Goal: Navigation & Orientation: Find specific page/section

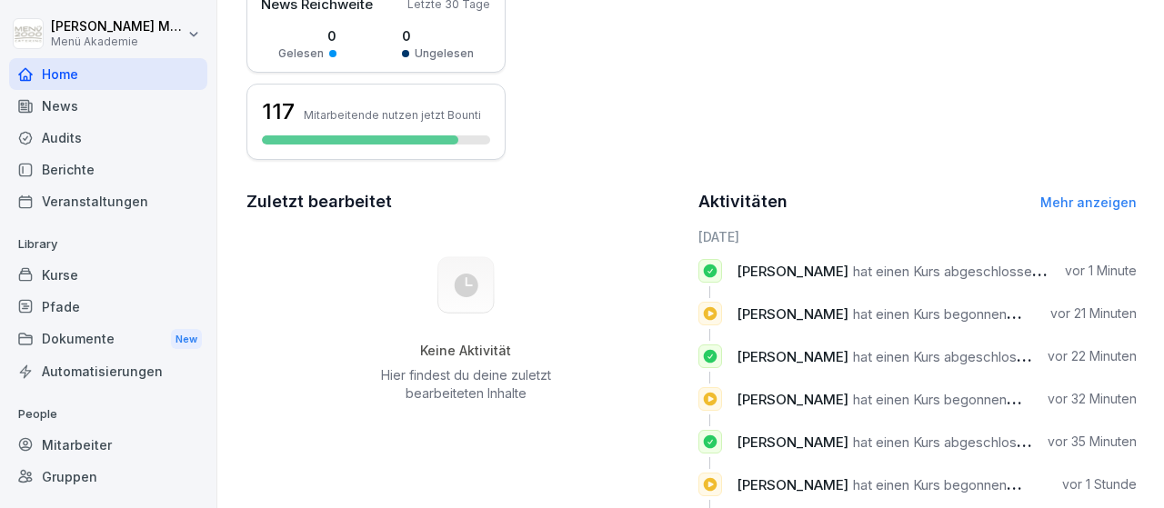
scroll to position [357, 0]
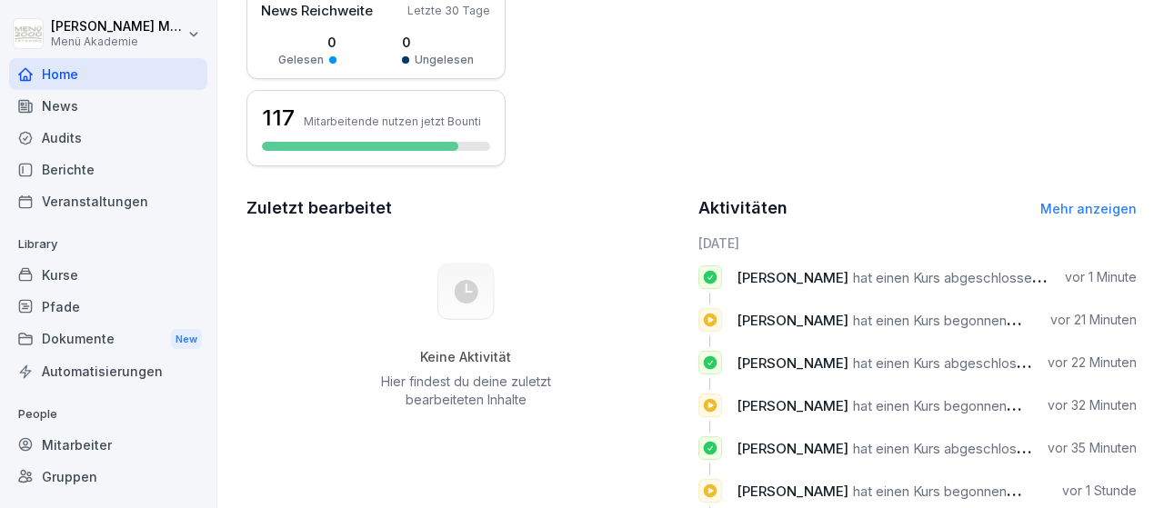
click at [73, 474] on div "Gruppen" at bounding box center [108, 477] width 198 height 32
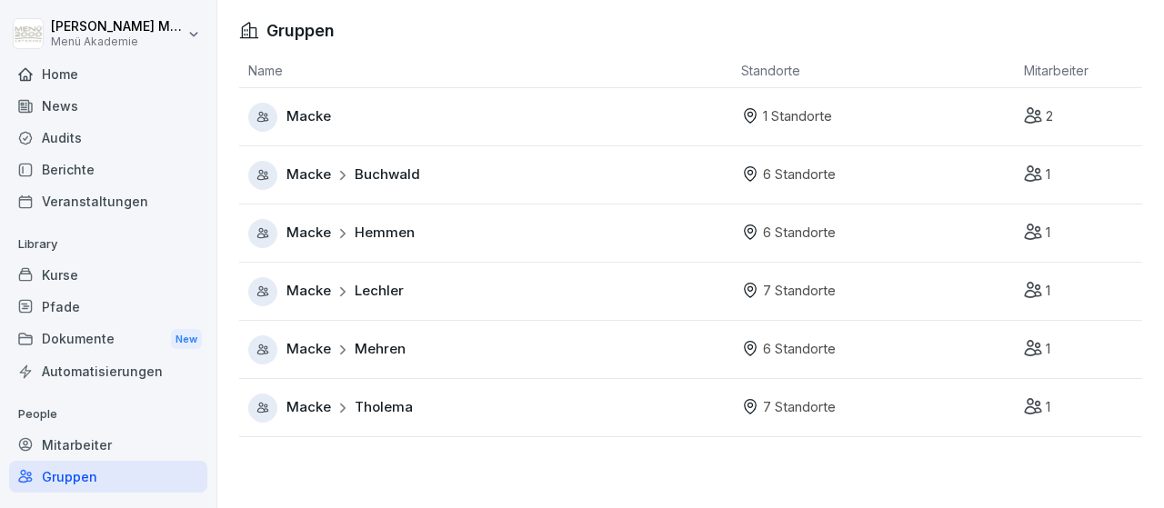
click at [90, 450] on div "Mitarbeiter" at bounding box center [108, 445] width 198 height 32
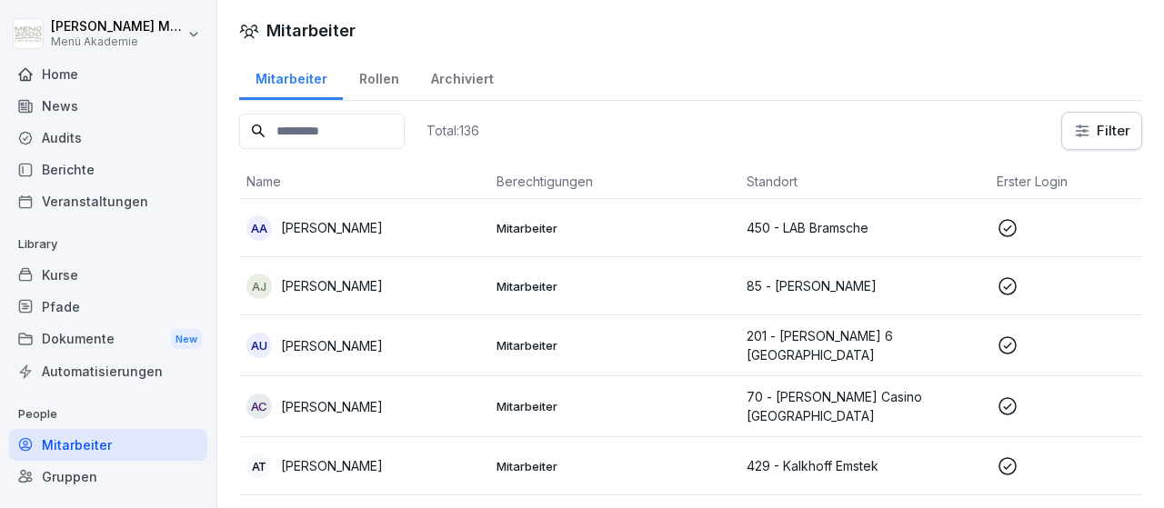
click at [71, 472] on div "Gruppen" at bounding box center [108, 477] width 198 height 32
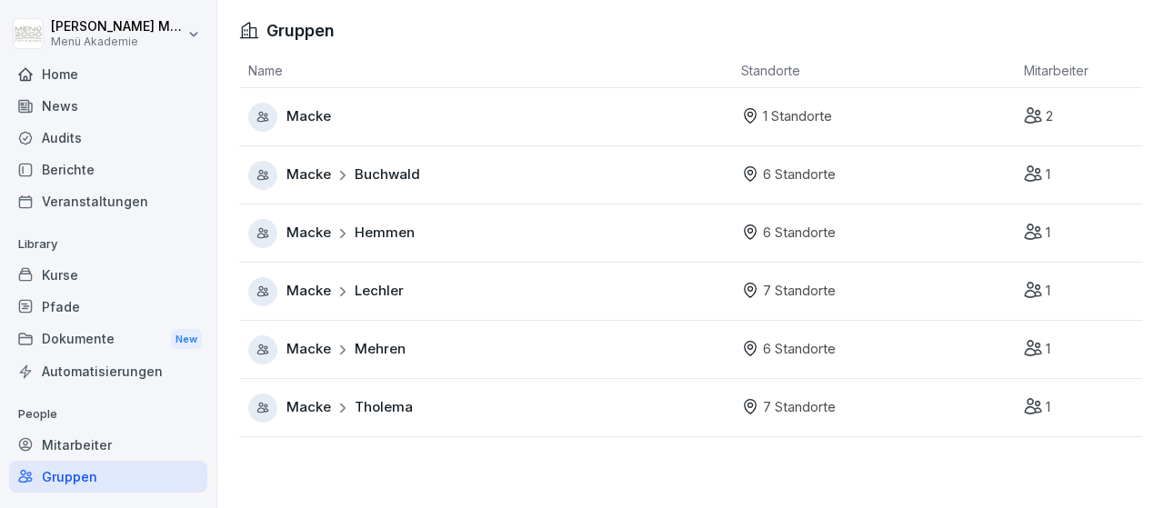
click at [389, 226] on span "Hemmen" at bounding box center [385, 233] width 60 height 21
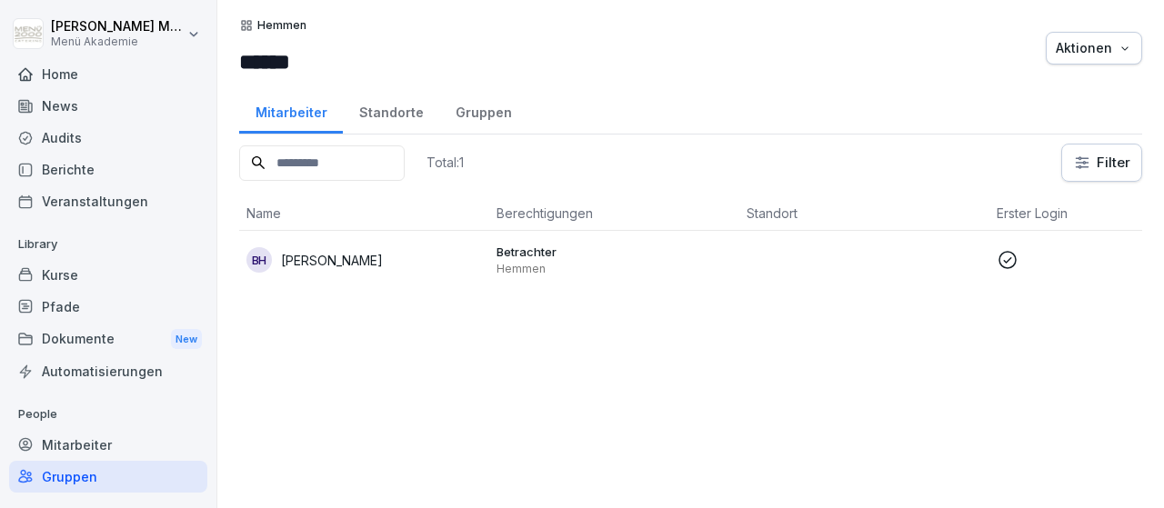
click at [414, 105] on div "Standorte" at bounding box center [391, 110] width 96 height 46
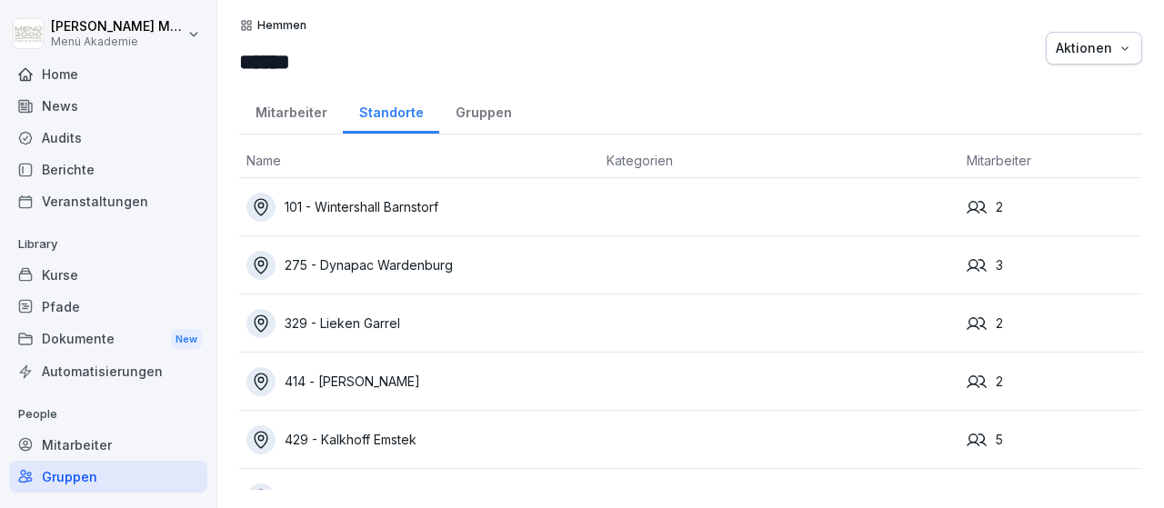
click at [382, 379] on div "414 - DORMA Westerstede" at bounding box center [418, 381] width 345 height 29
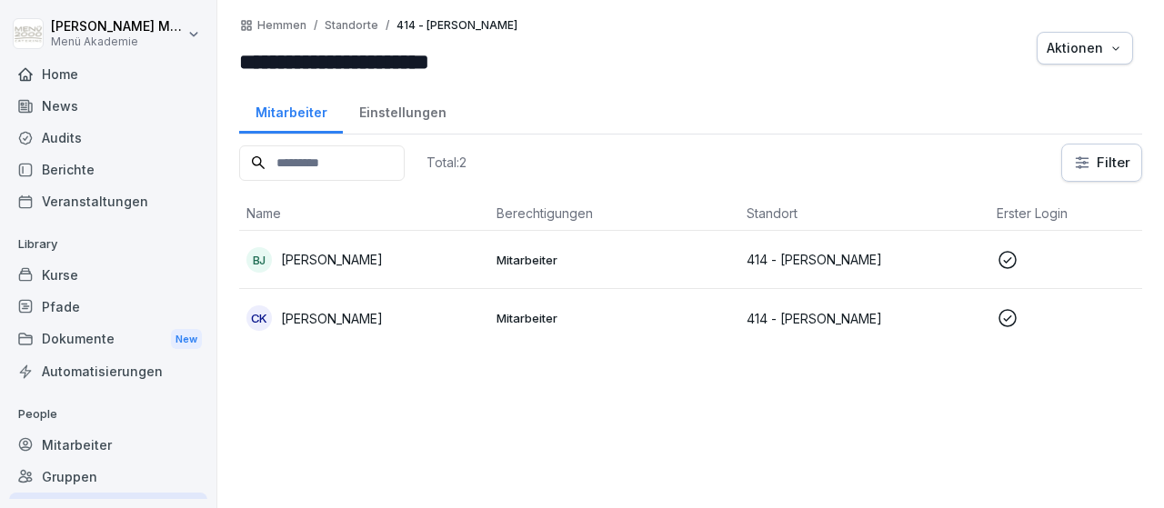
click at [519, 260] on p "Mitarbeiter" at bounding box center [613, 260] width 235 height 16
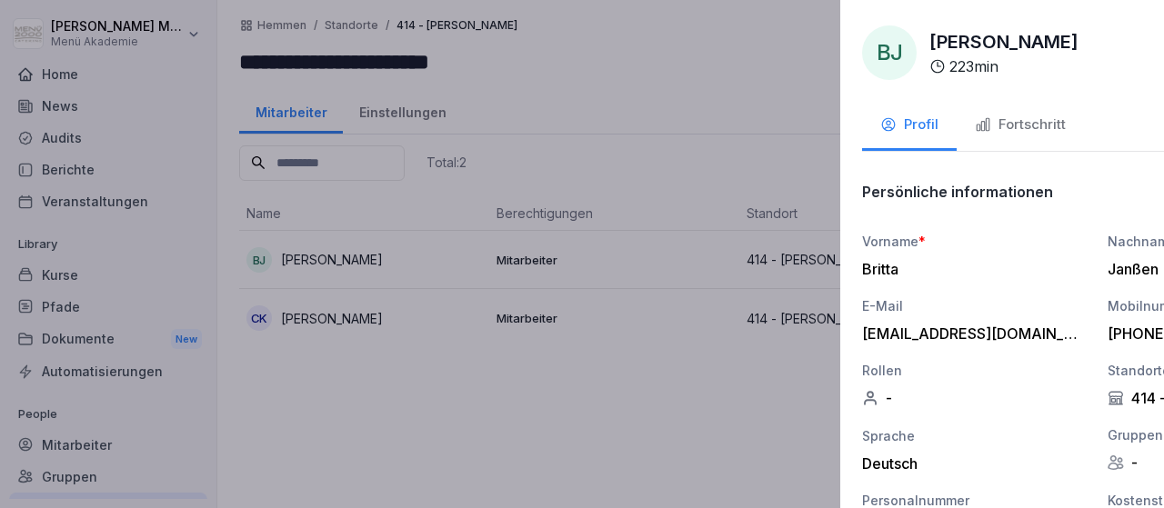
click at [509, 310] on div at bounding box center [582, 254] width 1164 height 508
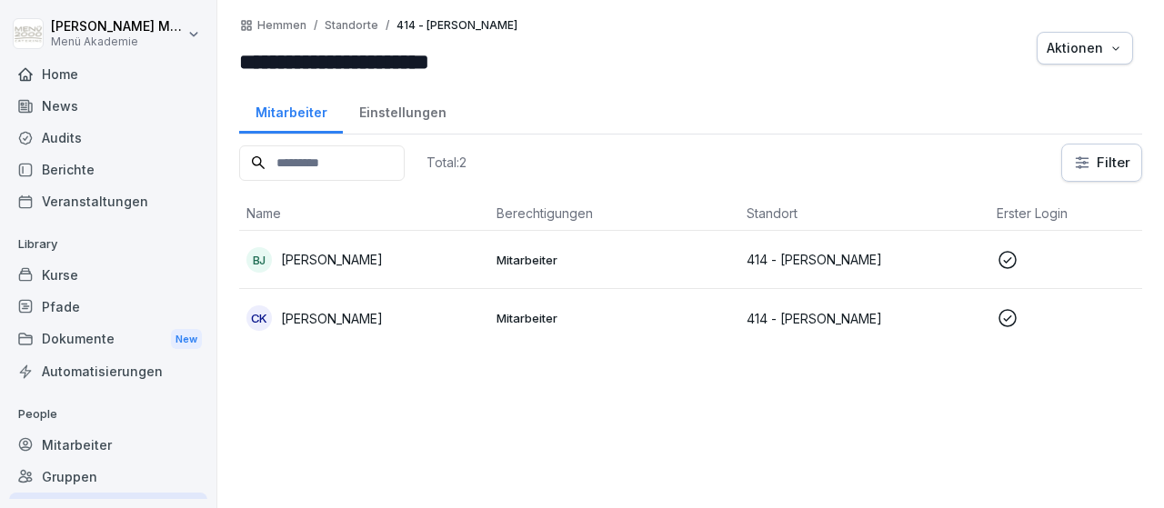
click at [509, 310] on p "Mitarbeiter" at bounding box center [613, 318] width 235 height 16
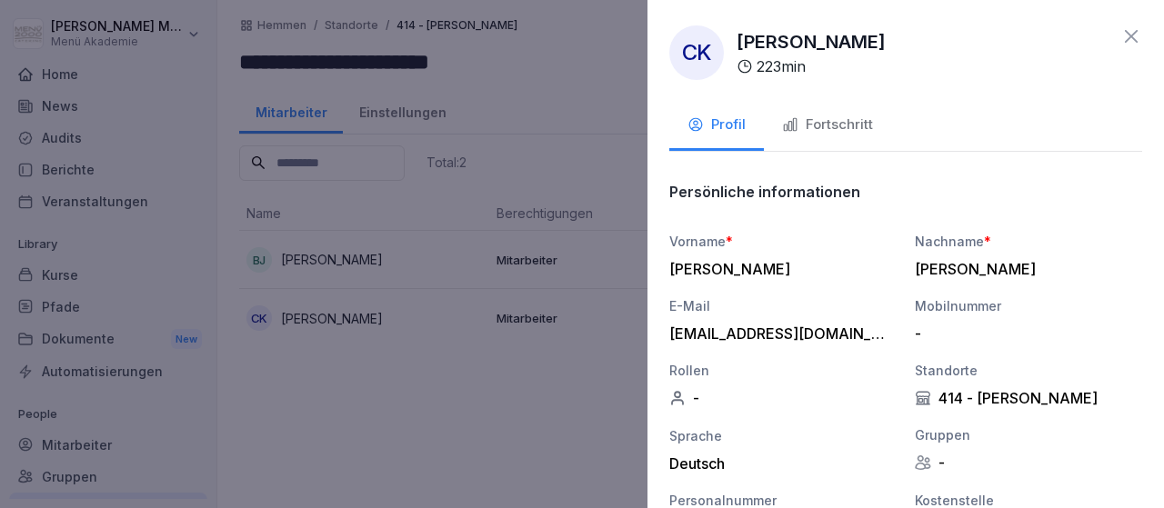
click at [1126, 36] on icon at bounding box center [1131, 36] width 22 height 22
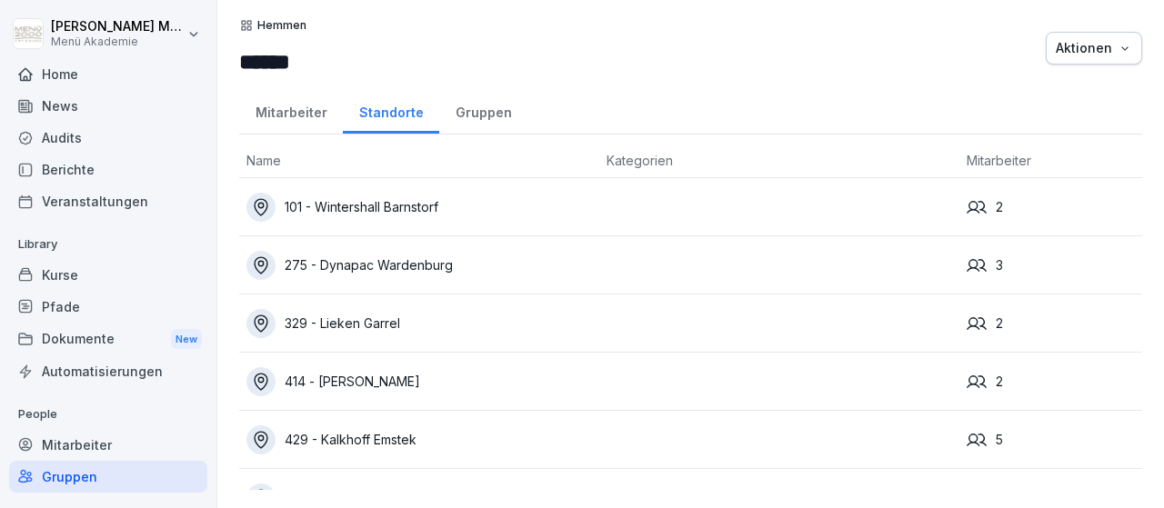
scroll to position [36, 0]
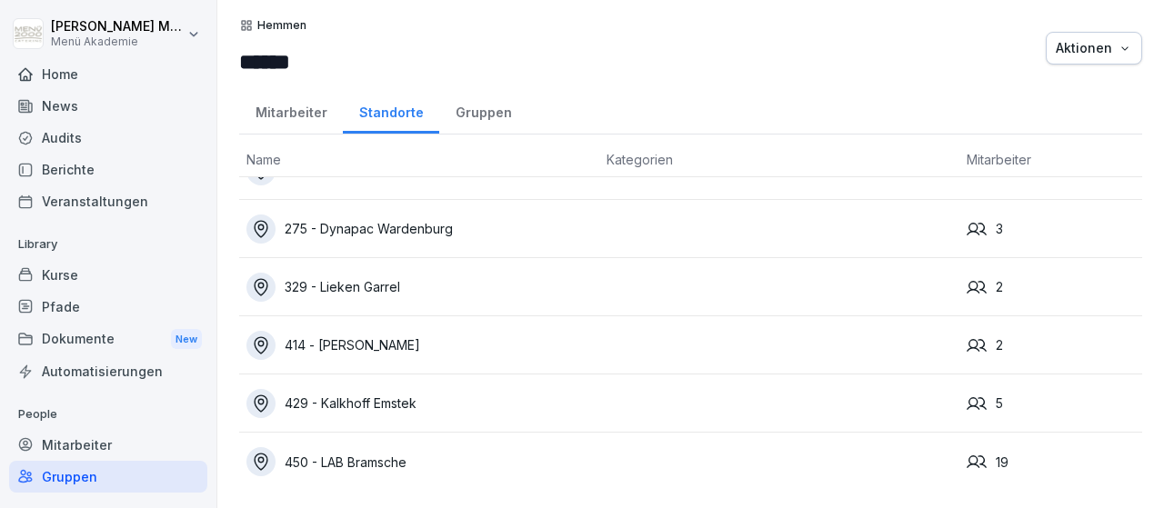
click at [385, 402] on div "429 - Kalkhoff Emstek" at bounding box center [418, 403] width 345 height 29
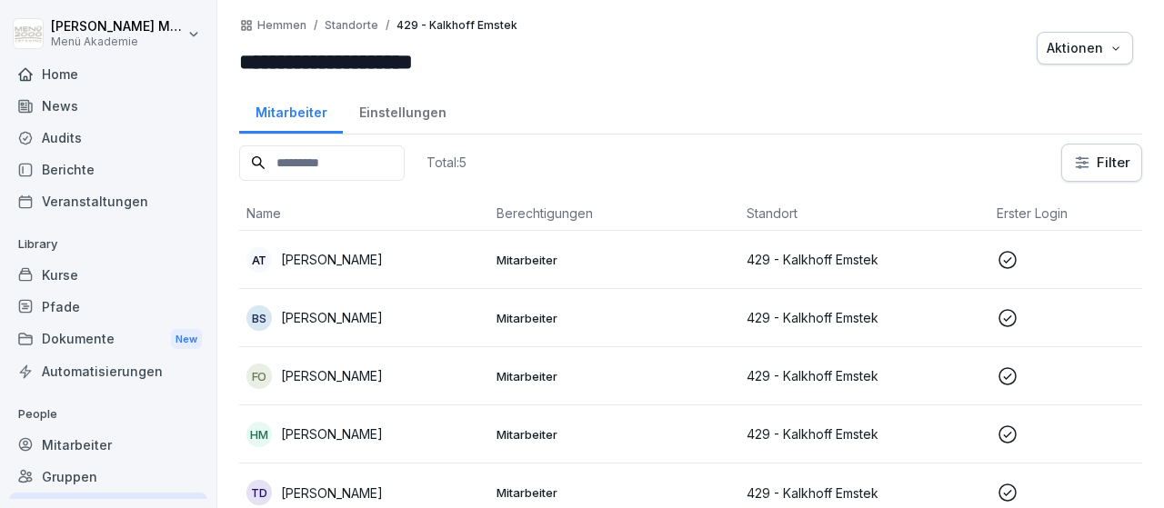
click at [356, 327] on div "BS Bernd Susen" at bounding box center [363, 317] width 235 height 25
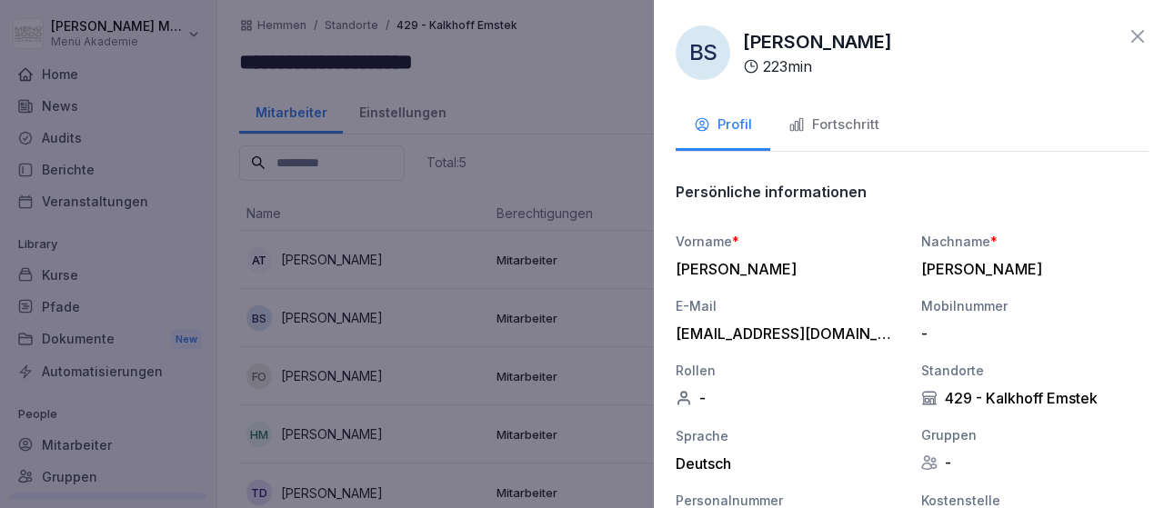
click at [339, 379] on div at bounding box center [582, 254] width 1164 height 508
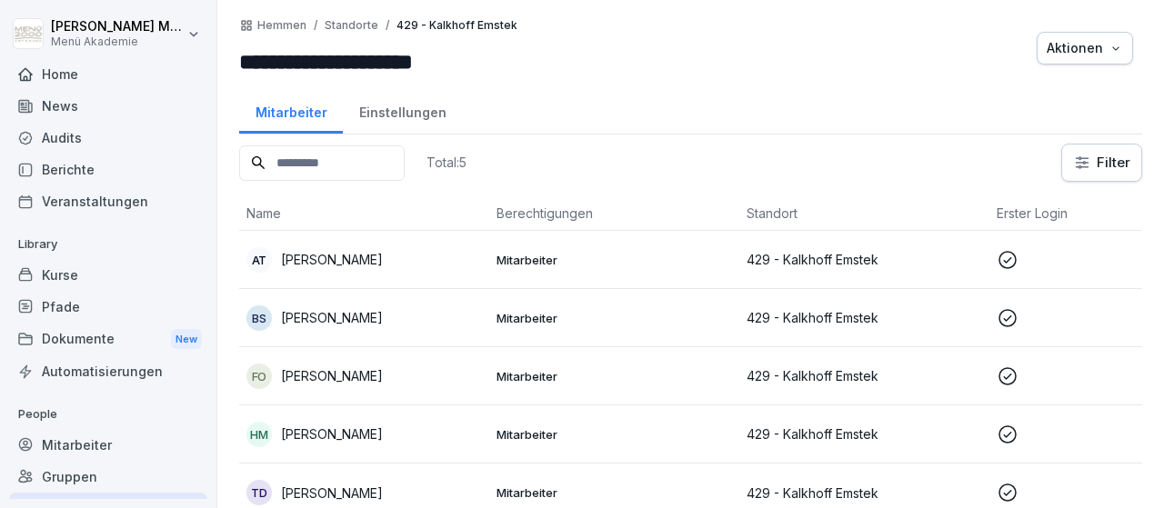
click at [339, 379] on p "Fatmire Osmanaj" at bounding box center [332, 375] width 102 height 19
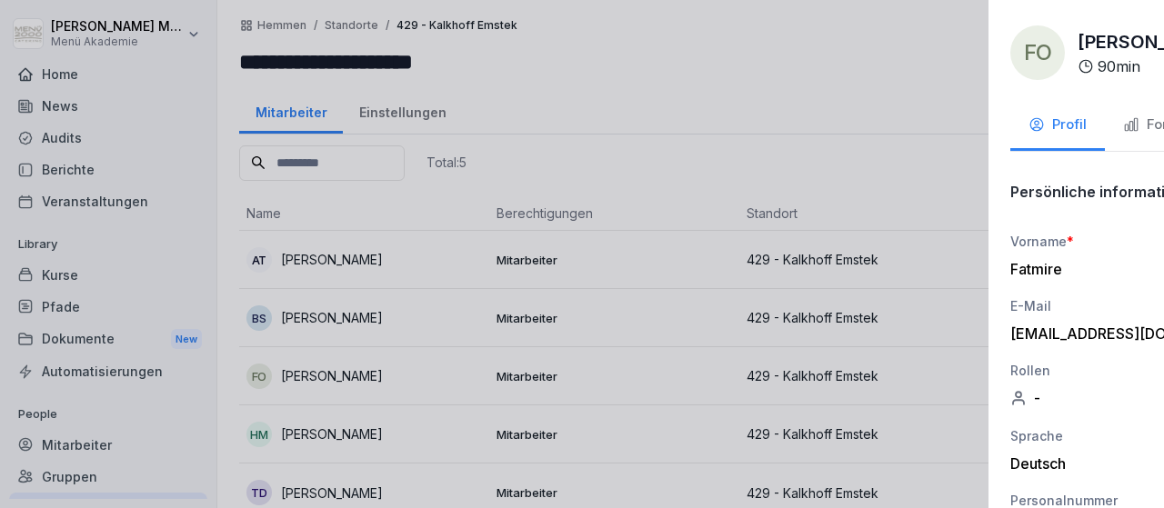
click at [345, 426] on div at bounding box center [582, 254] width 1164 height 508
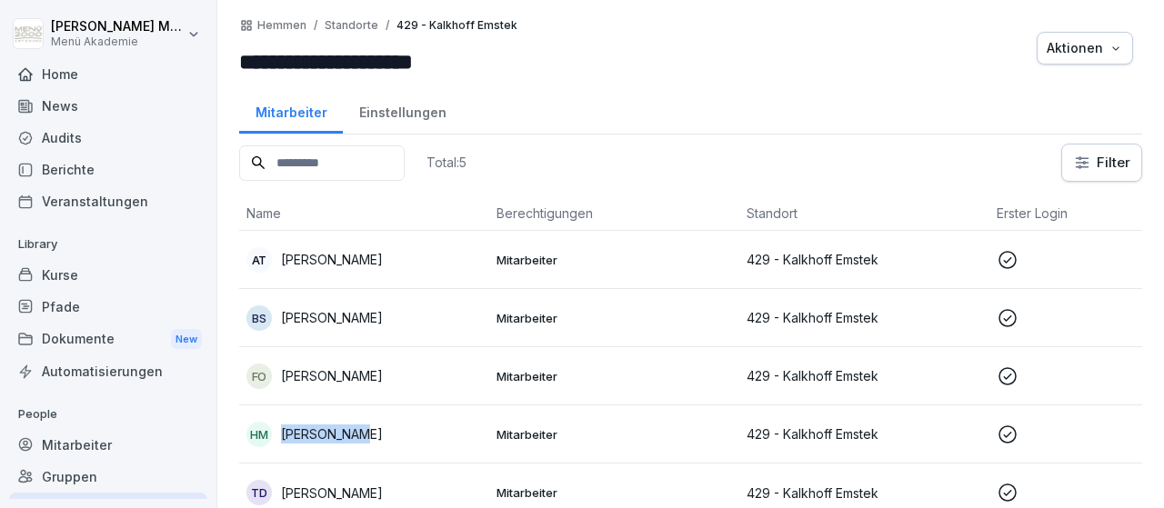
click at [345, 426] on p "Heidemarie Meyer" at bounding box center [332, 434] width 102 height 19
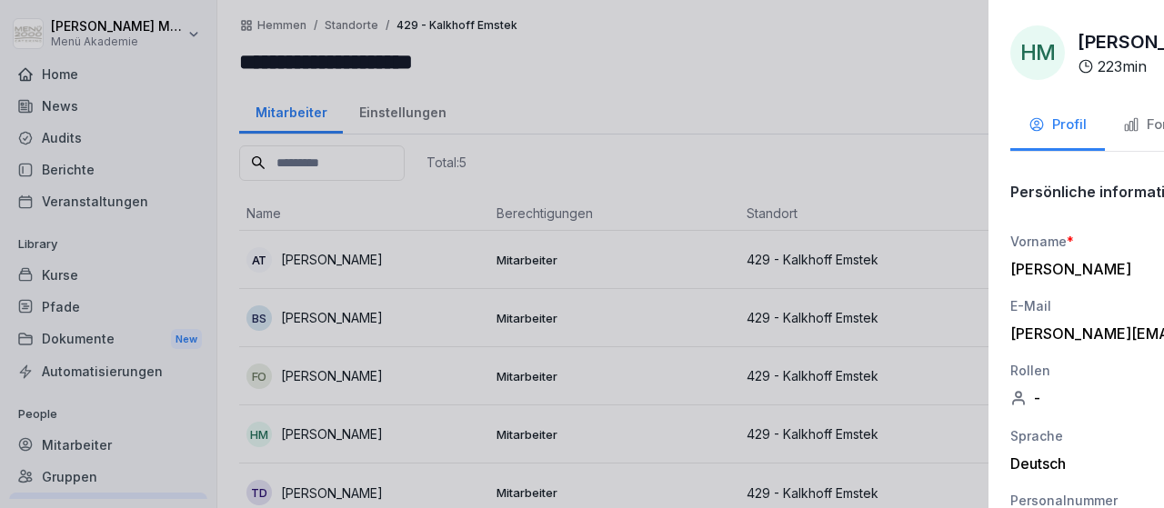
click at [355, 491] on div at bounding box center [582, 254] width 1164 height 508
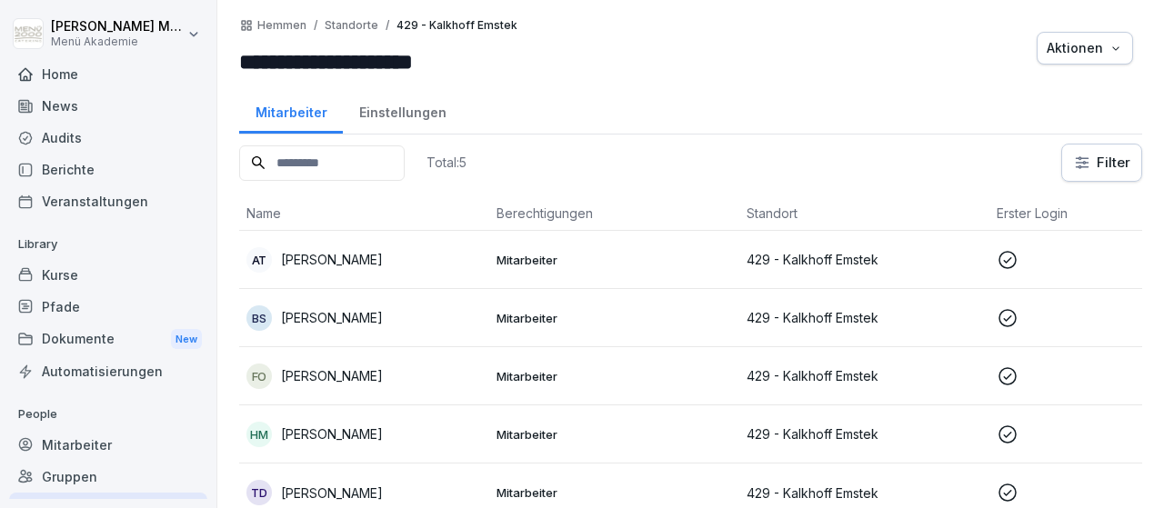
click at [355, 491] on p "Tatjana Dasenbrock" at bounding box center [332, 493] width 102 height 19
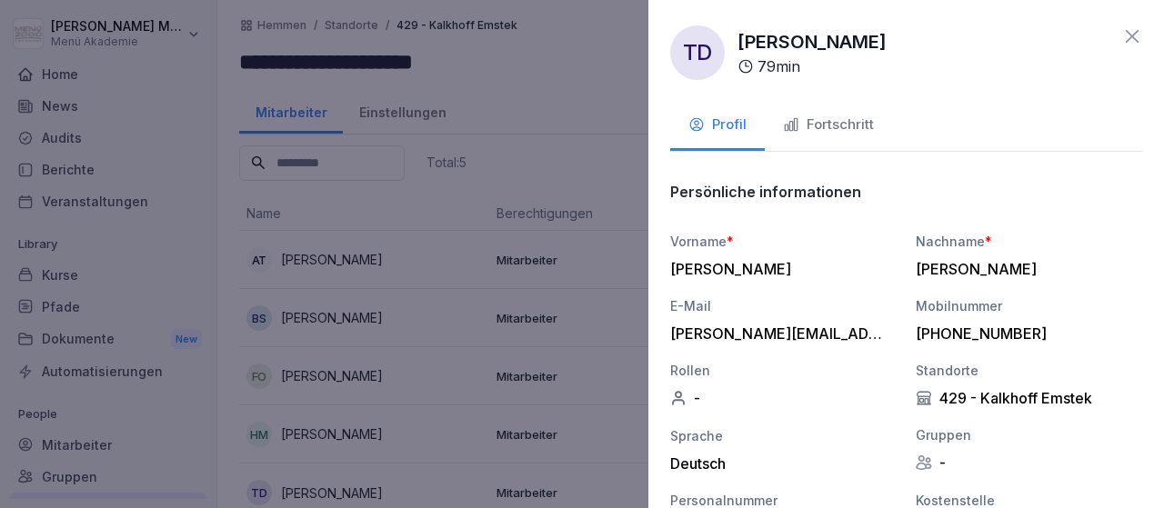
click at [355, 491] on div at bounding box center [582, 254] width 1164 height 508
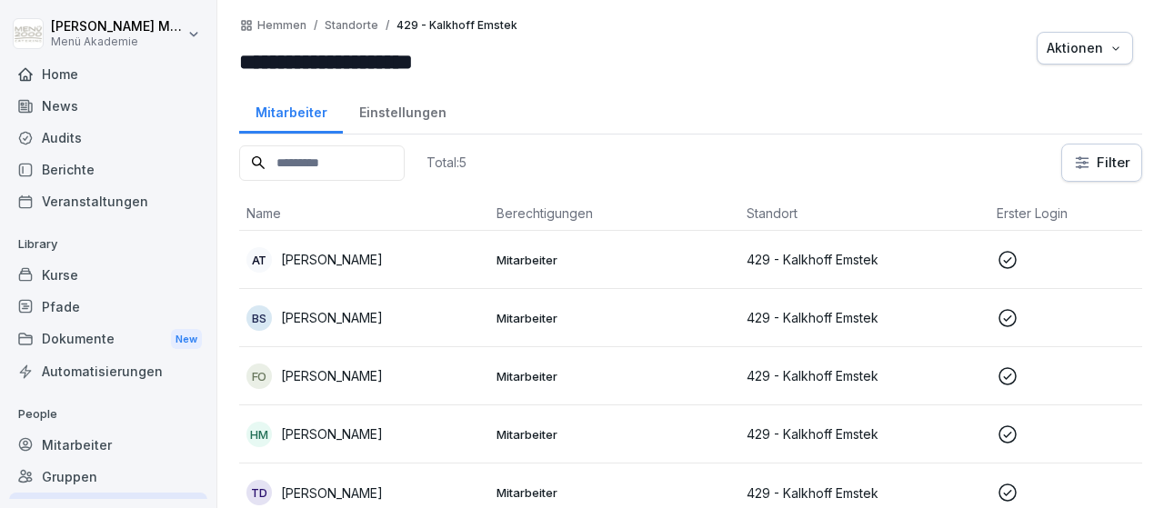
scroll to position [12, 0]
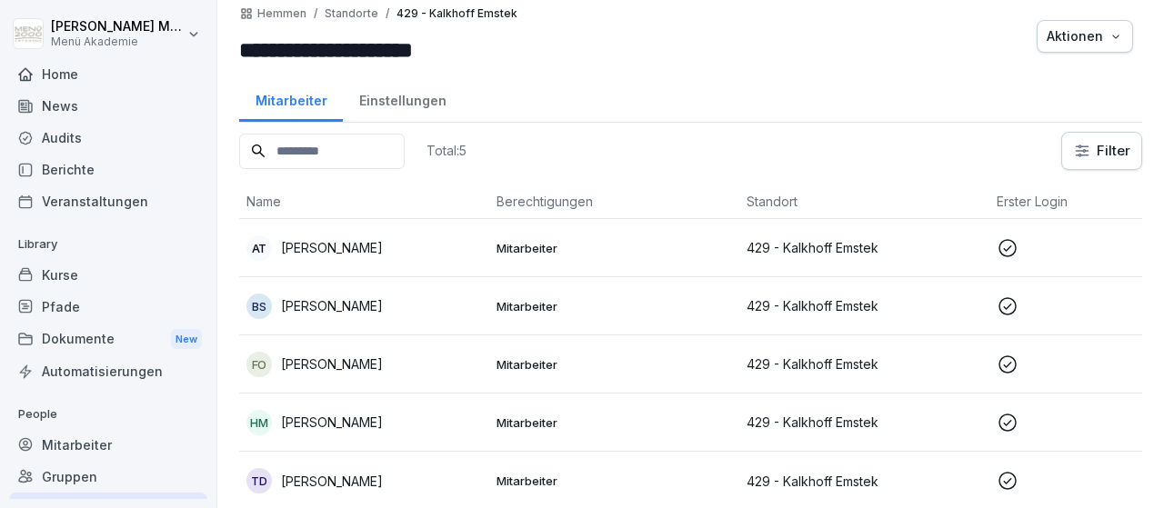
click at [318, 235] on div "AT Andrea Tapken" at bounding box center [363, 247] width 235 height 25
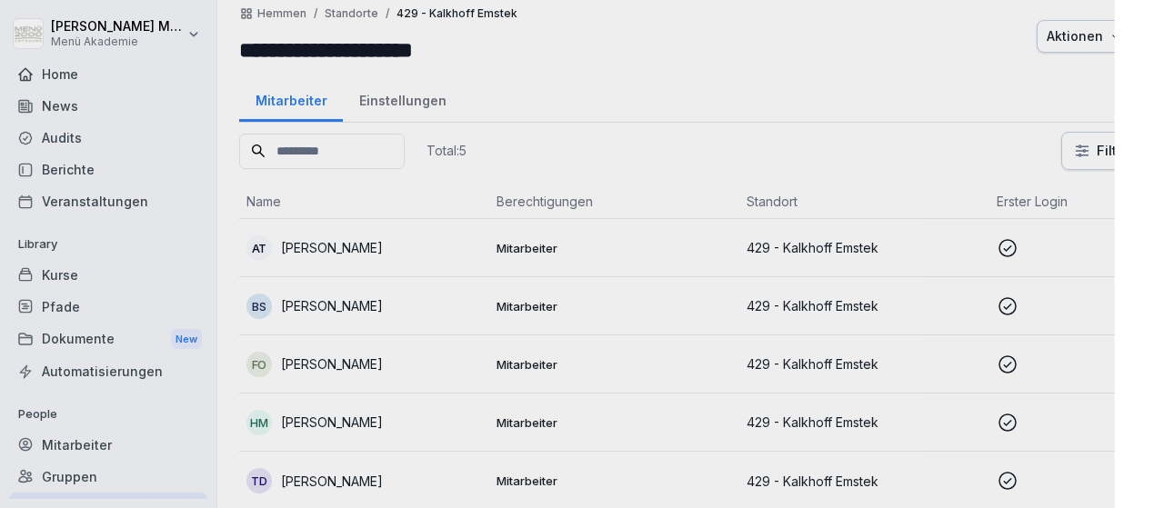
click at [318, 235] on div at bounding box center [582, 254] width 1164 height 508
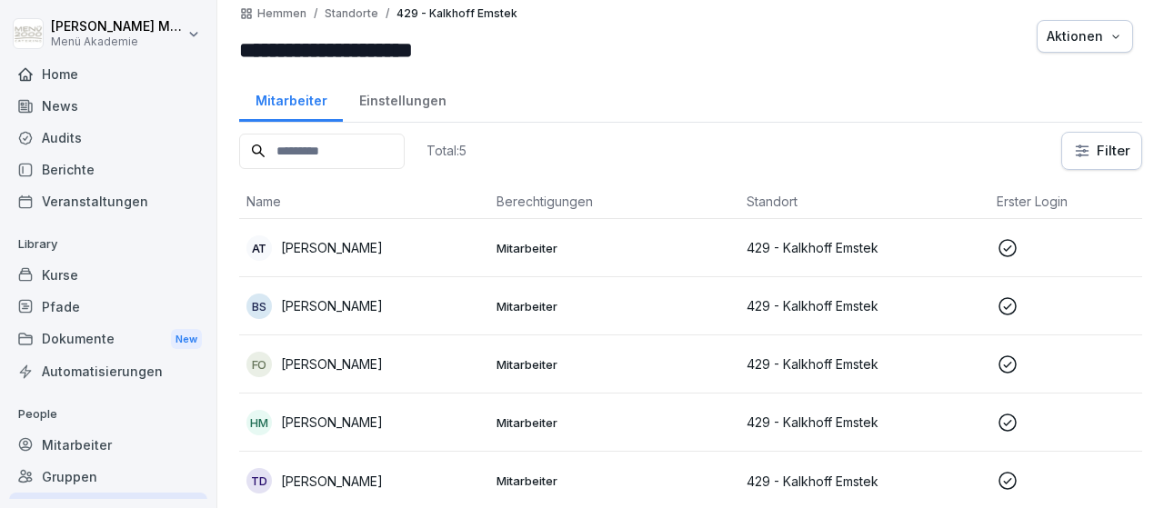
click at [175, 337] on div "New" at bounding box center [186, 339] width 31 height 21
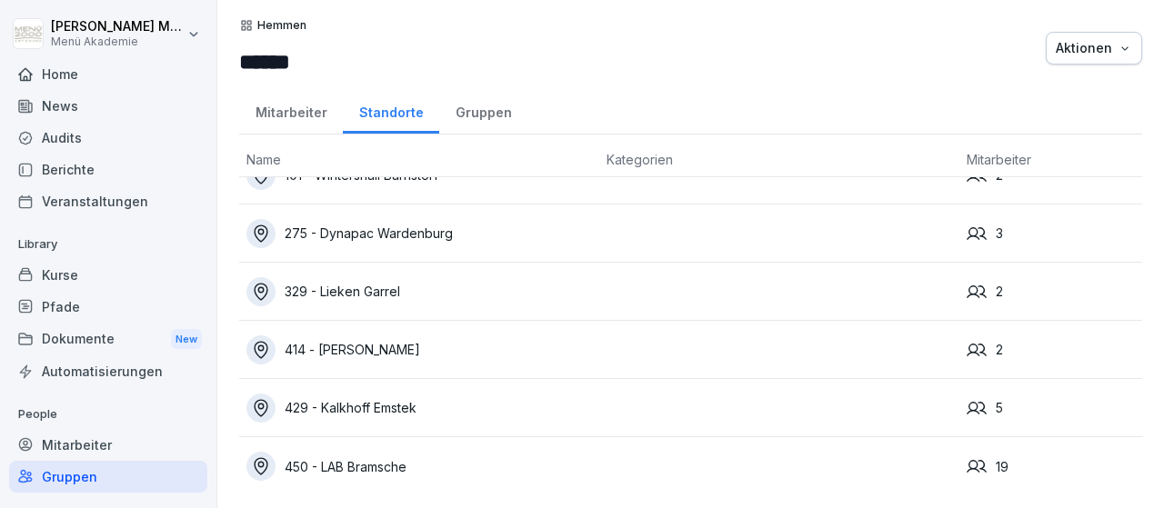
scroll to position [36, 0]
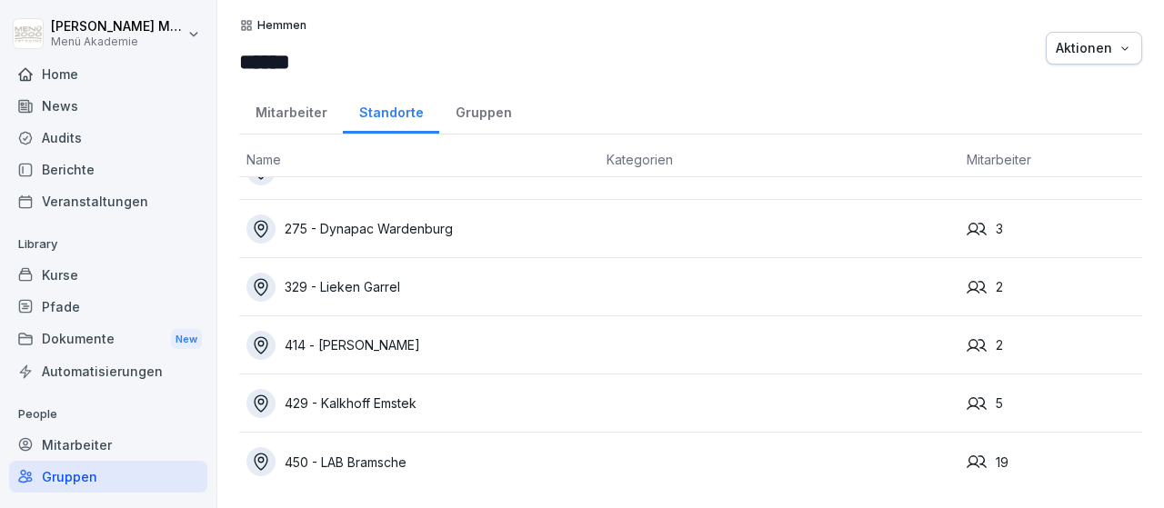
click at [367, 452] on div "450 - LAB Bramsche" at bounding box center [418, 461] width 345 height 29
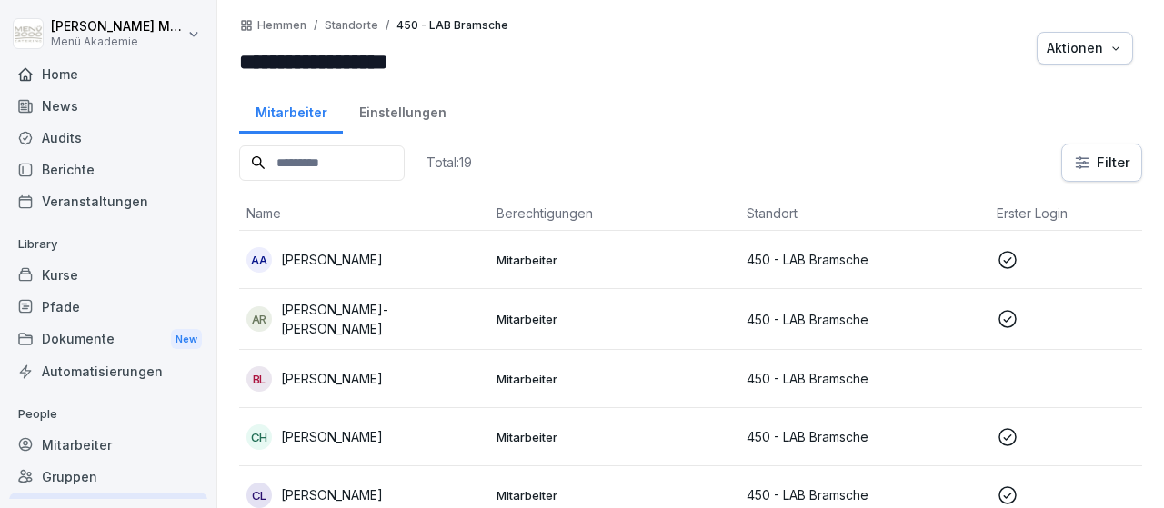
click at [383, 255] on p "Abdulrahman Alabdullah" at bounding box center [332, 259] width 102 height 19
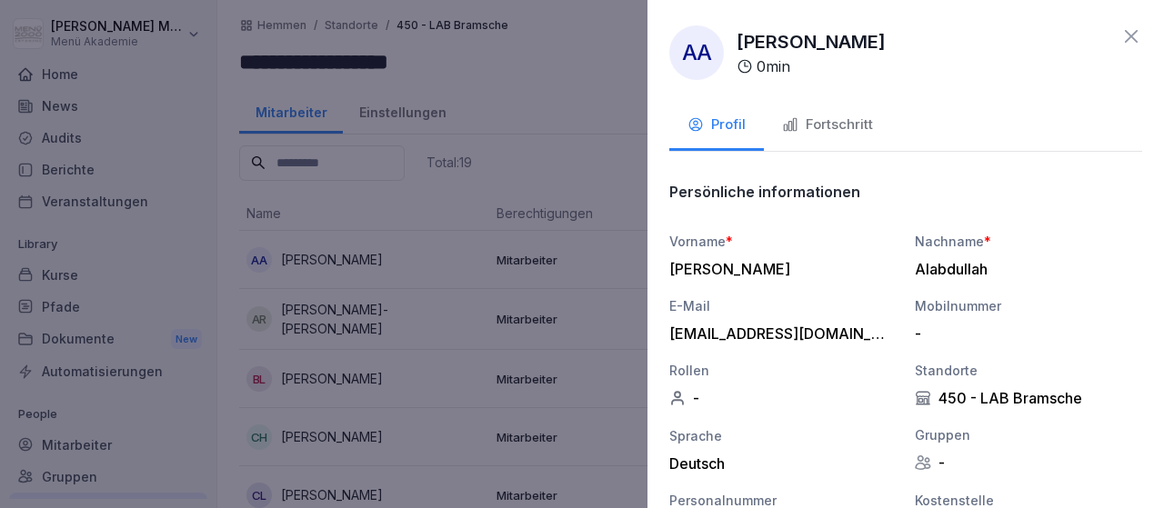
click at [380, 317] on div at bounding box center [582, 254] width 1164 height 508
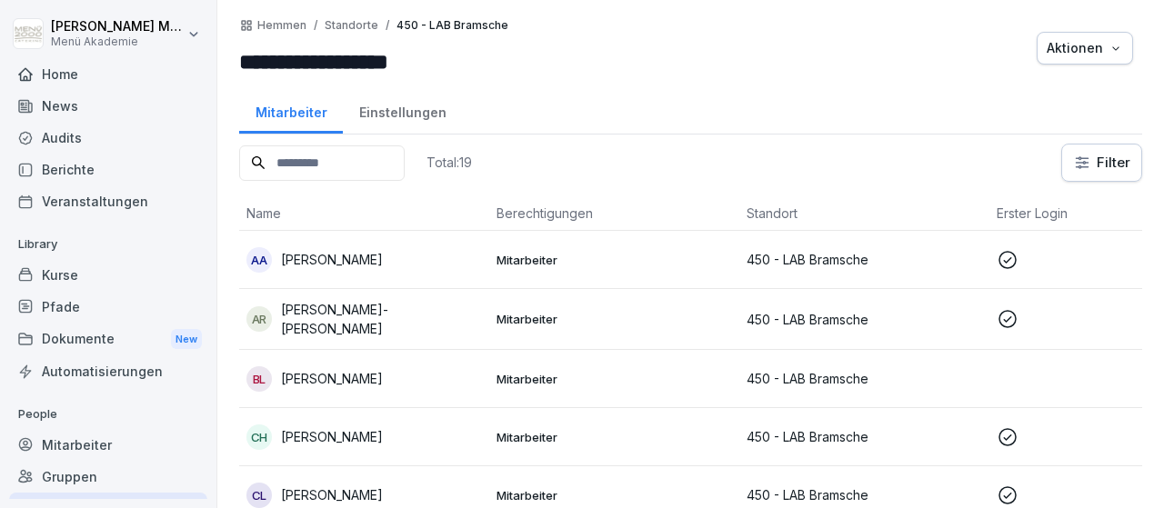
click at [380, 317] on p "Arieta-Zoica Rosca" at bounding box center [381, 319] width 201 height 38
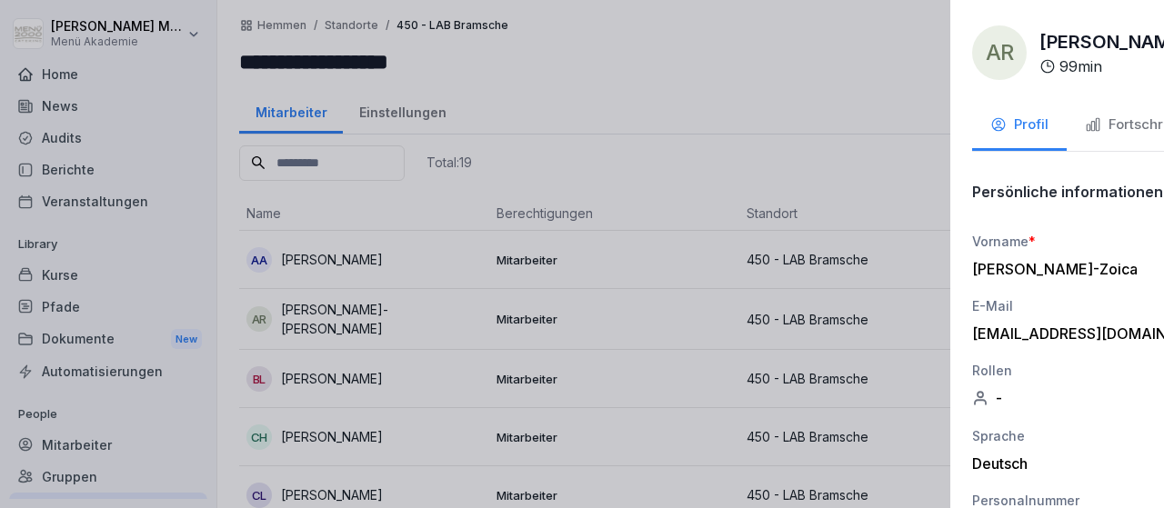
click at [380, 317] on div at bounding box center [582, 254] width 1164 height 508
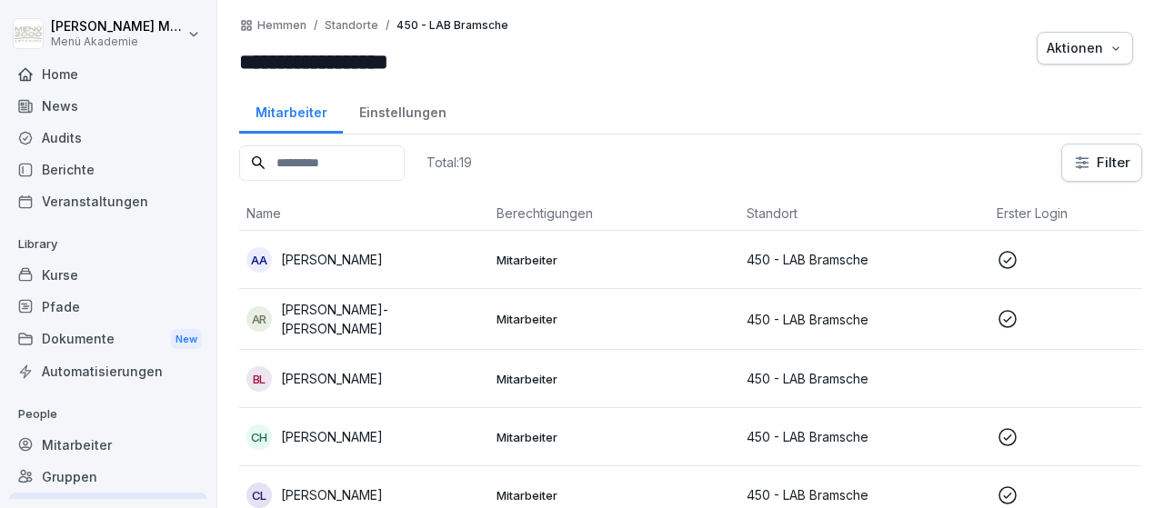
click at [342, 374] on p "Besim Luta" at bounding box center [332, 378] width 102 height 19
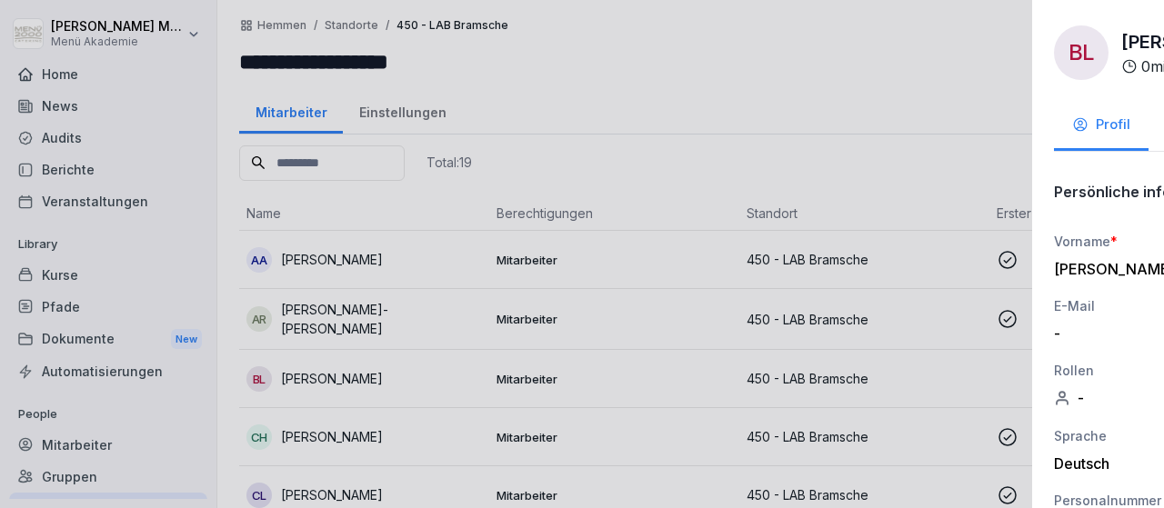
click at [342, 374] on div at bounding box center [582, 254] width 1164 height 508
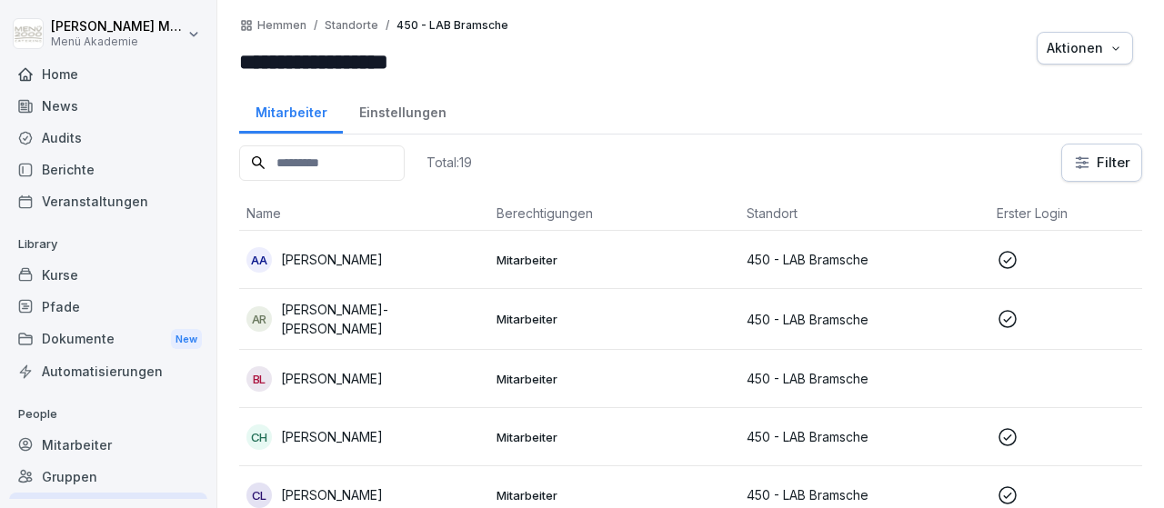
click at [352, 432] on p "Charlotte Hackmann" at bounding box center [332, 436] width 102 height 19
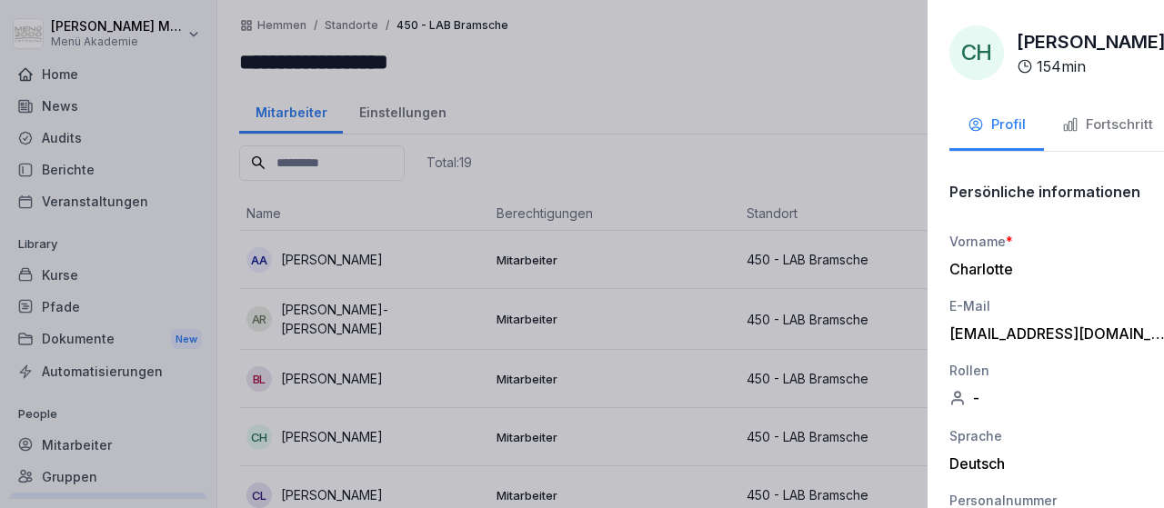
click at [352, 432] on div at bounding box center [582, 254] width 1164 height 508
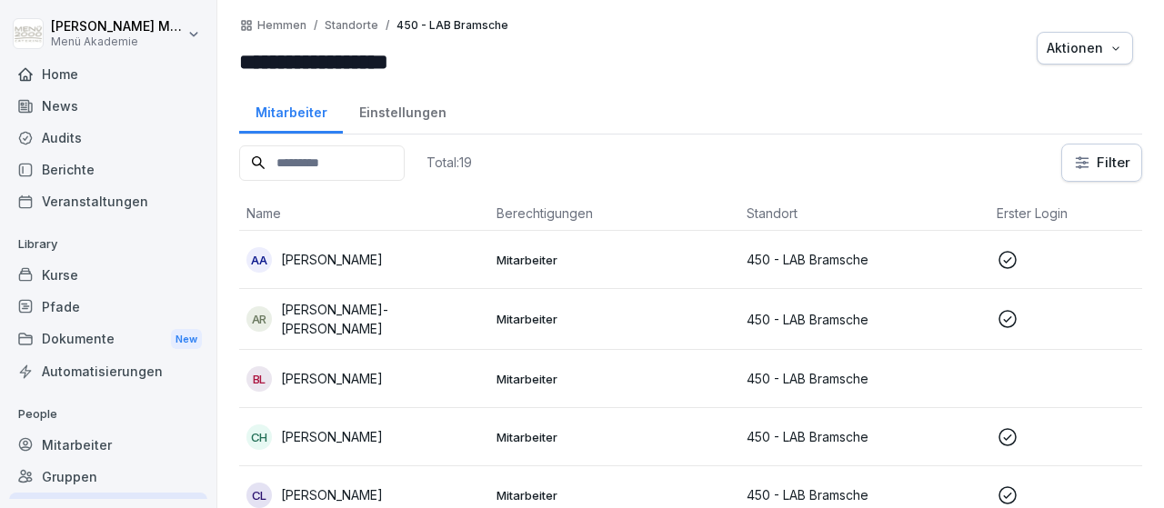
click at [366, 491] on p "Christiane Landwehr" at bounding box center [332, 494] width 102 height 19
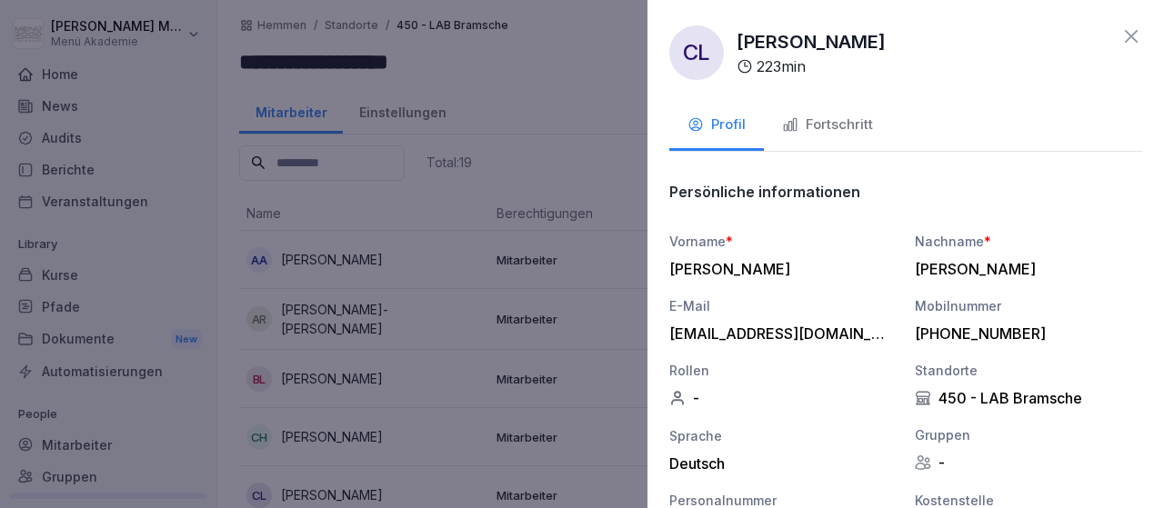
click at [366, 491] on div at bounding box center [582, 254] width 1164 height 508
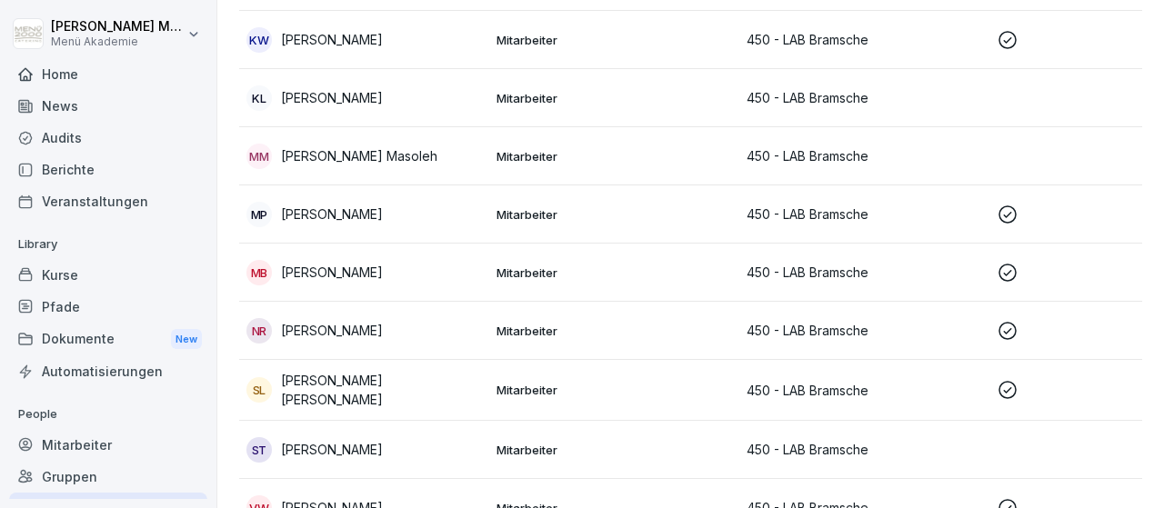
scroll to position [759, 0]
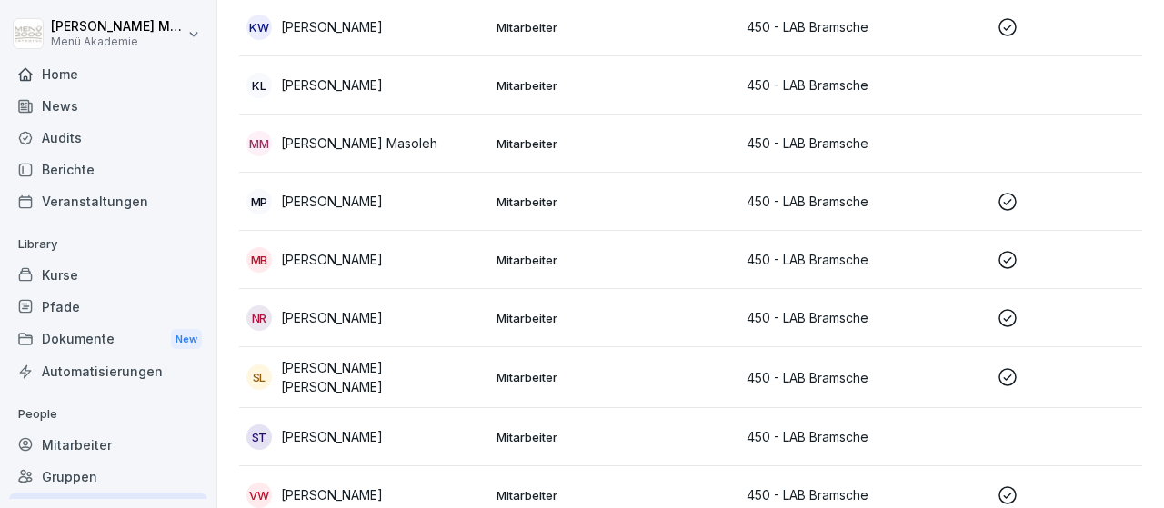
click at [331, 254] on p "Michael Brinkmann" at bounding box center [332, 259] width 102 height 19
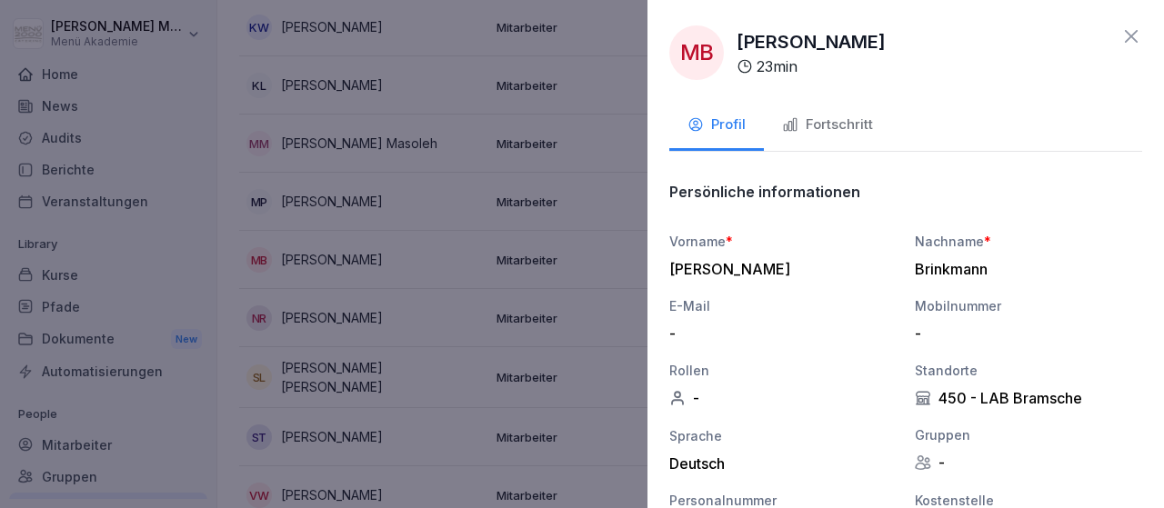
click at [328, 313] on div at bounding box center [582, 254] width 1164 height 508
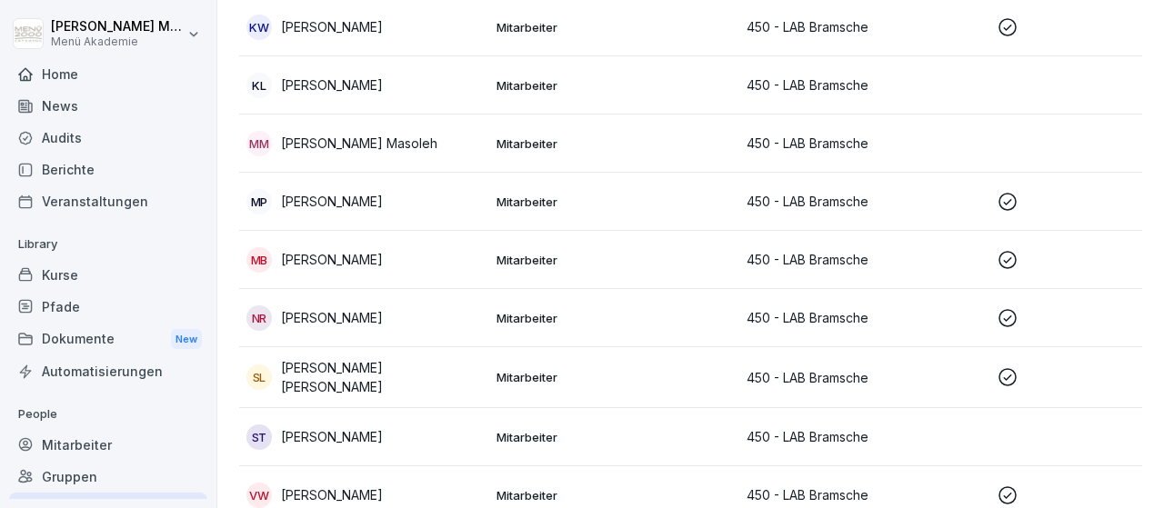
click at [328, 313] on p "Nabil Refaieh" at bounding box center [332, 317] width 102 height 19
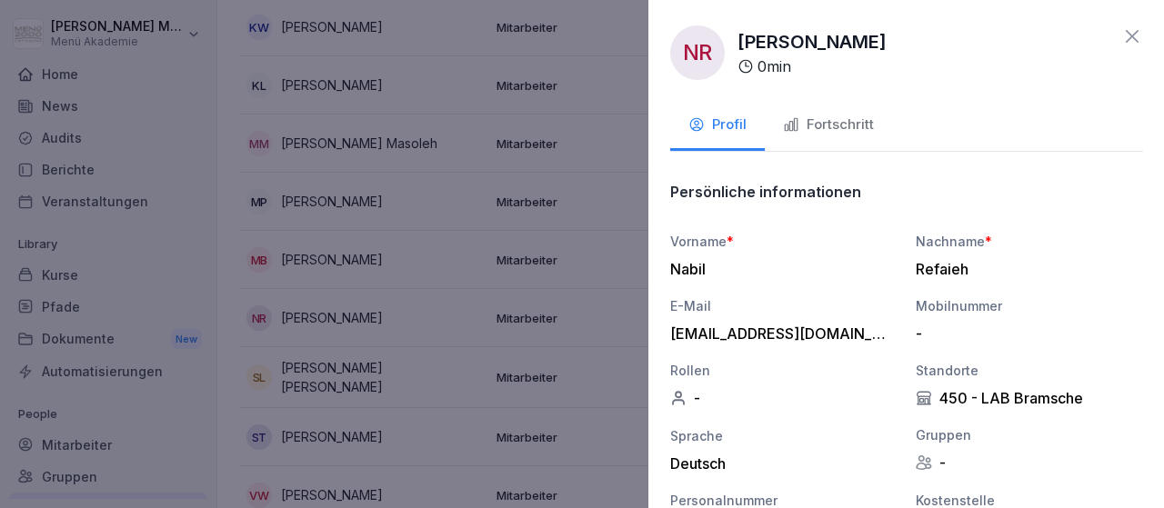
click at [328, 313] on div at bounding box center [582, 254] width 1164 height 508
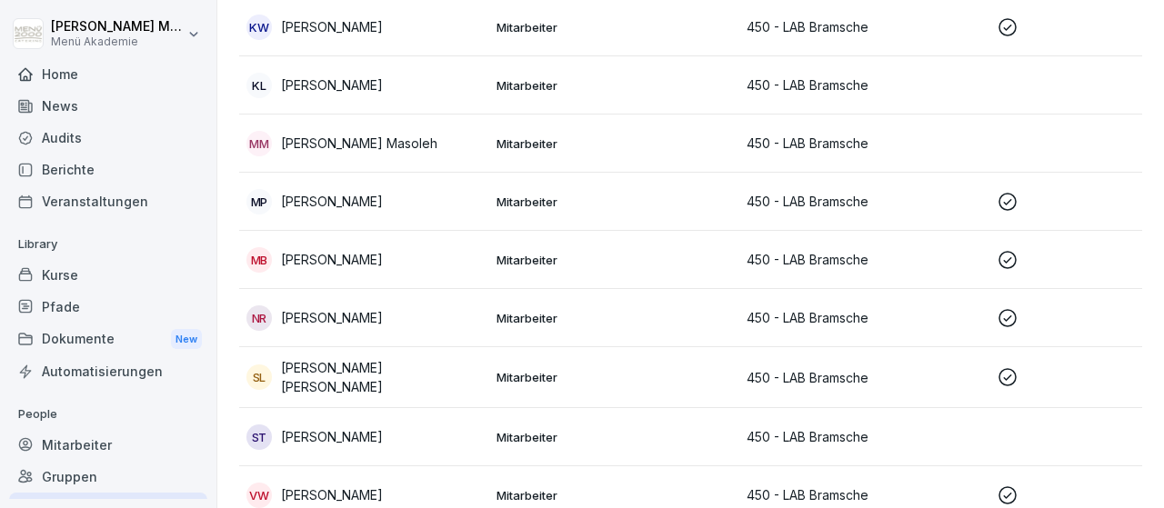
click at [329, 372] on p "Sabine Charlotte Lipski" at bounding box center [381, 377] width 201 height 38
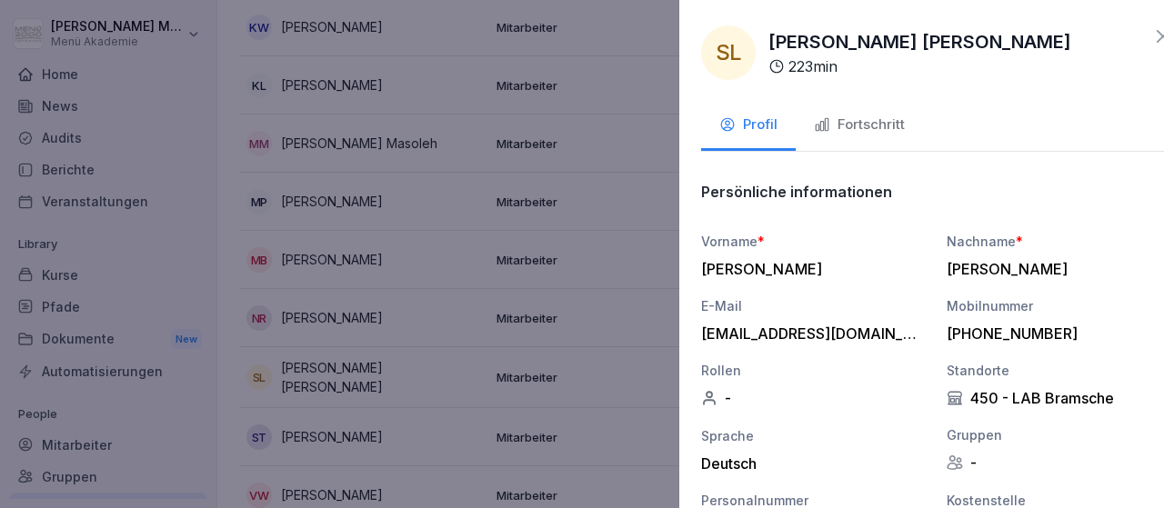
click at [329, 372] on div at bounding box center [582, 254] width 1164 height 508
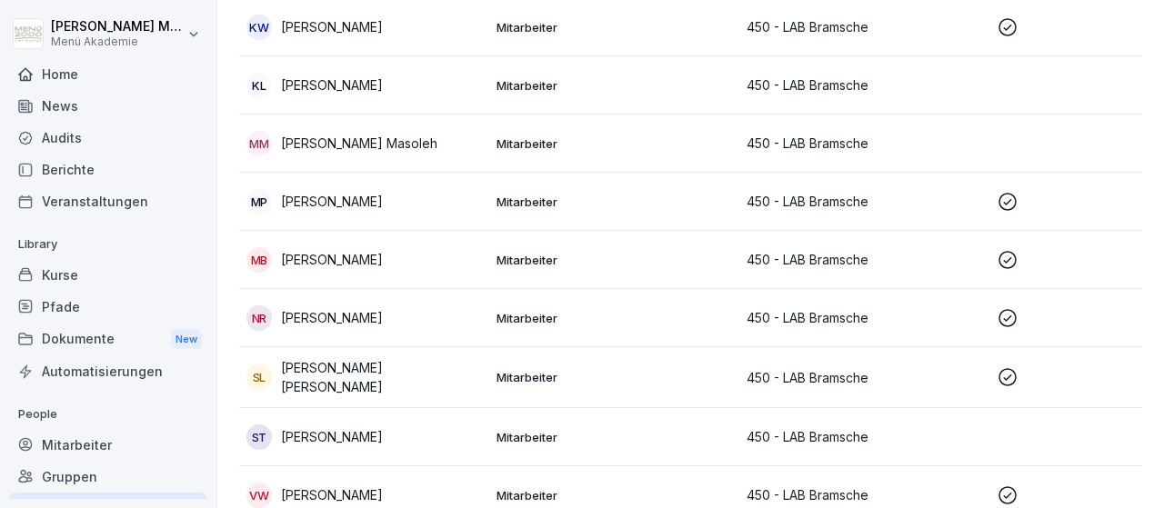
click at [352, 485] on p "Viviana Werner" at bounding box center [332, 494] width 102 height 19
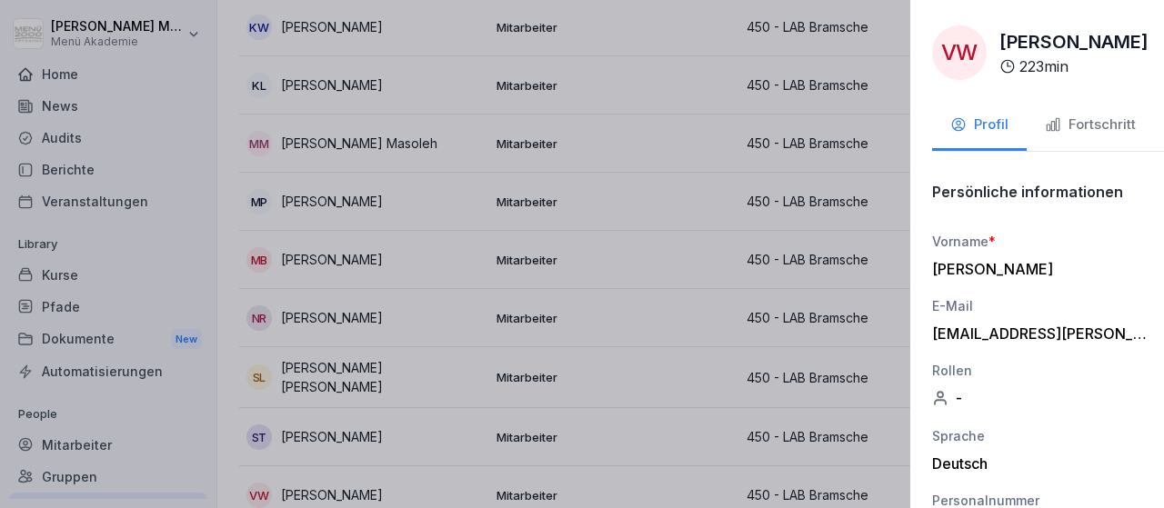
click at [352, 482] on div at bounding box center [582, 254] width 1164 height 508
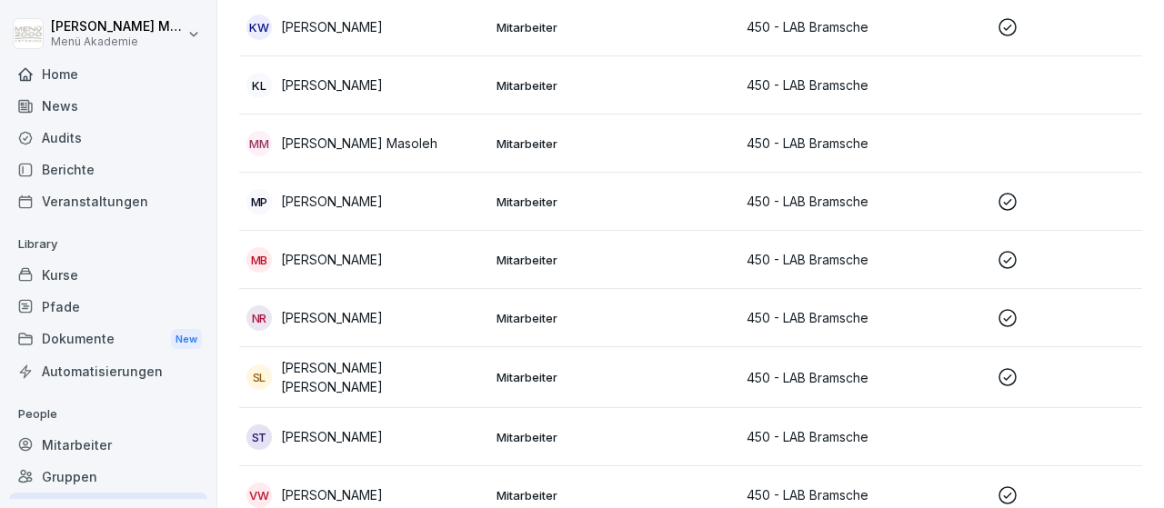
scroll to position [826, 0]
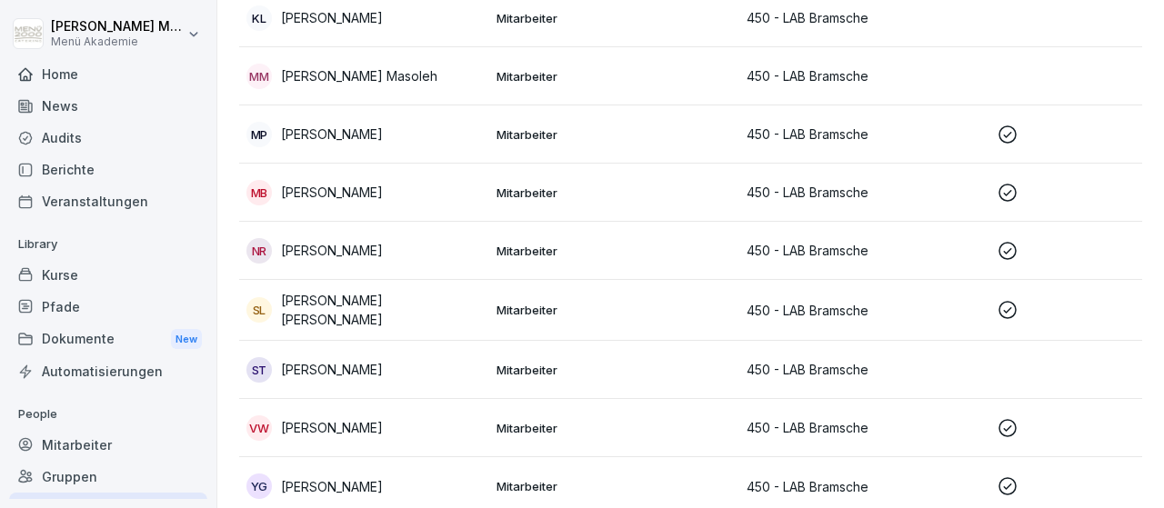
click at [347, 474] on div "YG Yelena Gajer" at bounding box center [363, 486] width 235 height 25
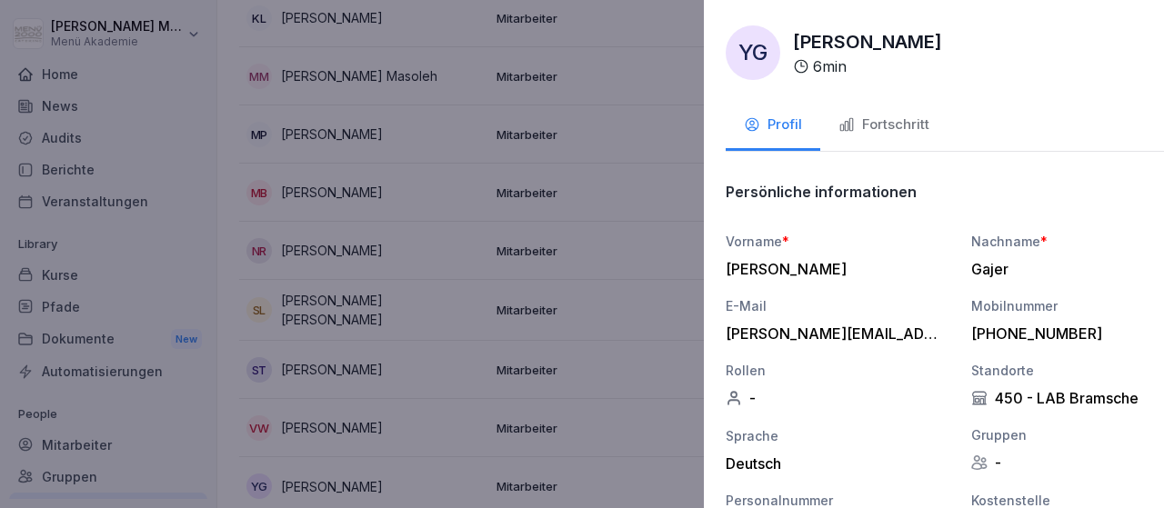
click at [347, 468] on div at bounding box center [582, 254] width 1164 height 508
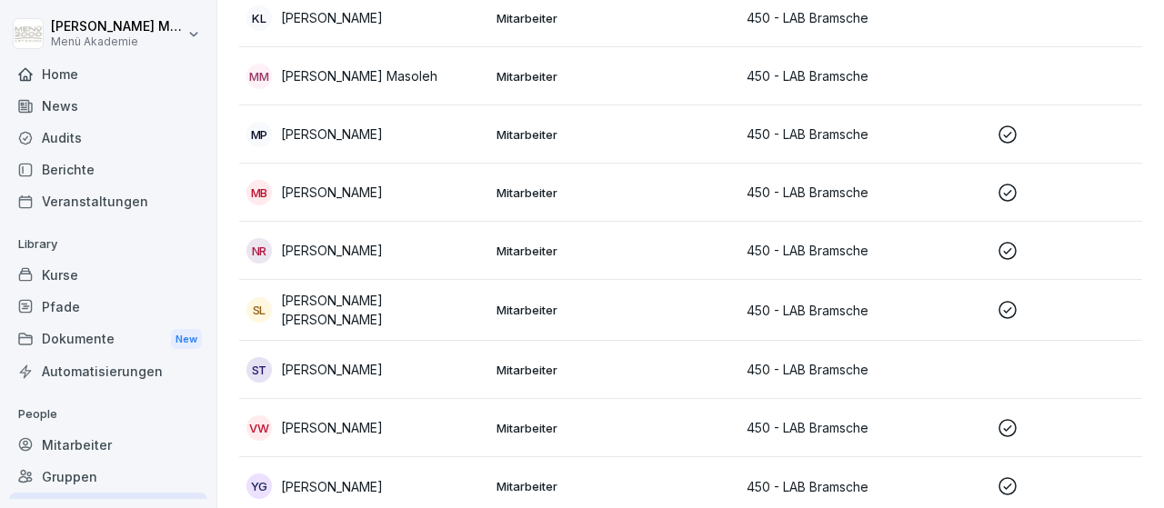
click at [82, 480] on div "Gruppen" at bounding box center [108, 477] width 198 height 32
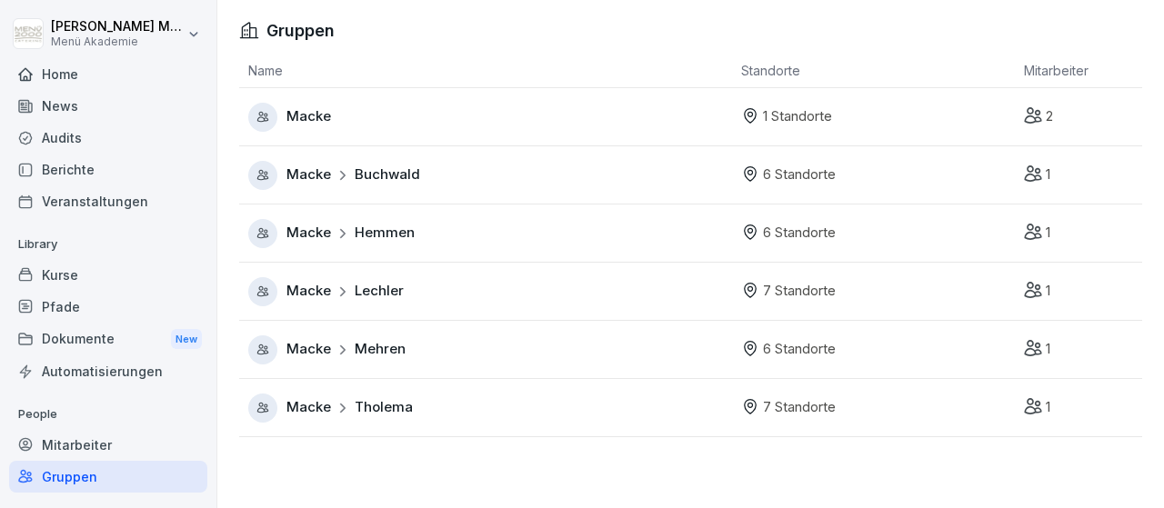
click at [398, 412] on span "Tholema" at bounding box center [384, 407] width 58 height 21
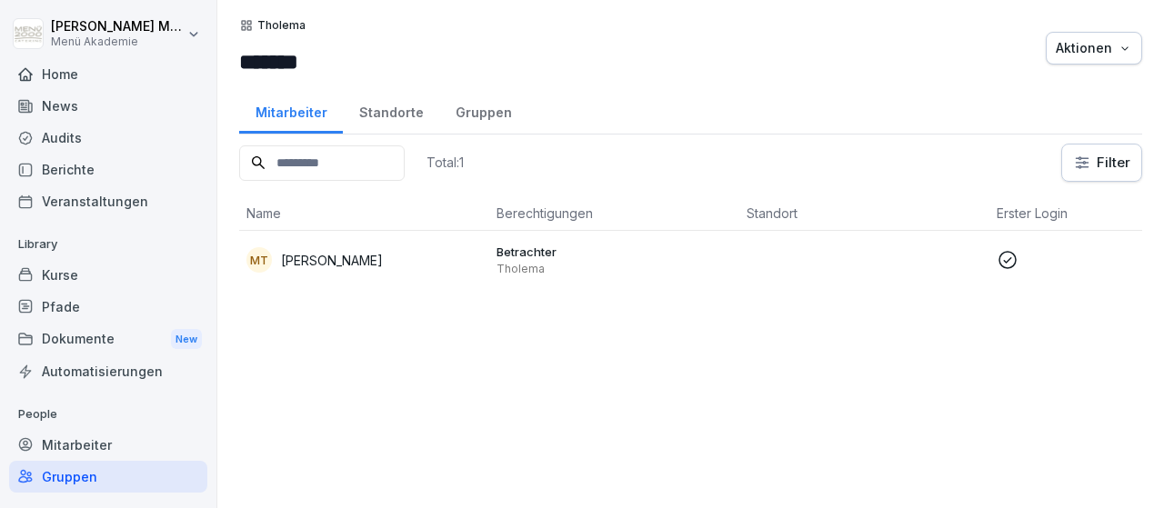
click at [387, 101] on div "Standorte" at bounding box center [391, 110] width 96 height 46
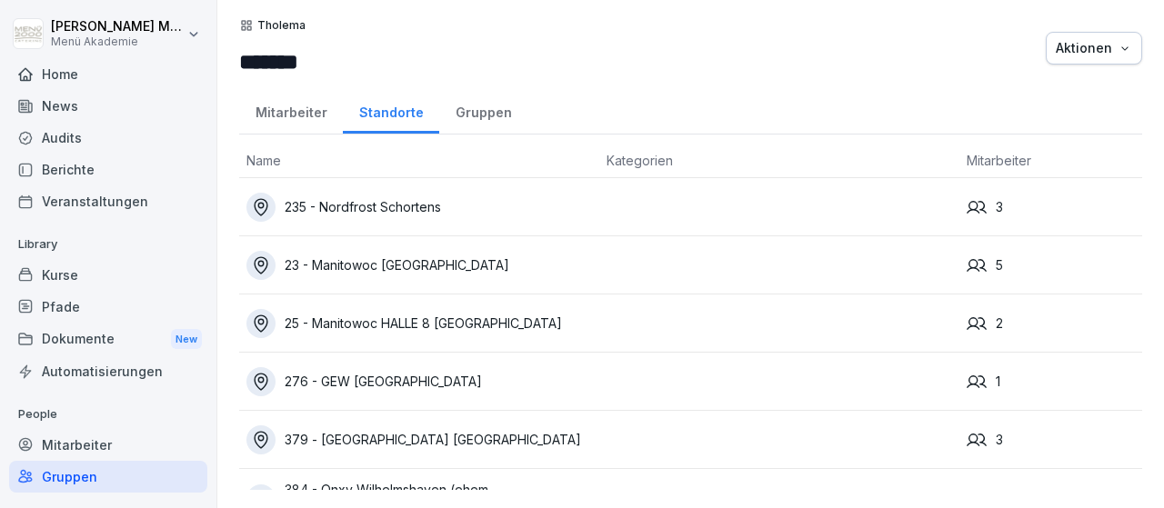
click at [425, 207] on div "235 - Nordfrost Schortens" at bounding box center [418, 207] width 345 height 29
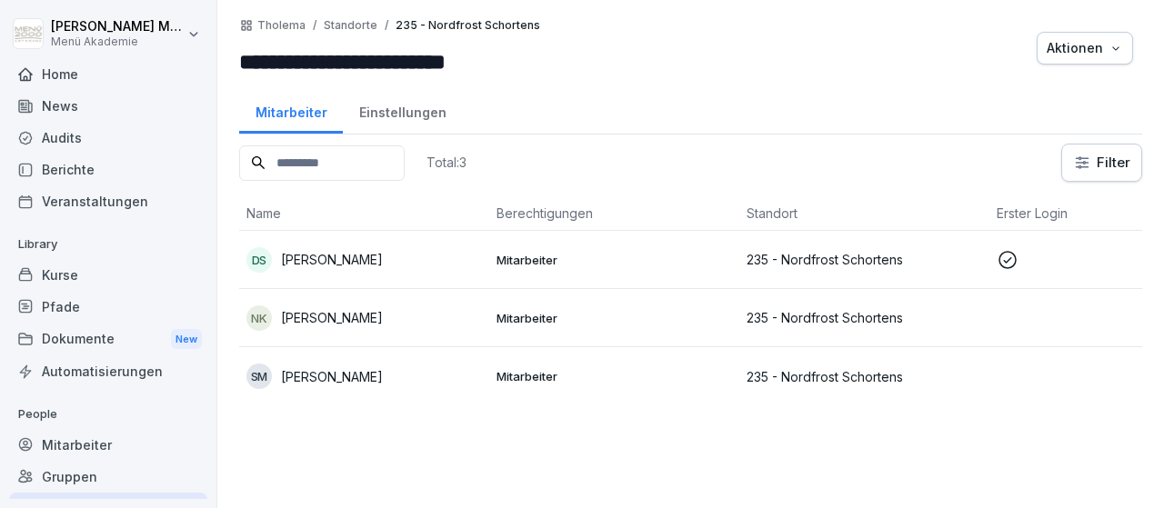
click at [348, 319] on p "[PERSON_NAME]" at bounding box center [332, 317] width 102 height 19
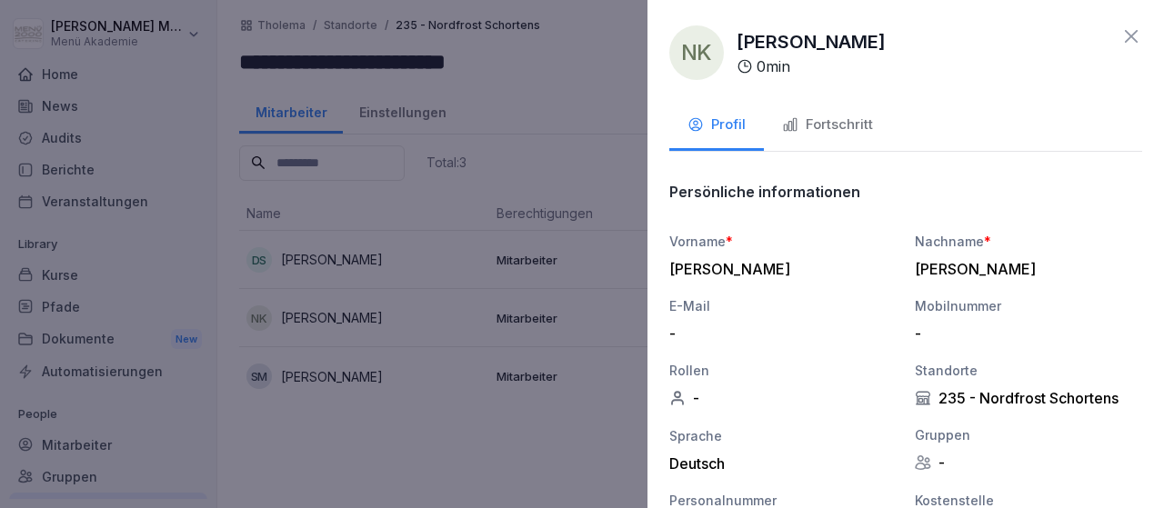
click at [348, 319] on div at bounding box center [582, 254] width 1164 height 508
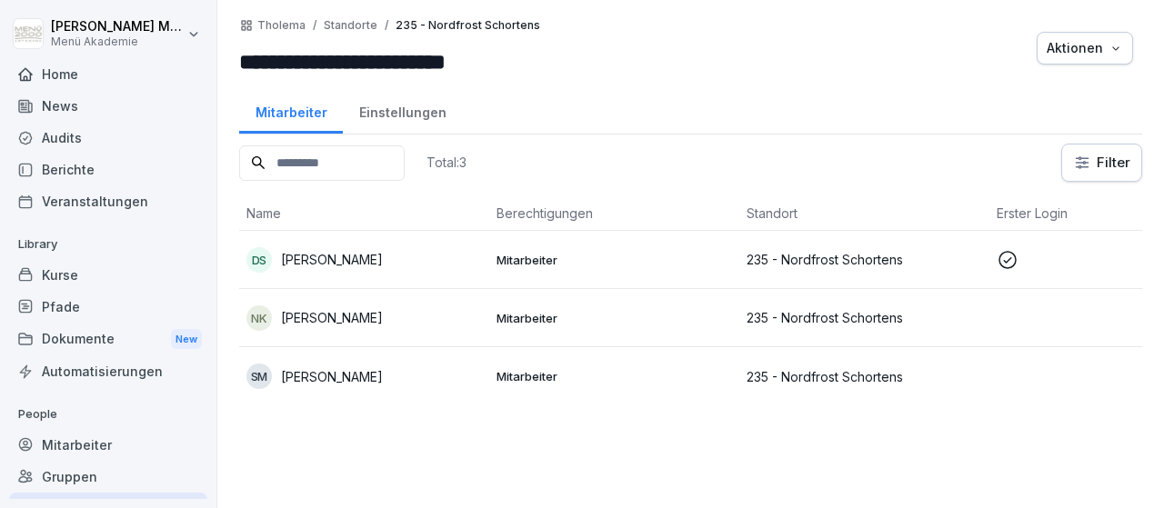
click at [354, 376] on p "[PERSON_NAME]" at bounding box center [332, 376] width 102 height 19
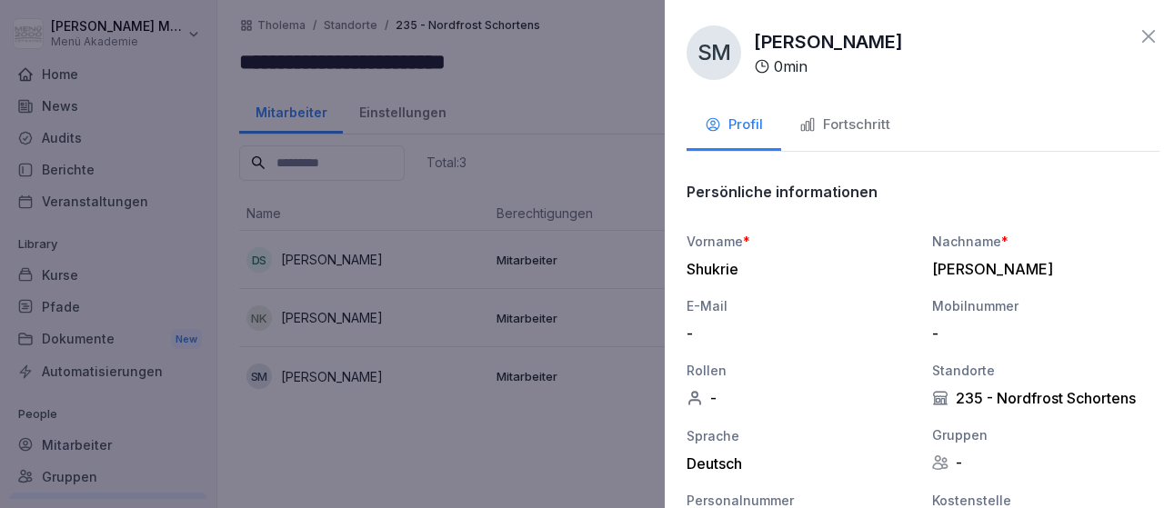
click at [354, 376] on div at bounding box center [582, 254] width 1164 height 508
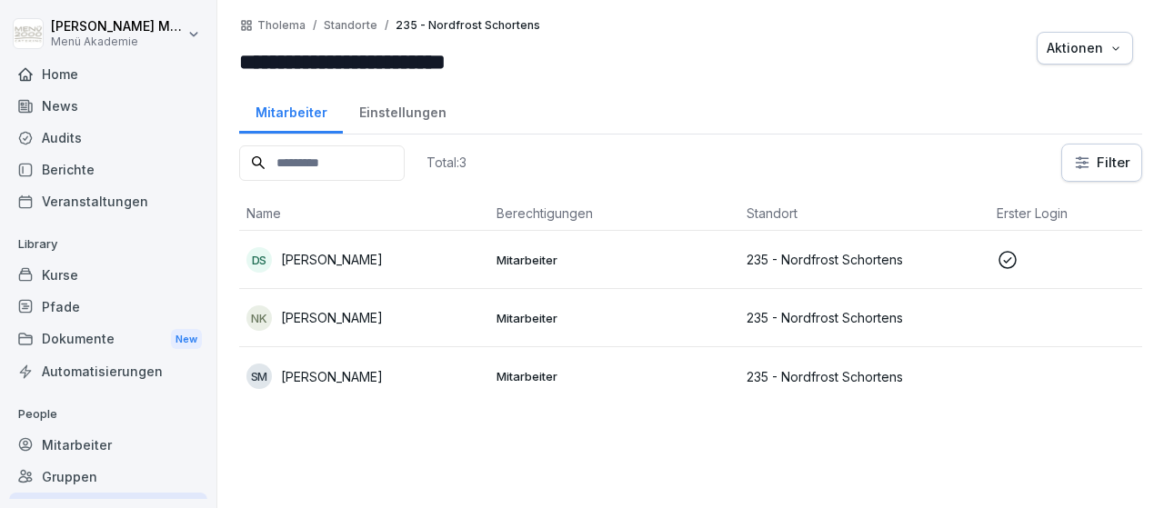
click at [360, 257] on p "[PERSON_NAME]" at bounding box center [332, 259] width 102 height 19
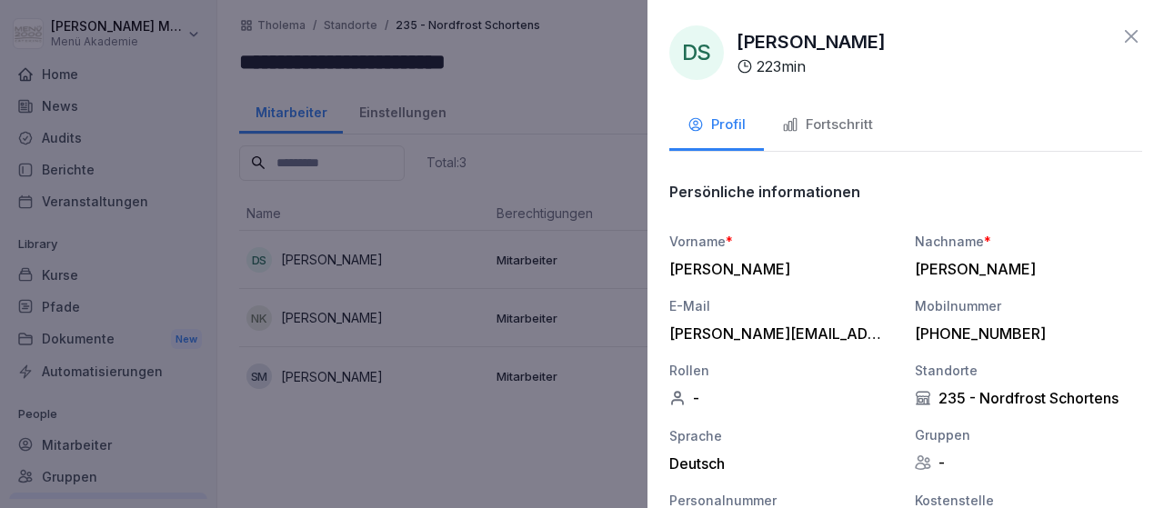
click at [360, 257] on div at bounding box center [582, 254] width 1164 height 508
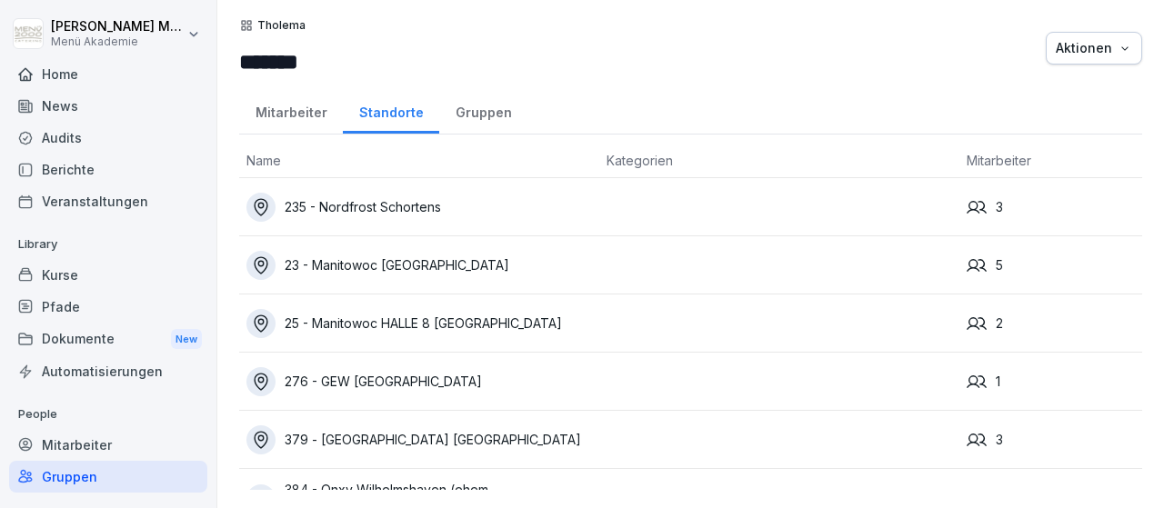
click at [427, 262] on div "23 - Manitowoc [GEOGRAPHIC_DATA]" at bounding box center [418, 265] width 345 height 29
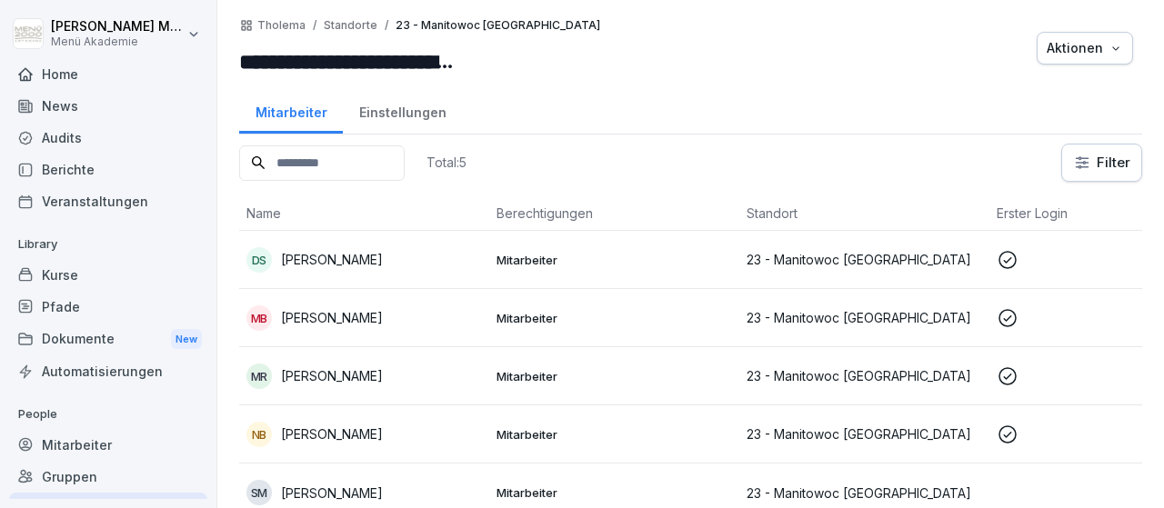
click at [352, 261] on p "Diana Schlegel" at bounding box center [332, 259] width 102 height 19
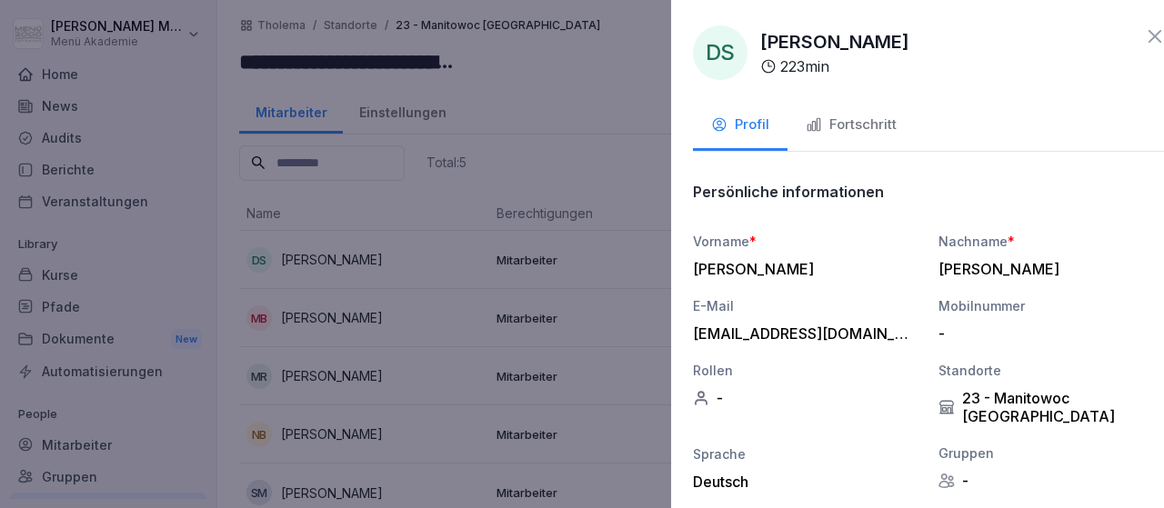
click at [352, 261] on div at bounding box center [582, 254] width 1164 height 508
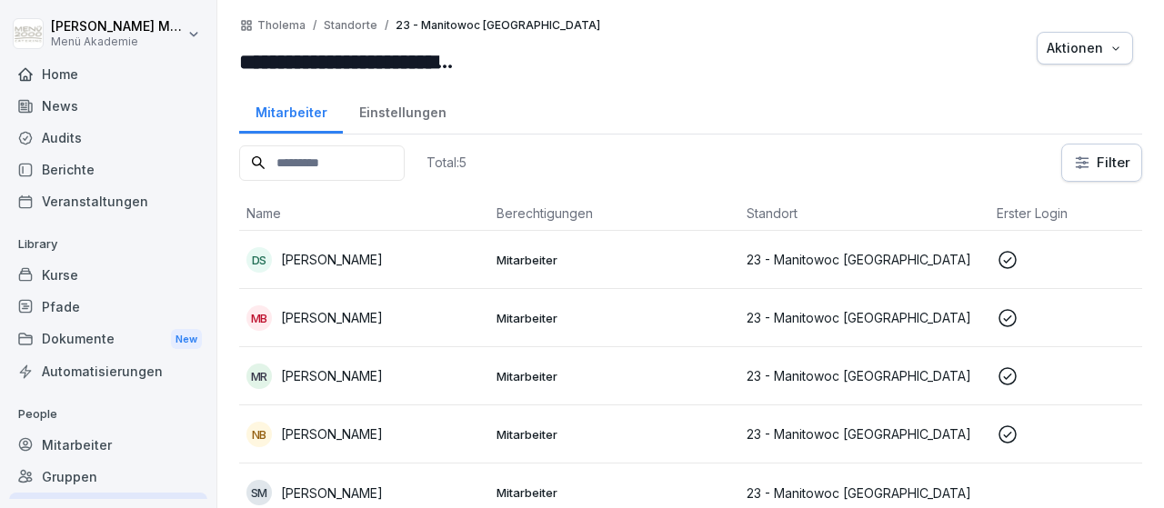
click at [366, 315] on p "Markus Bookmeyer" at bounding box center [332, 317] width 102 height 19
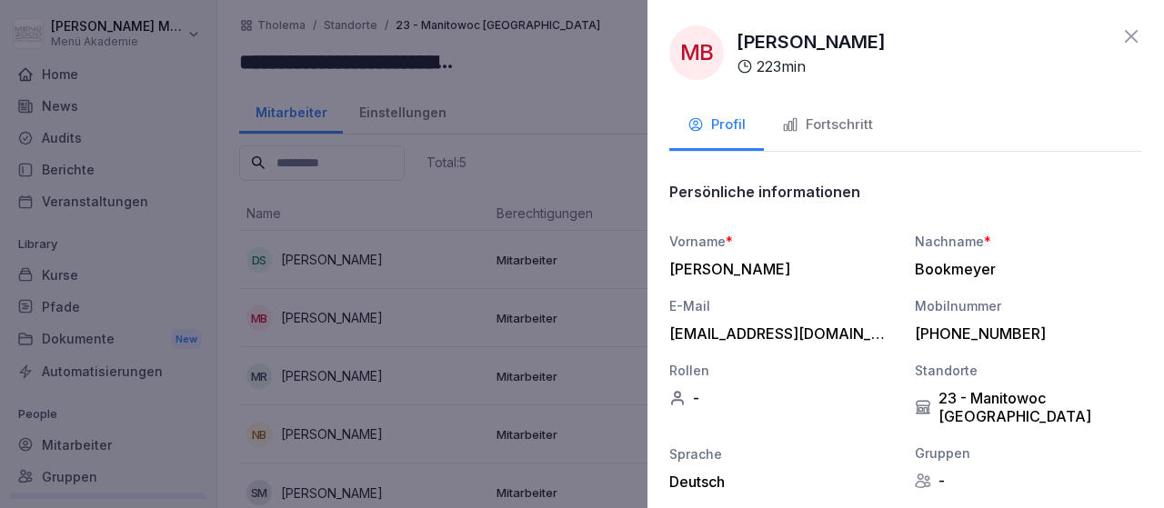
click at [366, 315] on div at bounding box center [582, 254] width 1164 height 508
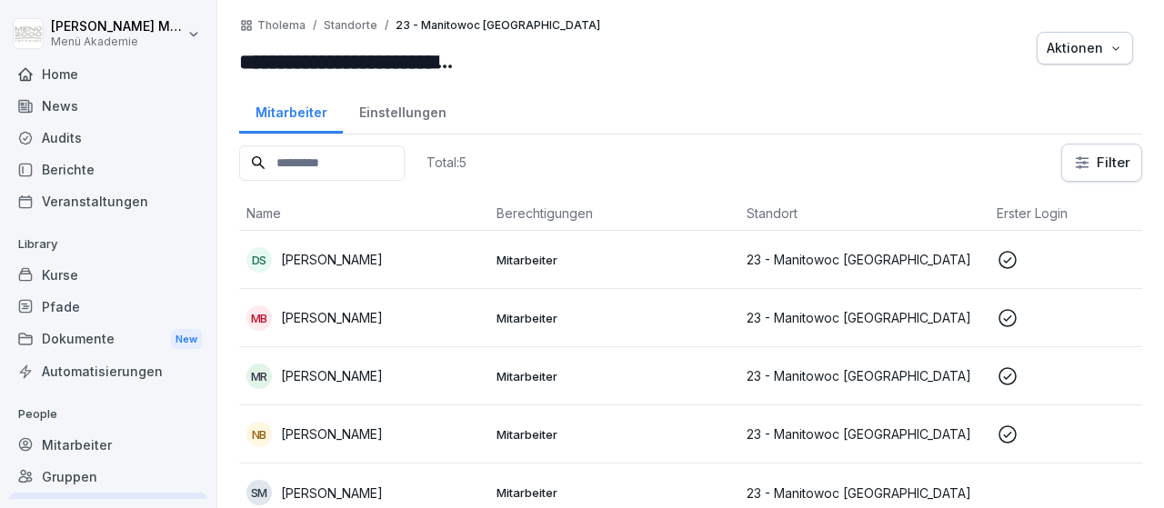
click at [367, 374] on p "Matthias Röefzaad" at bounding box center [332, 375] width 102 height 19
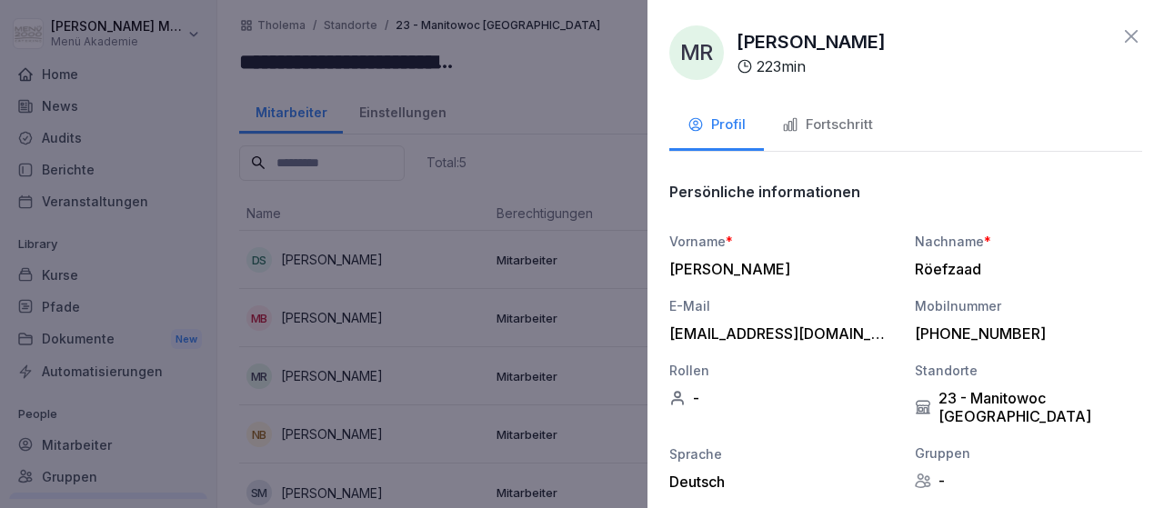
click at [367, 374] on div at bounding box center [582, 254] width 1164 height 508
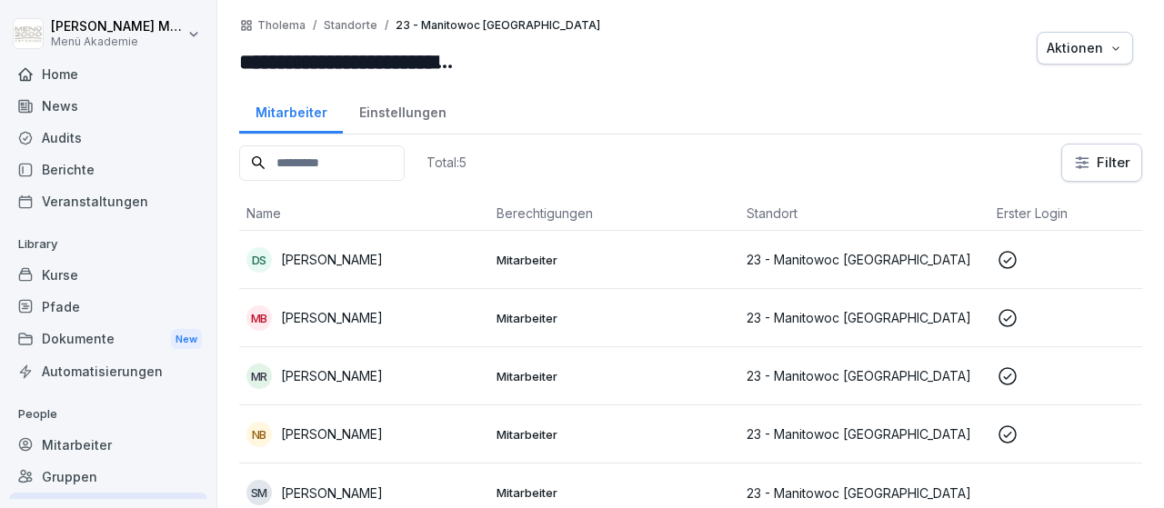
click at [368, 434] on p "Nancy Brinkmann" at bounding box center [332, 434] width 102 height 19
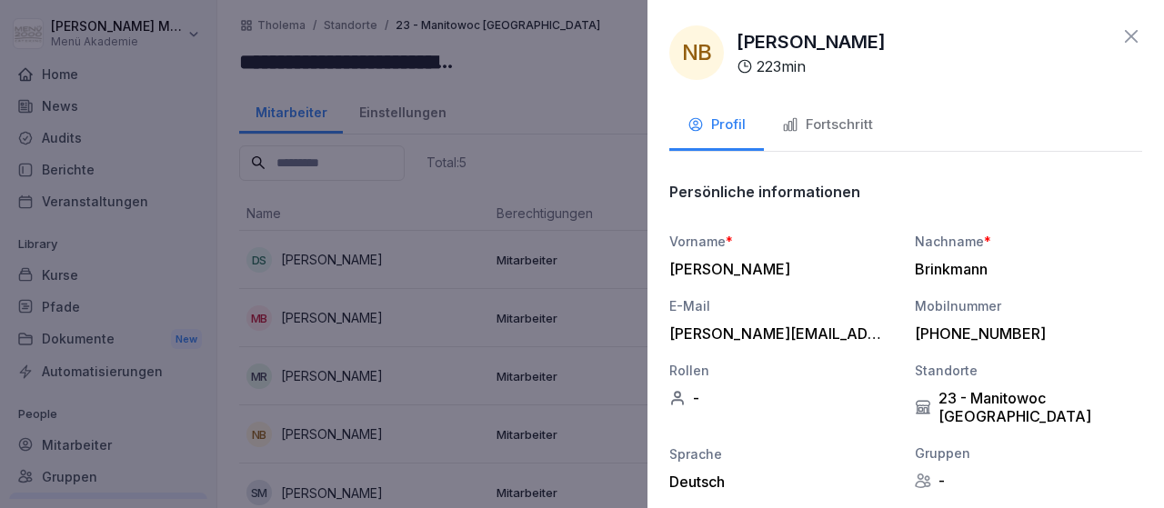
click at [368, 434] on div at bounding box center [582, 254] width 1164 height 508
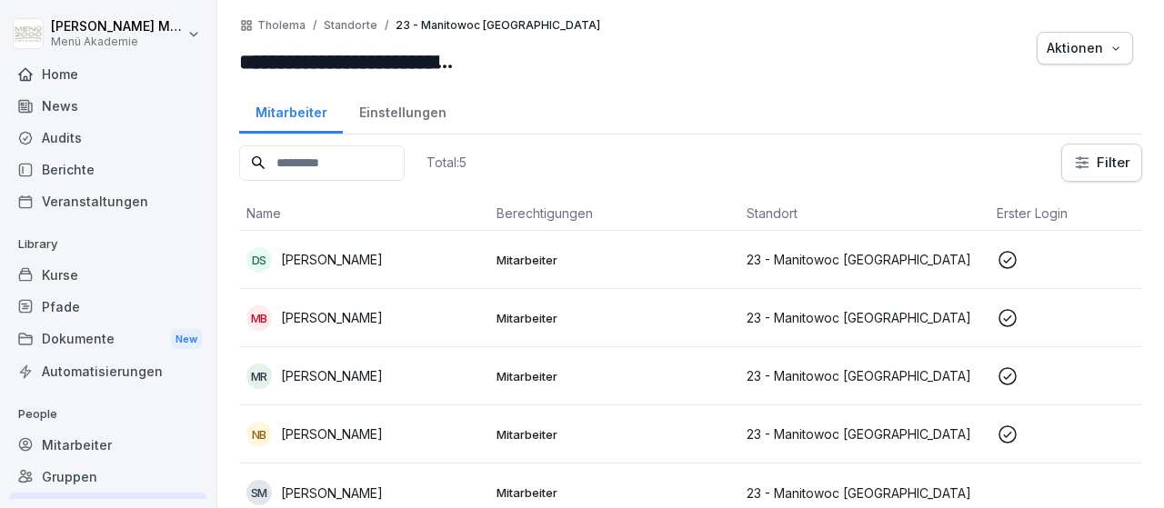
scroll to position [12, 0]
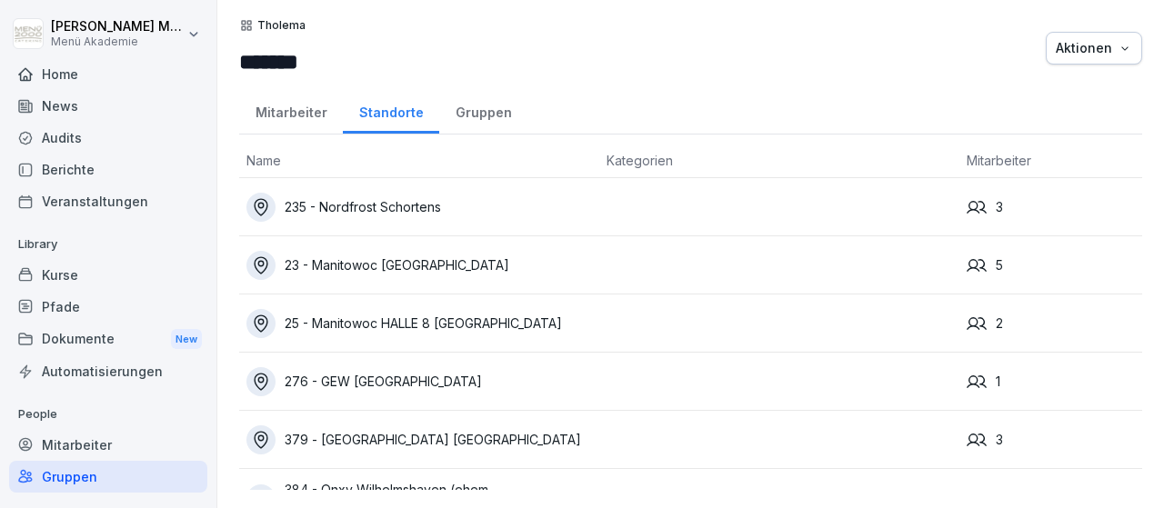
click at [414, 319] on div "25 - Manitowoc HALLE 8 [GEOGRAPHIC_DATA]" at bounding box center [418, 323] width 345 height 29
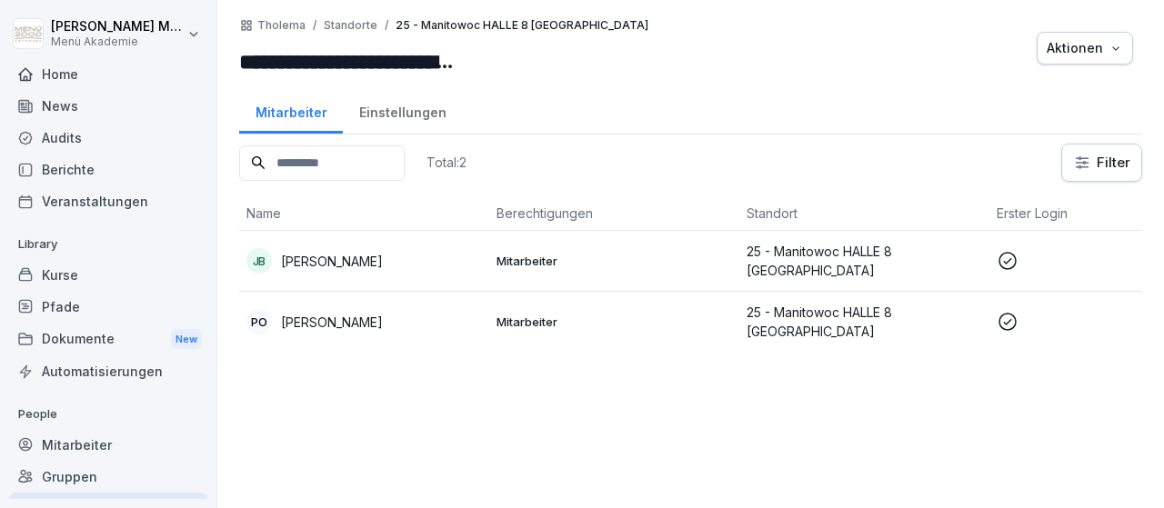
click at [358, 250] on div "[PERSON_NAME]" at bounding box center [363, 260] width 235 height 25
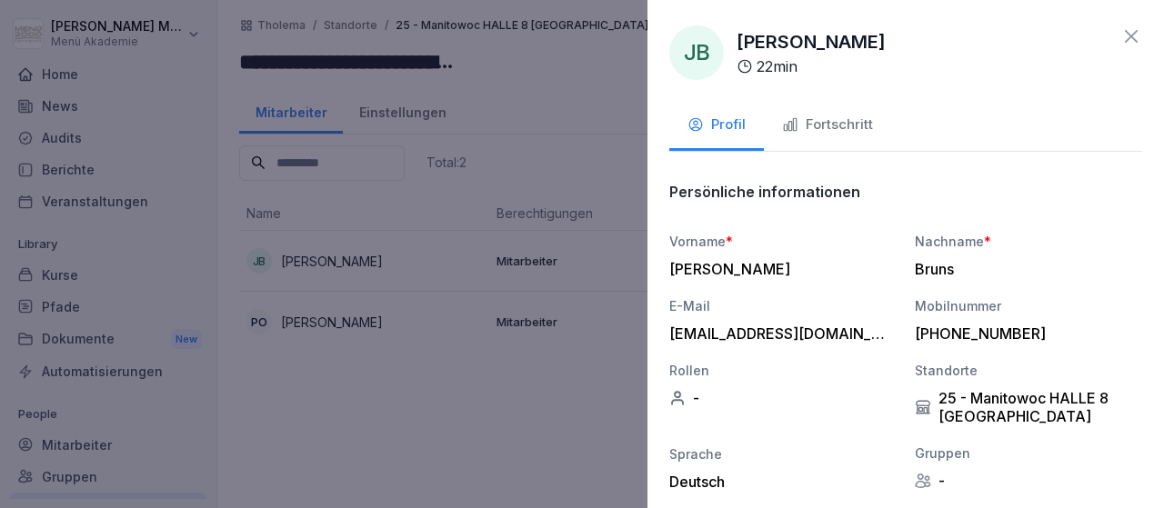
click at [337, 315] on div at bounding box center [582, 254] width 1164 height 508
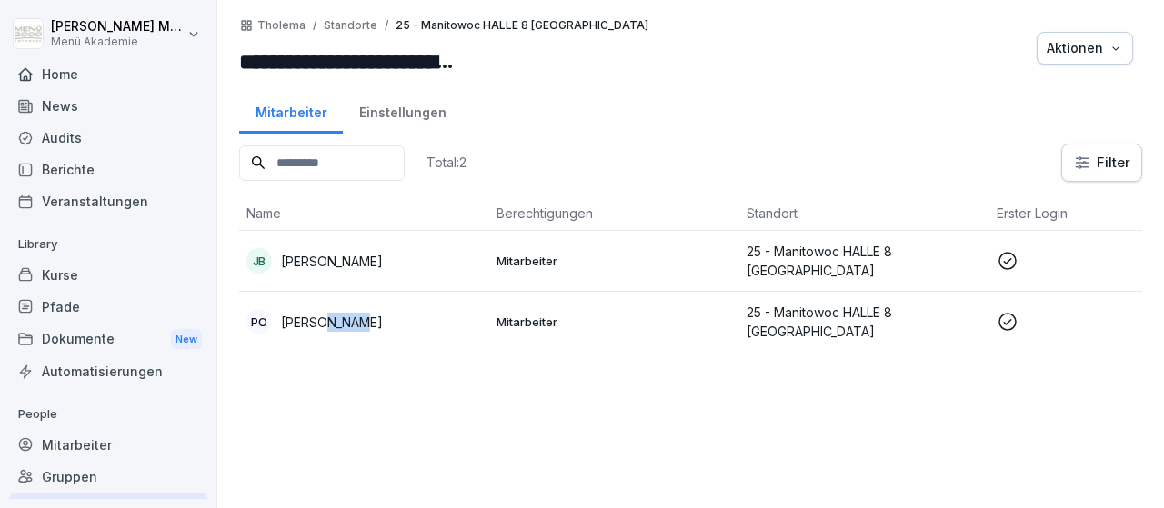
click at [337, 315] on p "[PERSON_NAME]" at bounding box center [332, 322] width 102 height 19
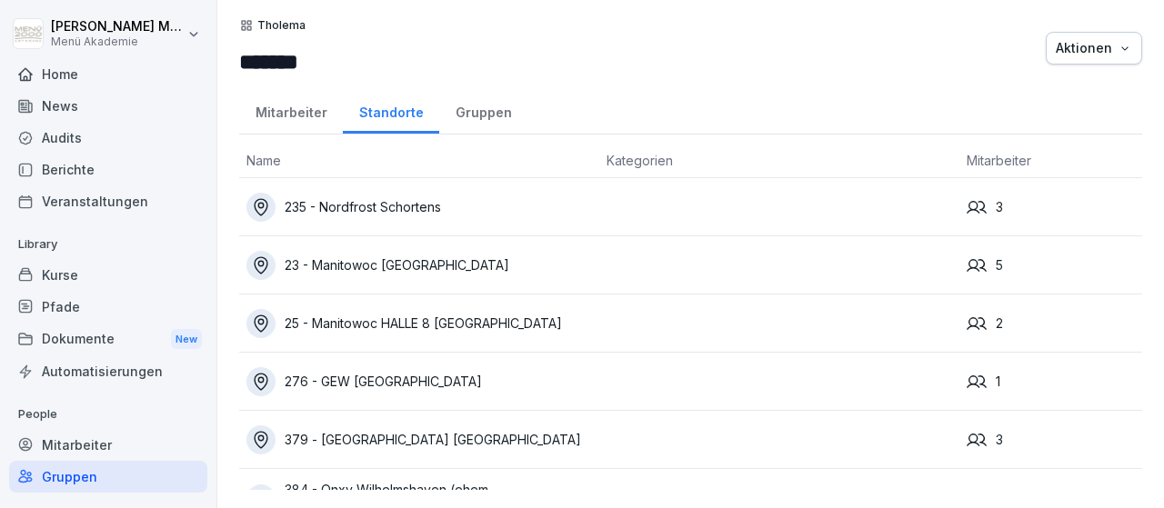
click at [424, 381] on div "276 - GEW [GEOGRAPHIC_DATA]" at bounding box center [418, 381] width 345 height 29
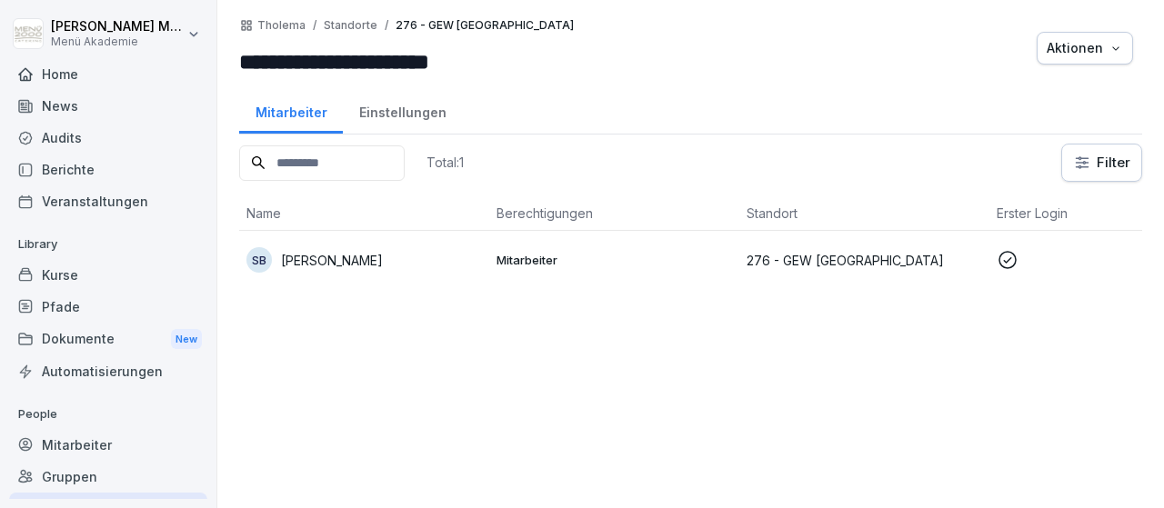
click at [332, 258] on p "Susan Born" at bounding box center [332, 260] width 102 height 19
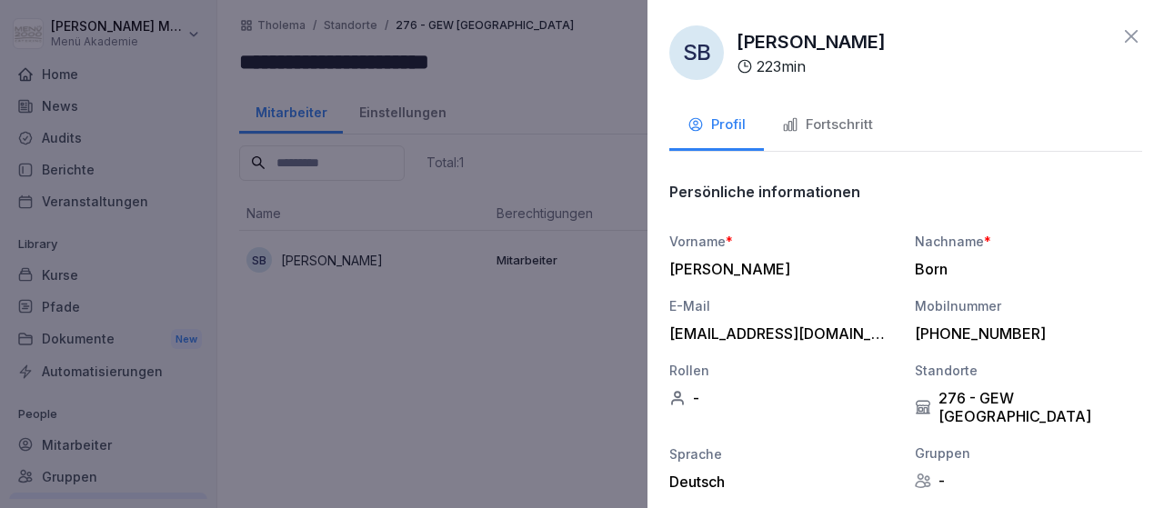
click at [1135, 28] on icon at bounding box center [1131, 36] width 22 height 22
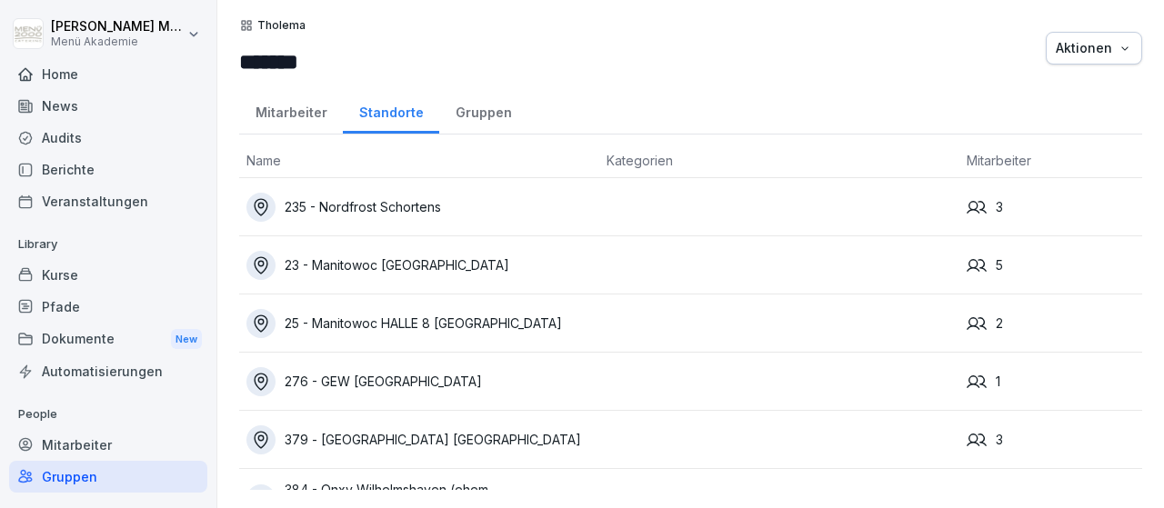
click at [410, 446] on div "379 - [GEOGRAPHIC_DATA] [GEOGRAPHIC_DATA]" at bounding box center [418, 439] width 345 height 29
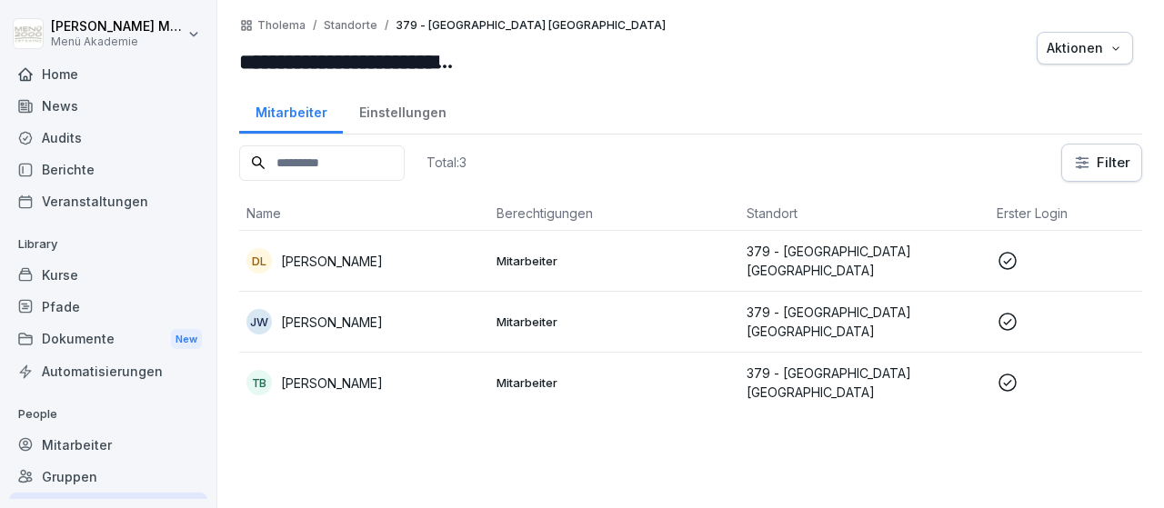
click at [364, 374] on p "[PERSON_NAME]" at bounding box center [332, 383] width 102 height 19
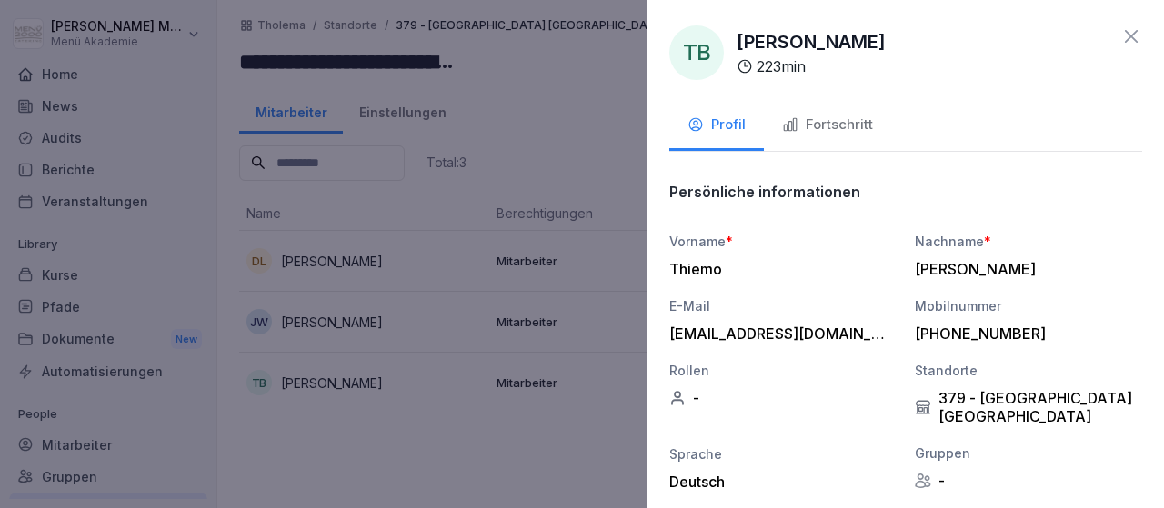
click at [350, 334] on div at bounding box center [582, 254] width 1164 height 508
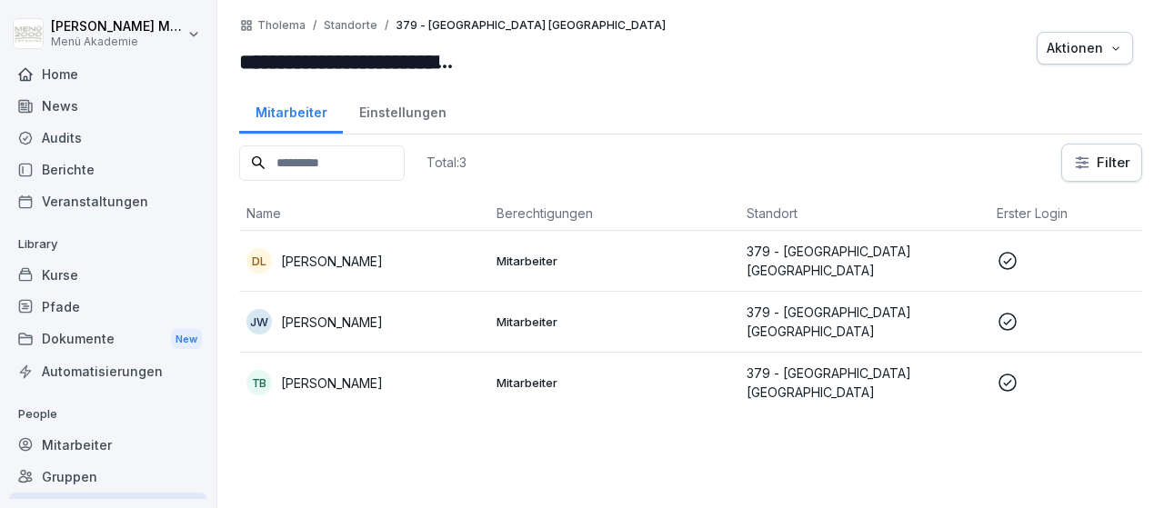
click at [349, 331] on td "JW Jolanta Woda" at bounding box center [364, 322] width 250 height 61
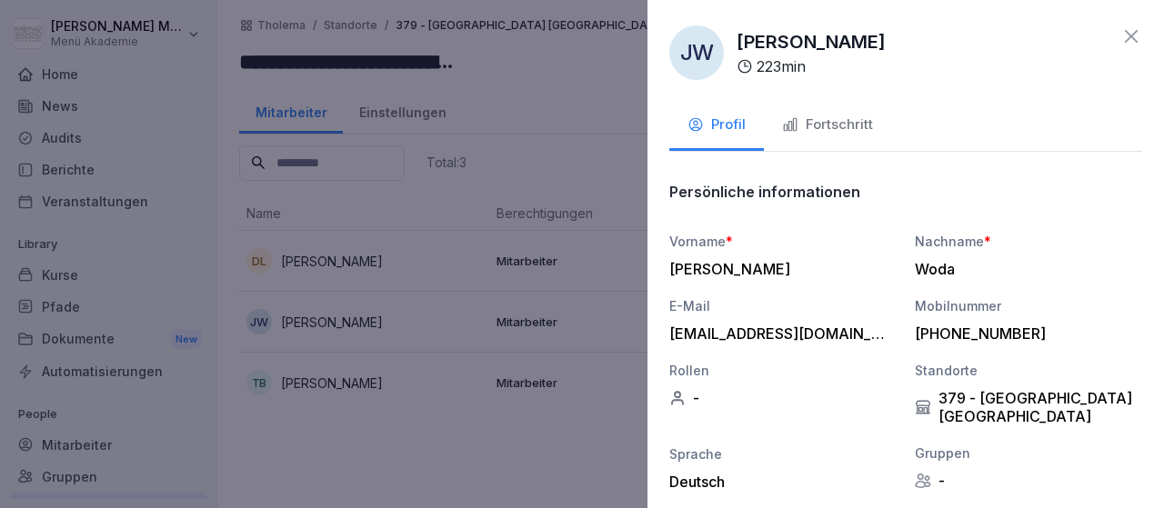
click at [349, 331] on div at bounding box center [582, 254] width 1164 height 508
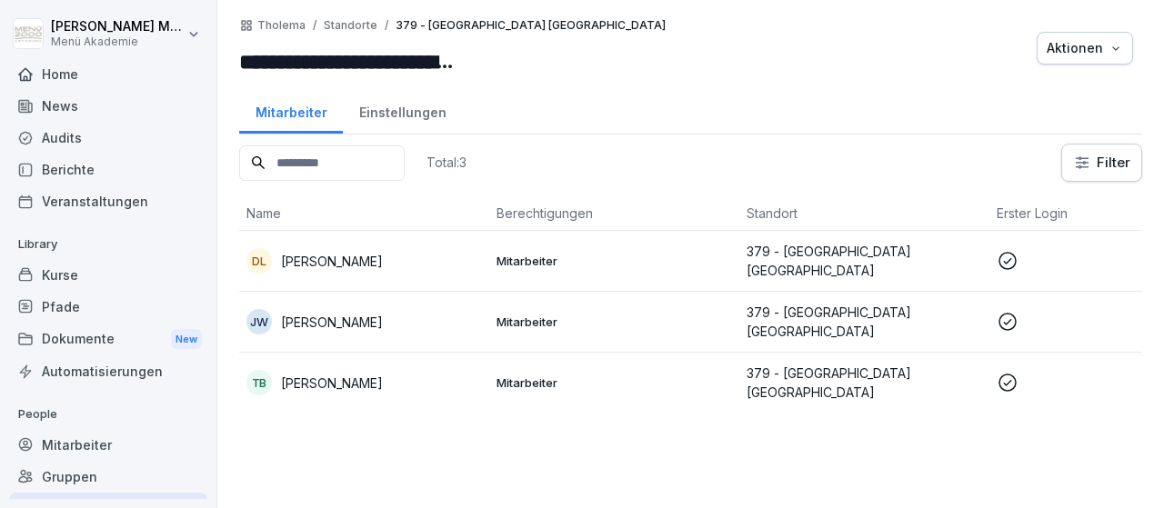
click at [346, 259] on p "Doris Lützeler" at bounding box center [332, 261] width 102 height 19
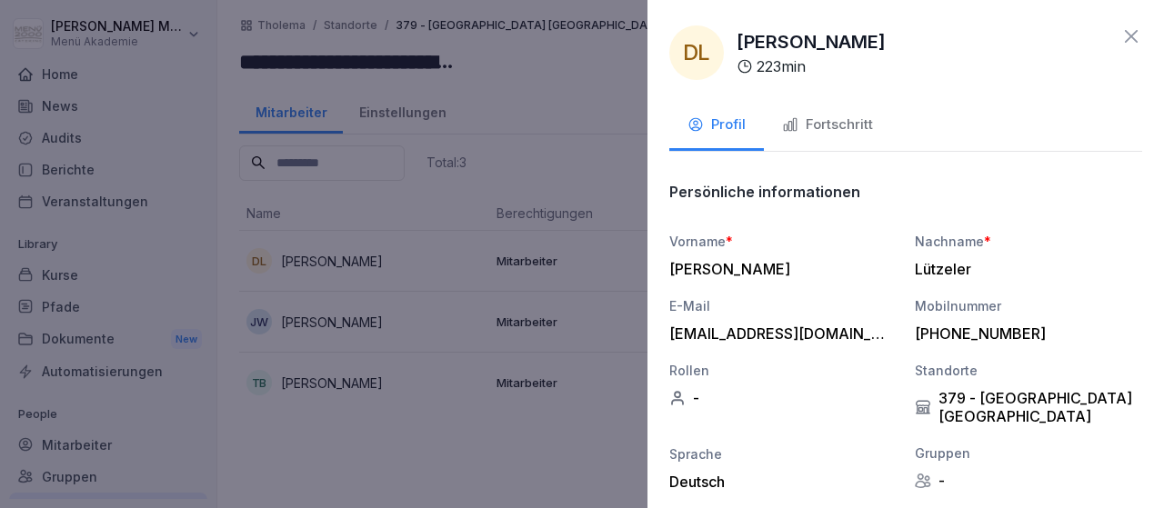
click at [346, 259] on div at bounding box center [582, 254] width 1164 height 508
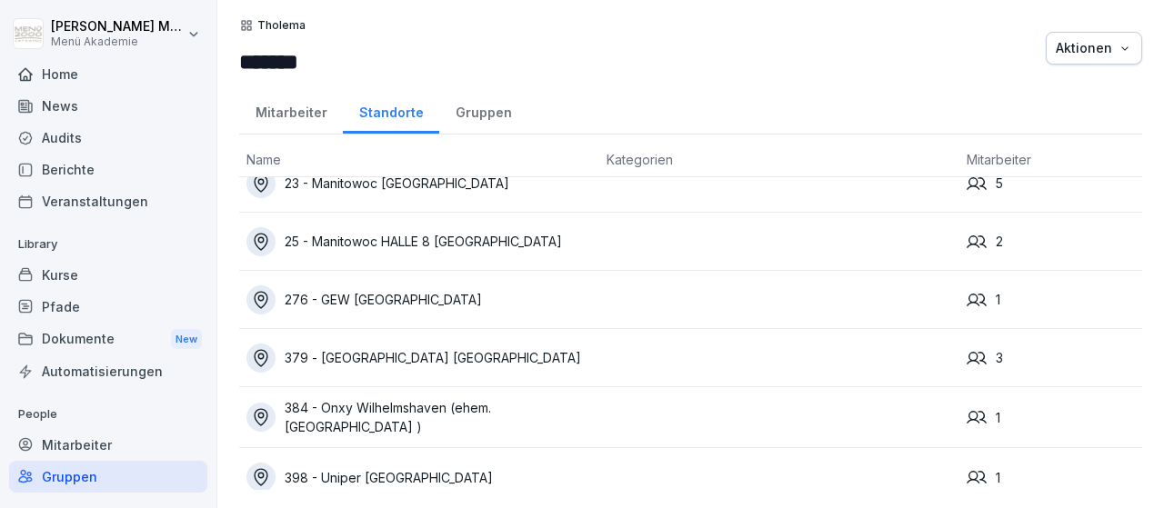
scroll to position [95, 0]
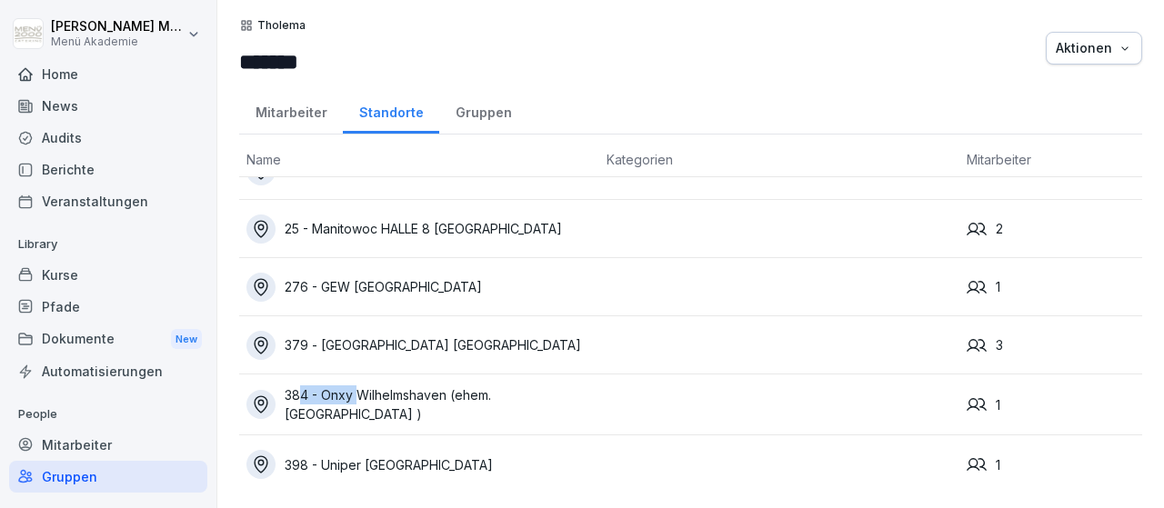
drag, startPoint x: 359, startPoint y: 414, endPoint x: 300, endPoint y: 407, distance: 59.4
click at [300, 407] on div "384 - Onxy Wilhelmshaven (ehem. Engie )" at bounding box center [418, 404] width 345 height 38
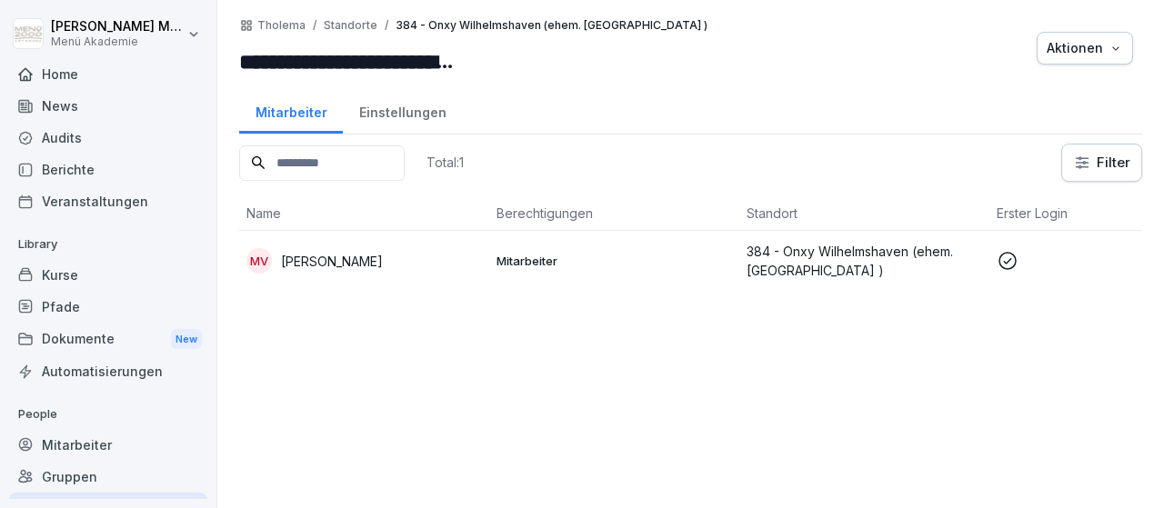
click at [322, 261] on p "[PERSON_NAME]" at bounding box center [332, 261] width 102 height 19
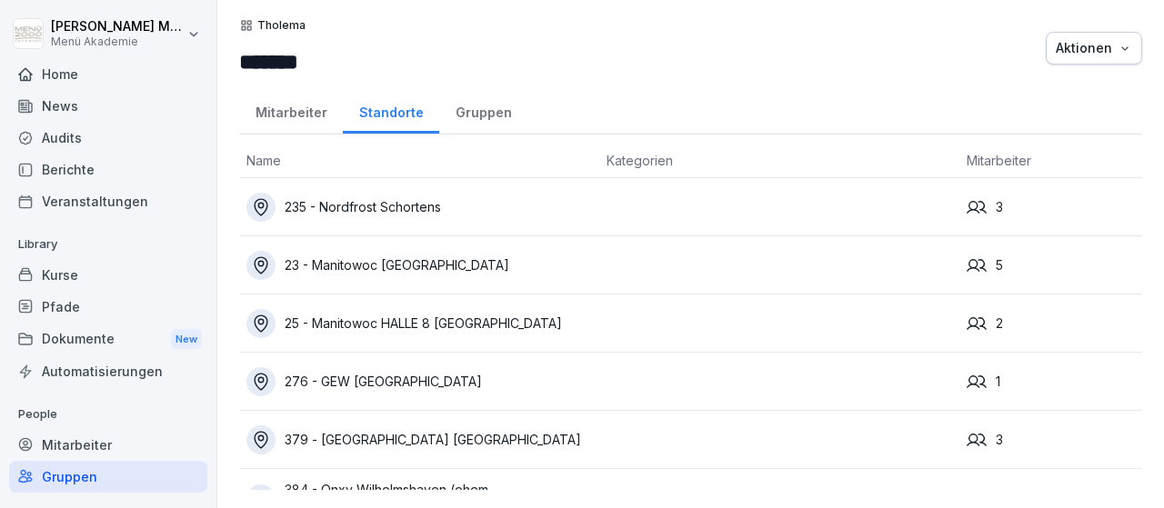
click at [466, 439] on div "379 - [GEOGRAPHIC_DATA] [GEOGRAPHIC_DATA]" at bounding box center [418, 439] width 345 height 29
click at [1142, 247] on div "Tholema ******* Aktionen Mitarbeiter Standorte Gruppen Name Kategorien Mitarbei…" at bounding box center [690, 254] width 946 height 508
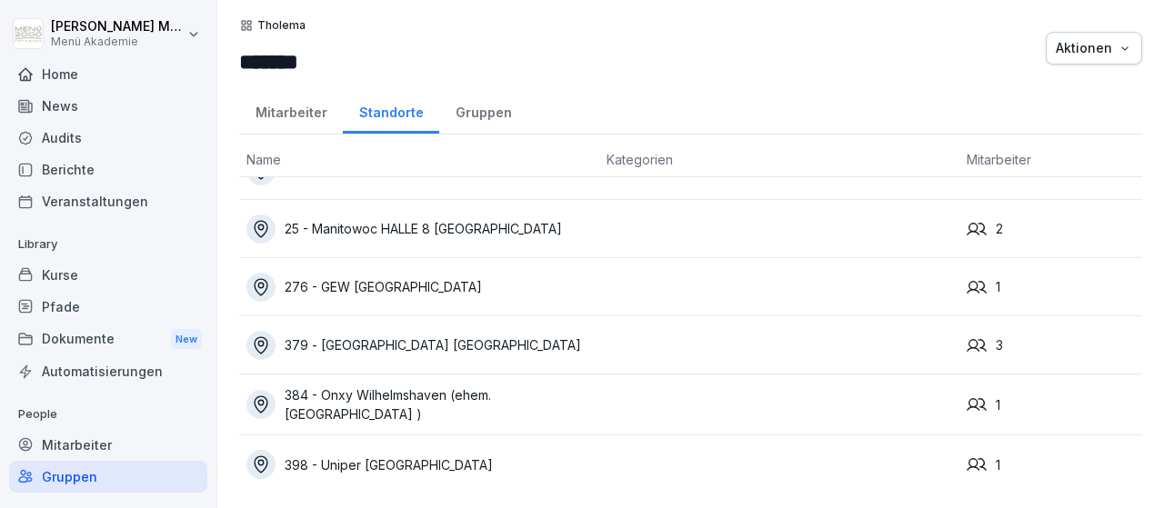
click at [440, 453] on div "398 - Uniper [GEOGRAPHIC_DATA]" at bounding box center [418, 464] width 345 height 29
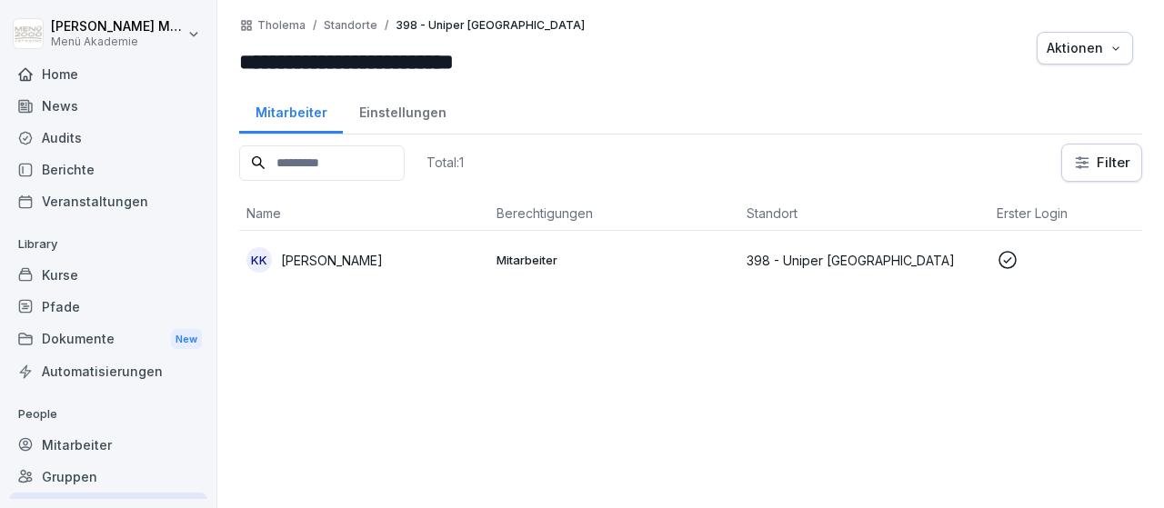
click at [322, 255] on p "[PERSON_NAME]" at bounding box center [332, 260] width 102 height 19
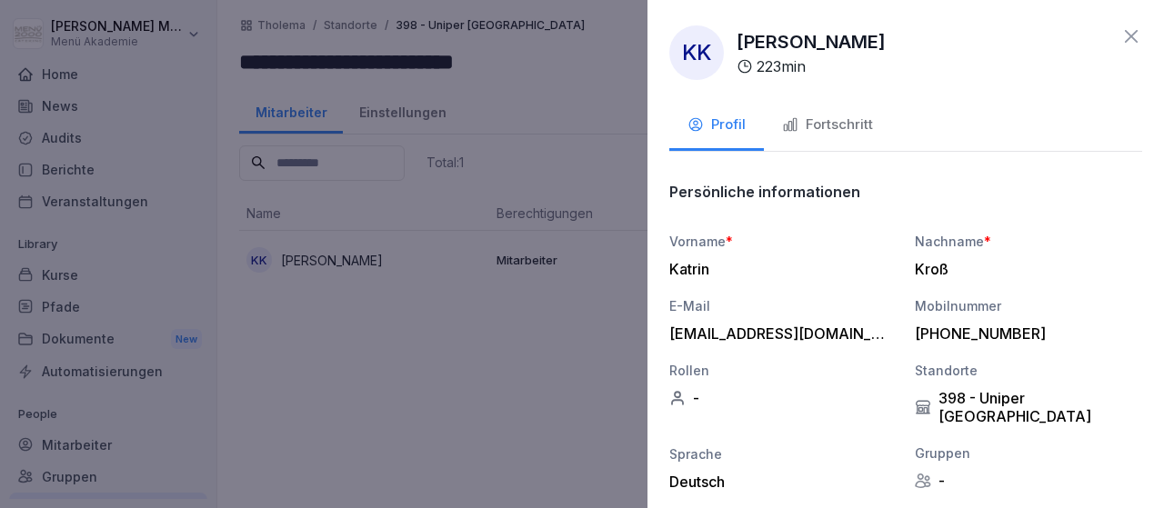
click at [1134, 33] on icon at bounding box center [1131, 36] width 22 height 22
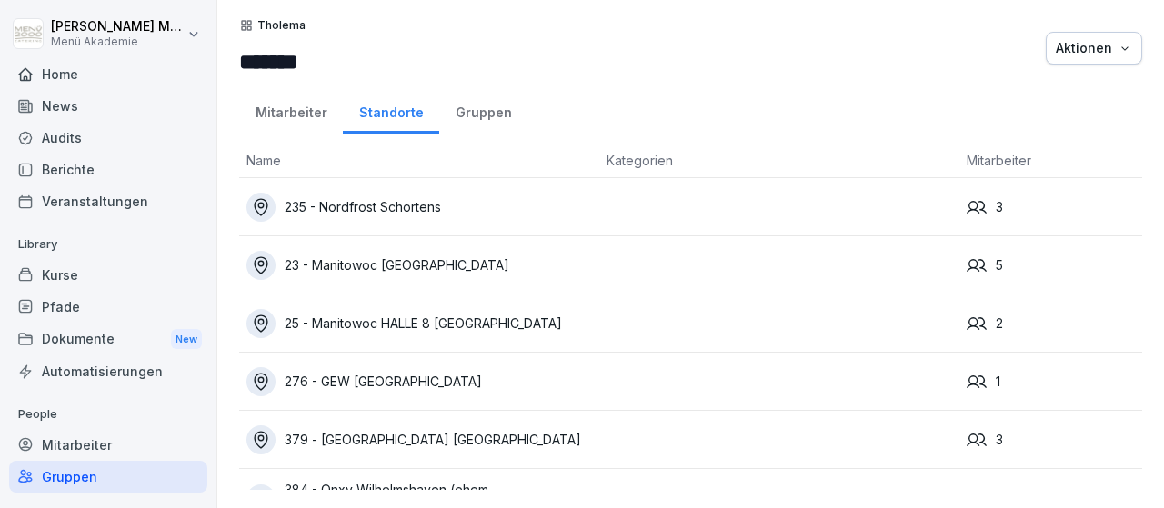
click at [95, 444] on div "Mitarbeiter" at bounding box center [108, 445] width 198 height 32
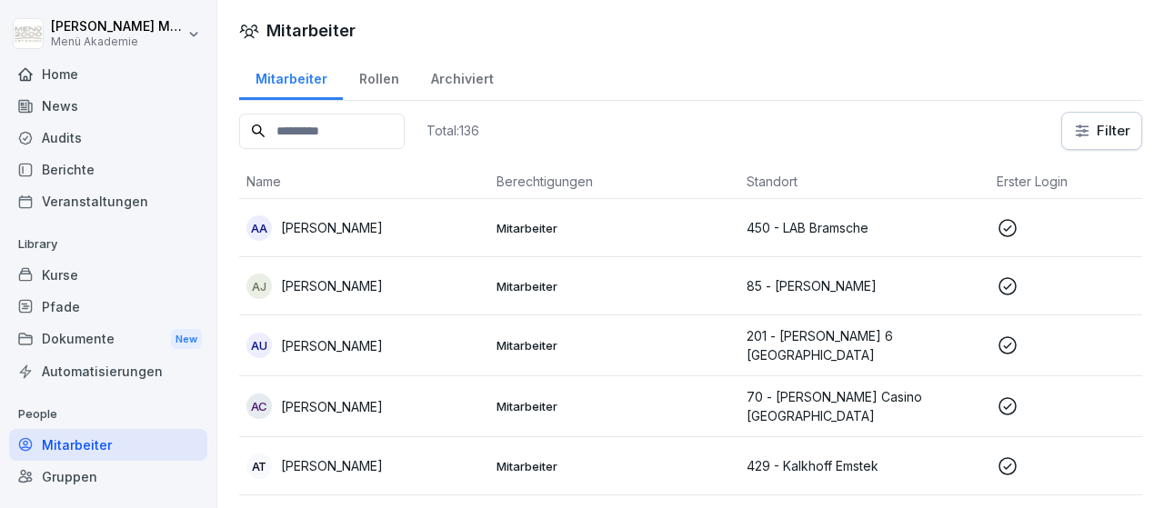
click at [83, 473] on div "Gruppen" at bounding box center [108, 477] width 198 height 32
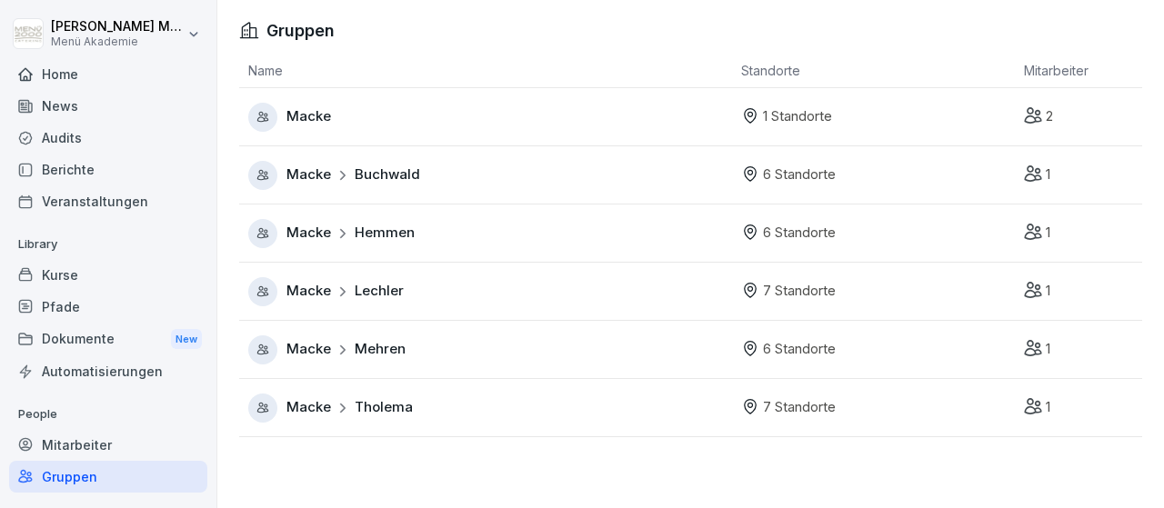
click at [381, 297] on span "Lechler" at bounding box center [379, 291] width 49 height 21
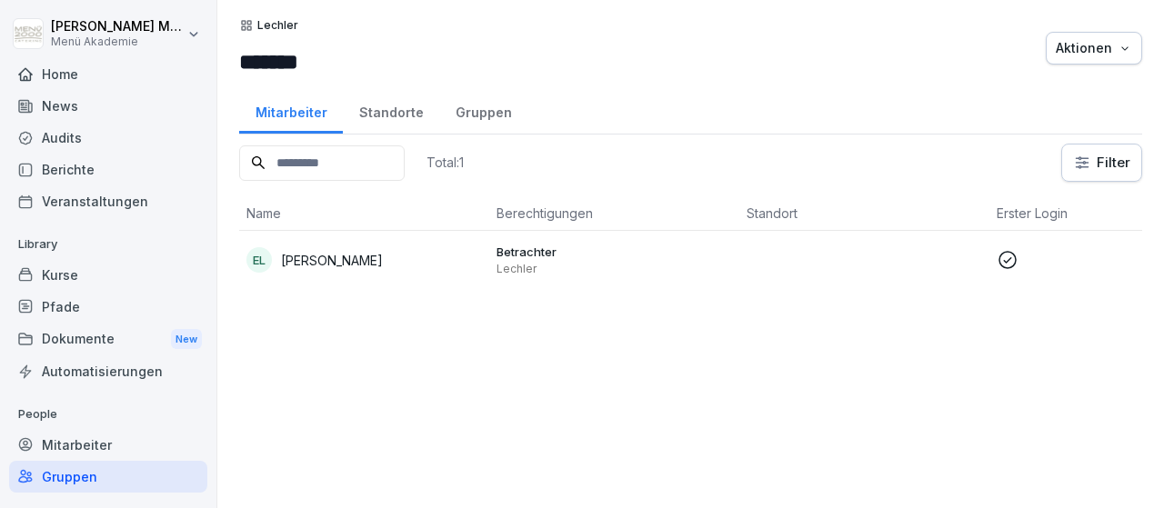
click at [406, 109] on div "Standorte" at bounding box center [391, 110] width 96 height 46
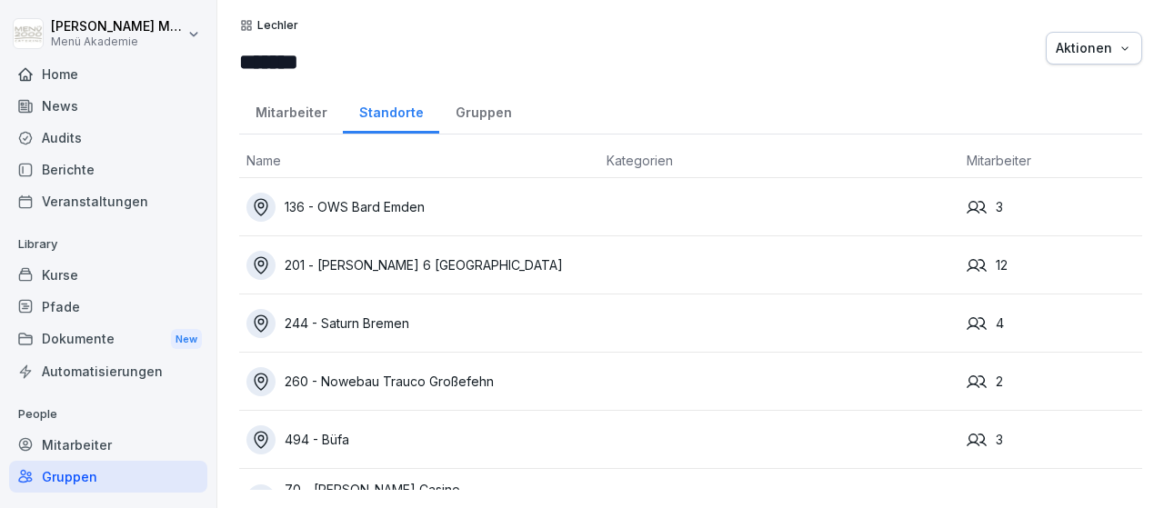
click at [391, 202] on div "136 - OWS Bard Emden" at bounding box center [418, 207] width 345 height 29
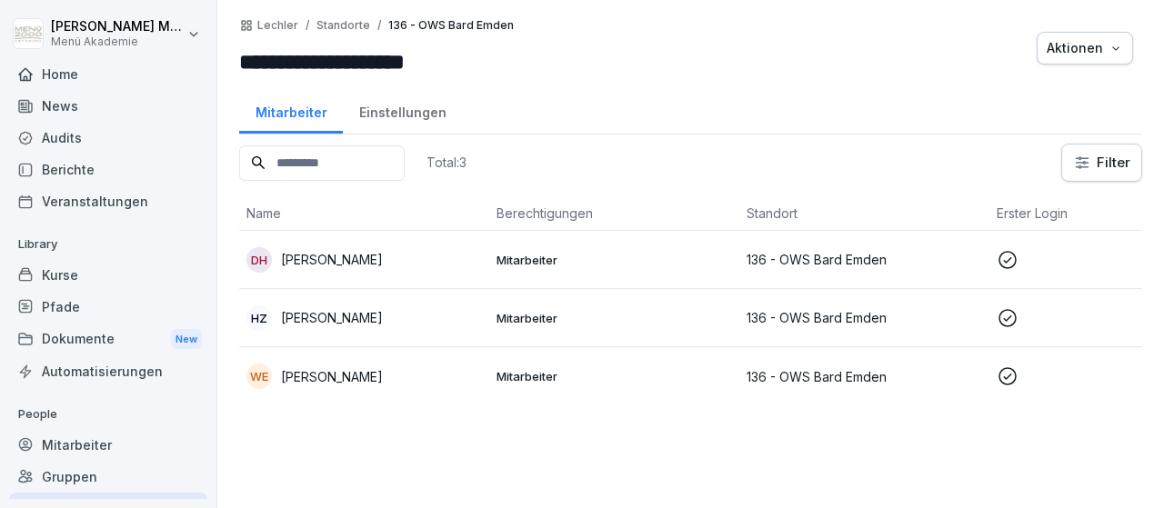
click at [350, 384] on p "Wiebke Ennen" at bounding box center [332, 376] width 102 height 19
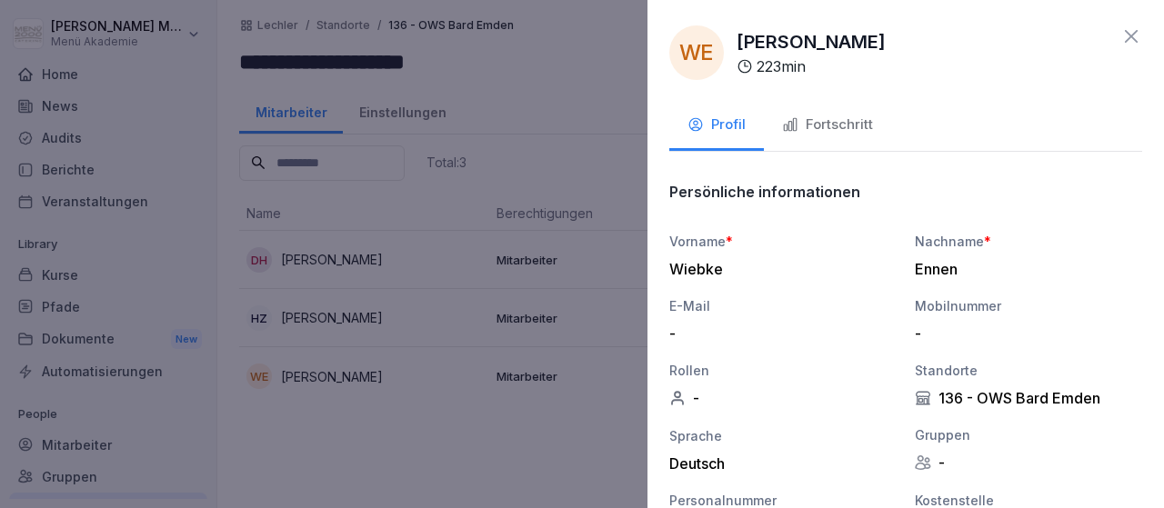
click at [1140, 35] on icon at bounding box center [1131, 36] width 22 height 22
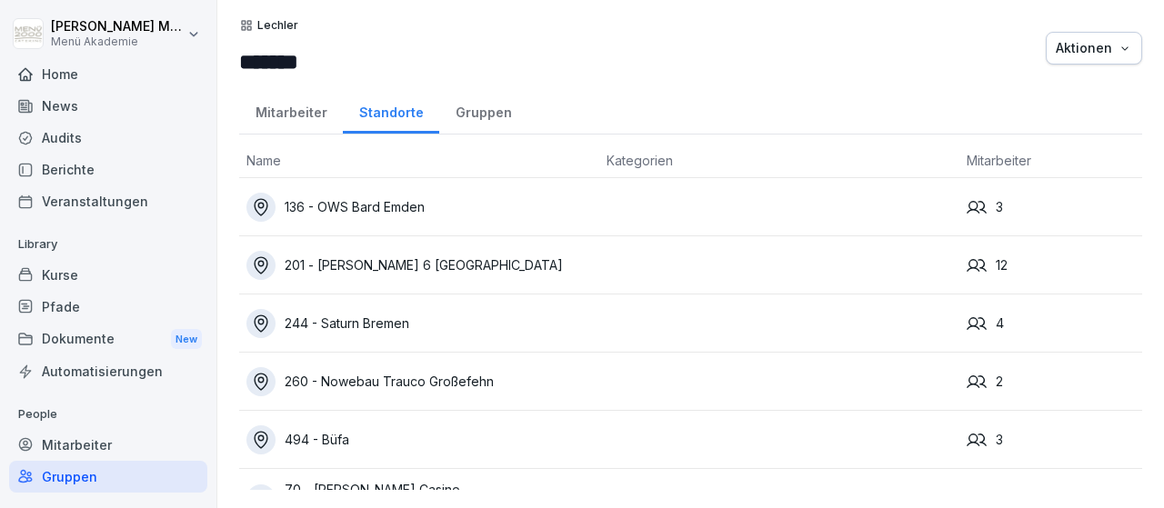
click at [415, 261] on div "201 - [PERSON_NAME] 6 [GEOGRAPHIC_DATA]" at bounding box center [418, 265] width 345 height 29
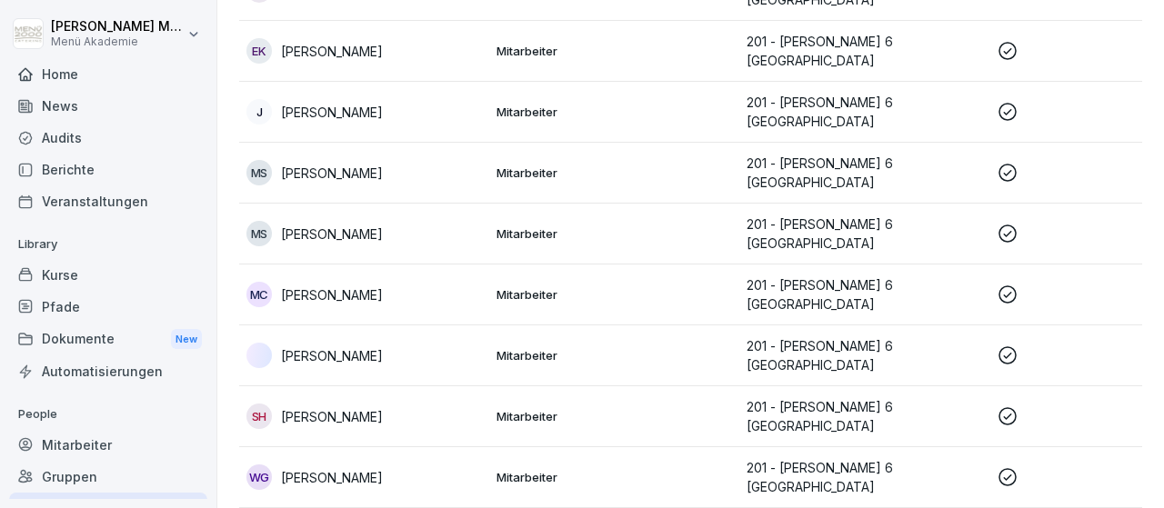
scroll to position [419, 0]
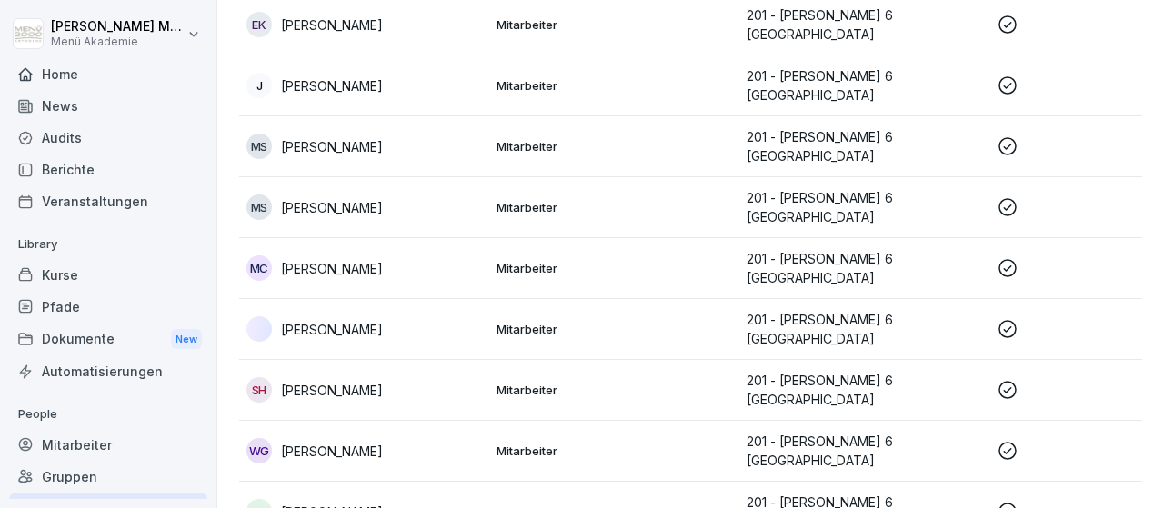
click at [343, 381] on p "Svetlana Hagebeck" at bounding box center [332, 390] width 102 height 19
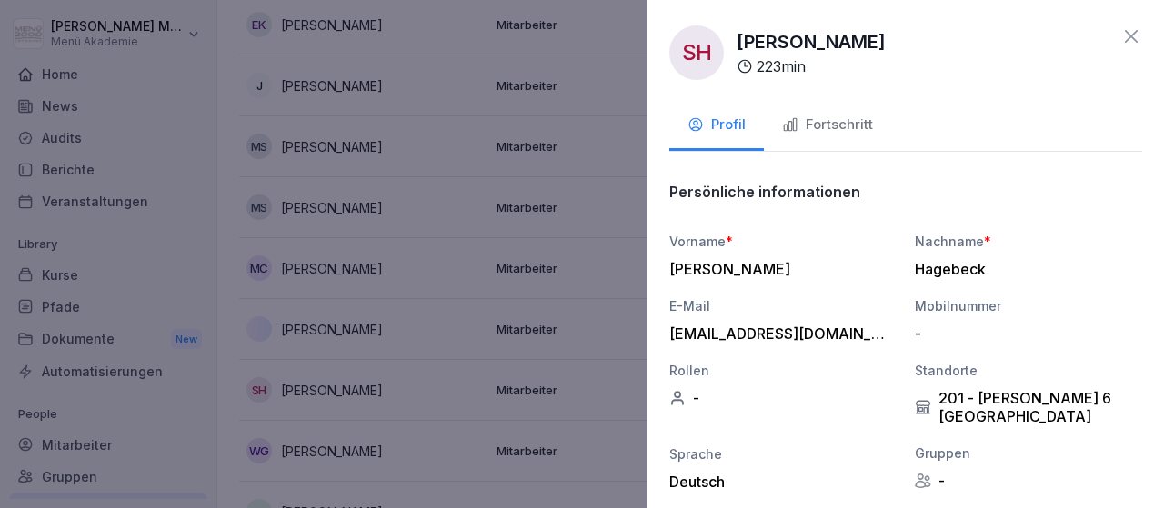
click at [323, 325] on div at bounding box center [582, 254] width 1164 height 508
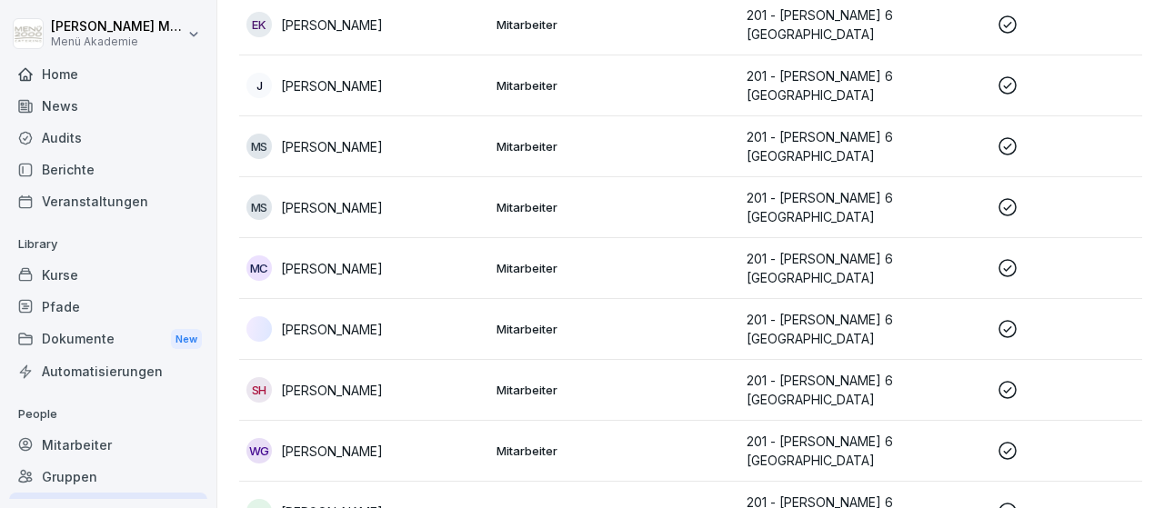
click at [354, 320] on p "Natalia Majowicz" at bounding box center [332, 329] width 102 height 19
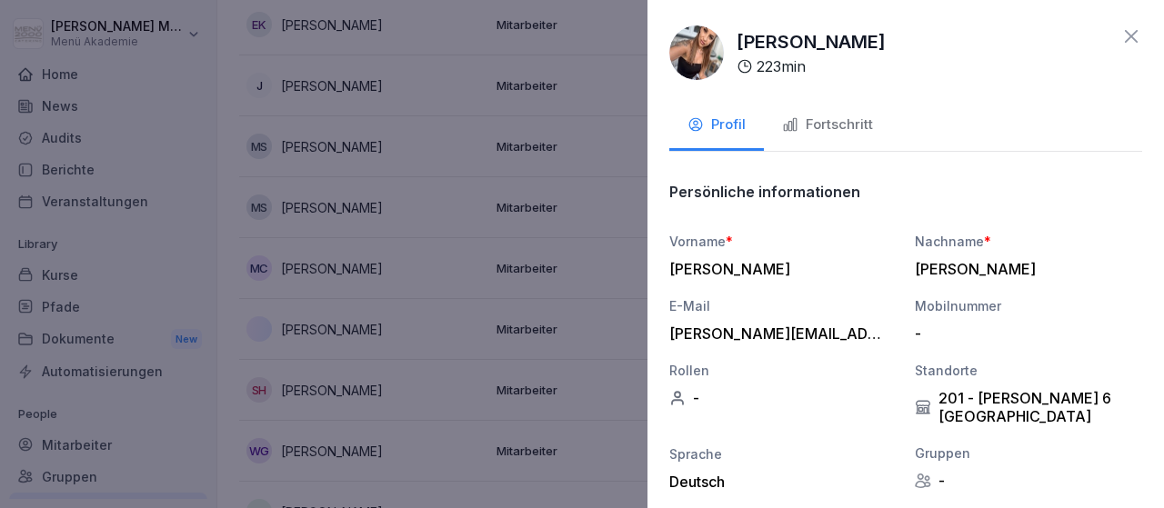
click at [345, 247] on div at bounding box center [582, 254] width 1164 height 508
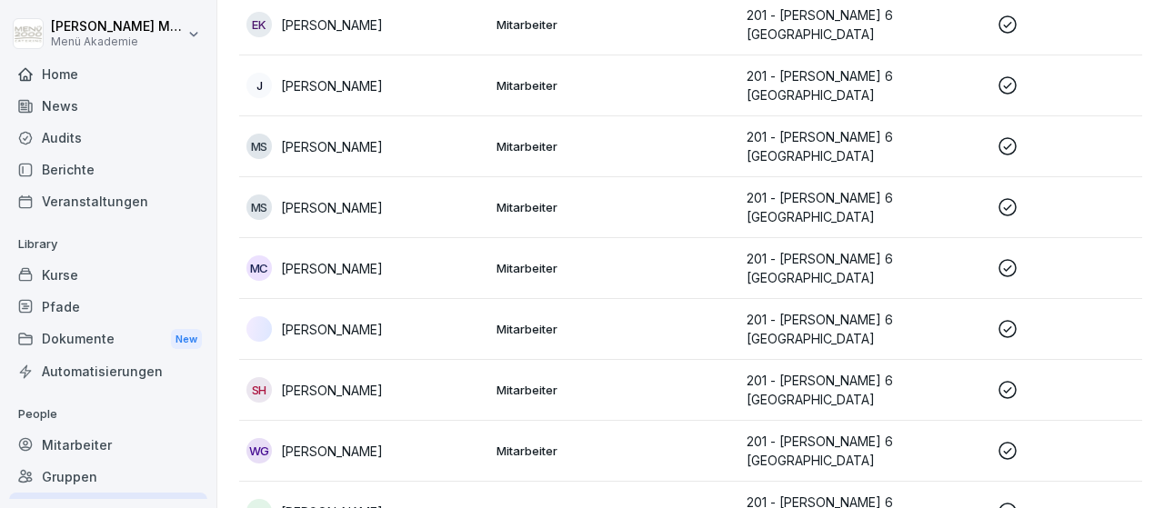
click at [345, 259] on p "Milana Celebic" at bounding box center [332, 268] width 102 height 19
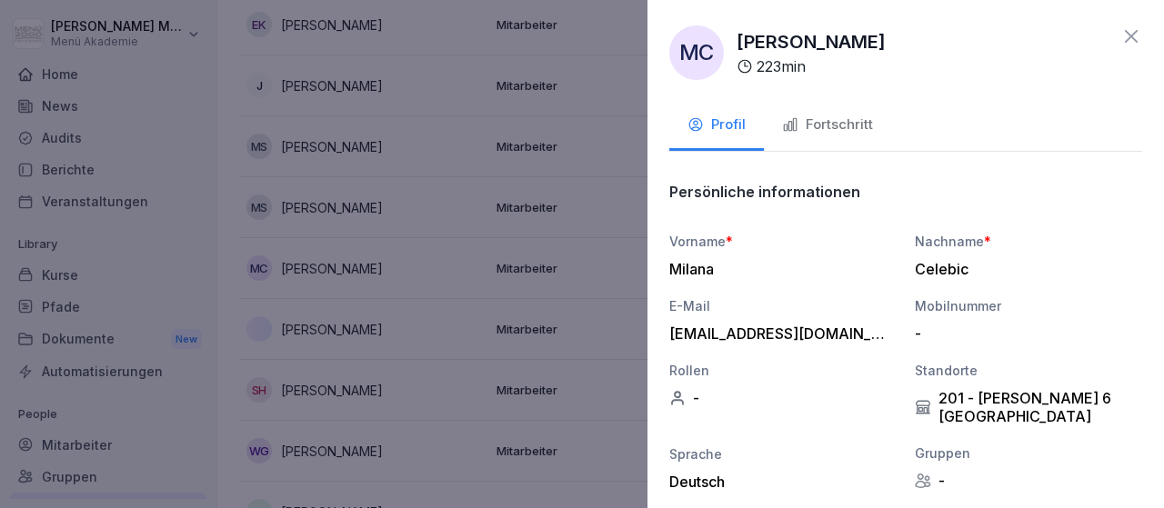
click at [307, 193] on div at bounding box center [582, 254] width 1164 height 508
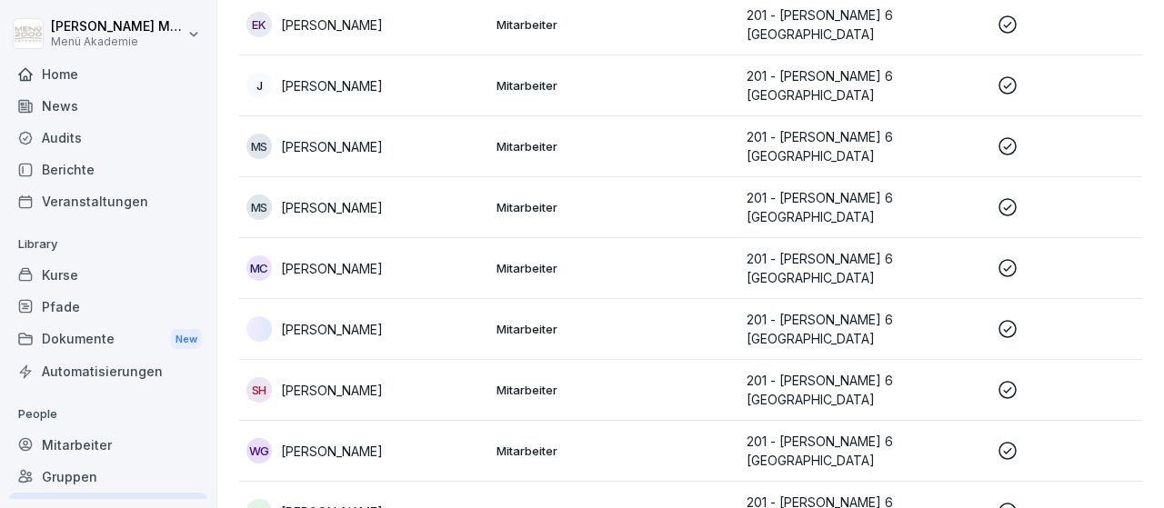
click at [307, 198] on p "Melanie Schramm" at bounding box center [332, 207] width 102 height 19
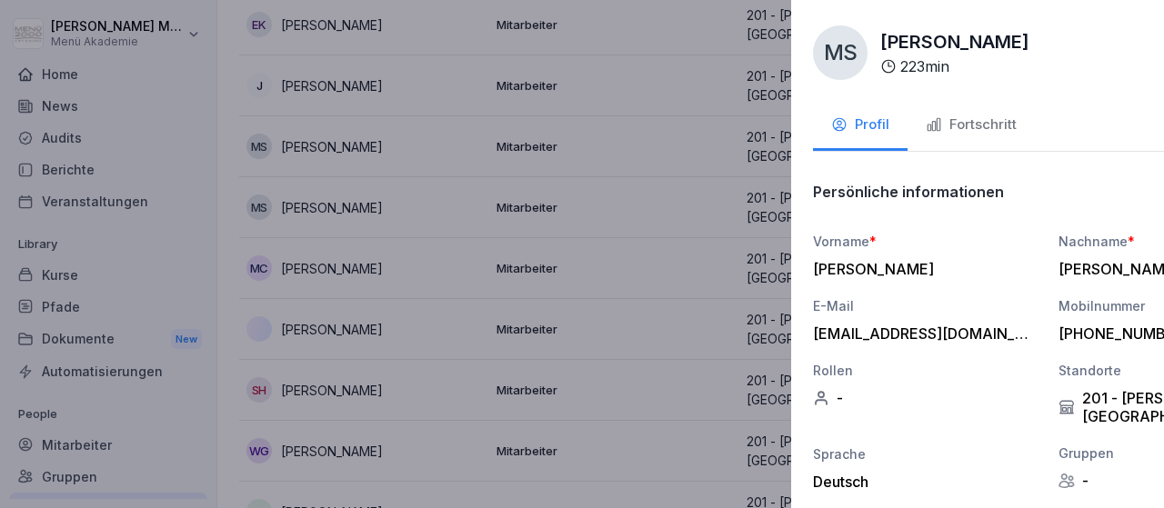
click at [344, 121] on div at bounding box center [582, 254] width 1164 height 508
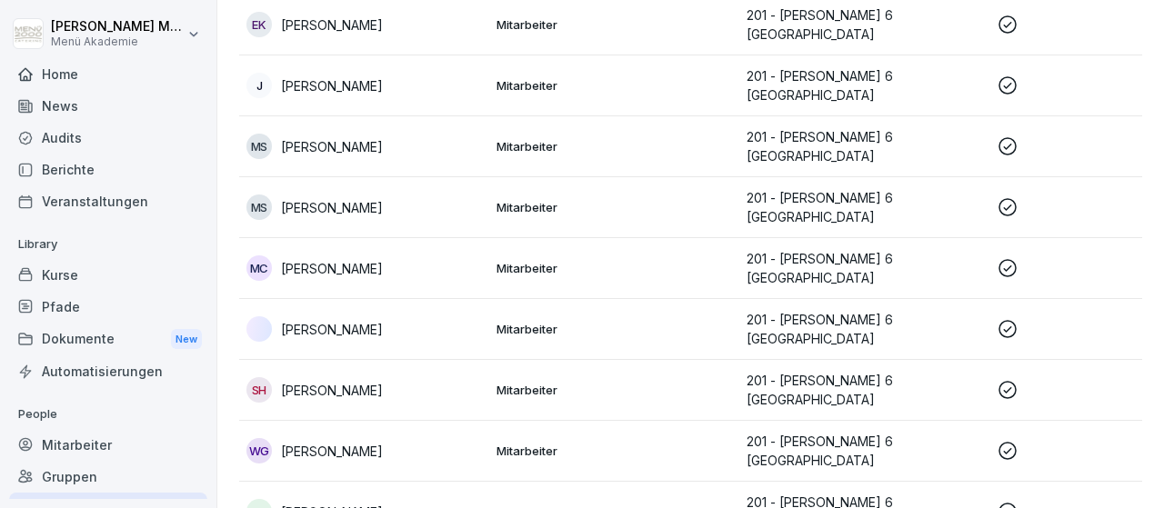
click at [344, 137] on p "Marion Stubbe-Reemts" at bounding box center [332, 146] width 102 height 19
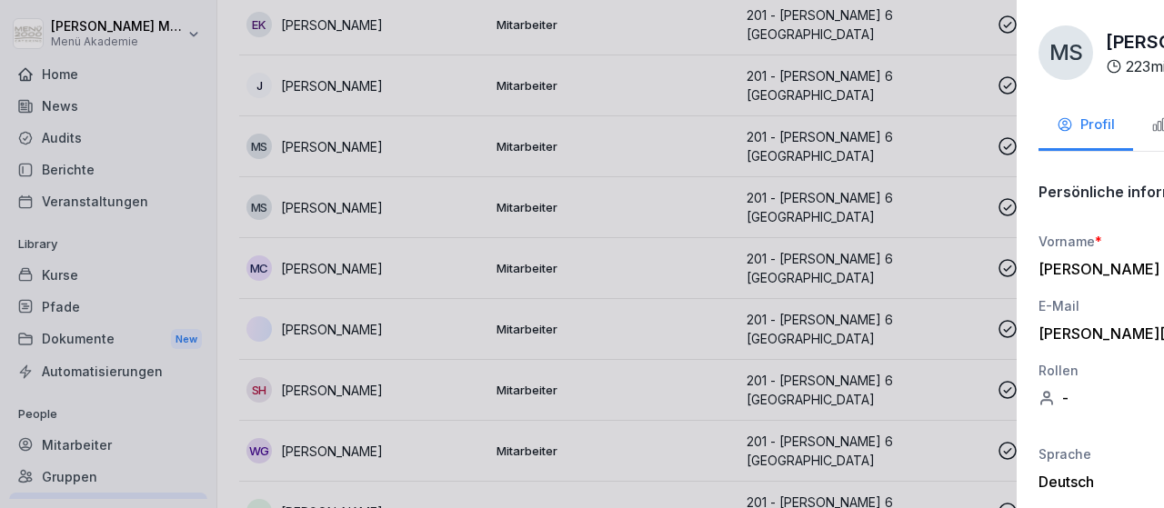
click at [346, 66] on div at bounding box center [582, 254] width 1164 height 508
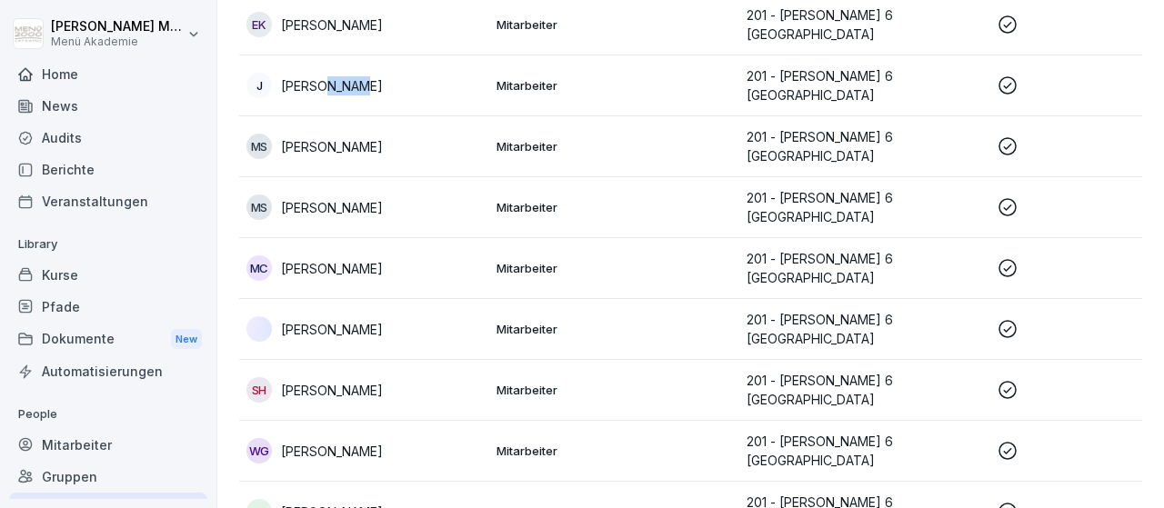
click at [346, 76] on p "Jutta Nagel" at bounding box center [332, 85] width 102 height 19
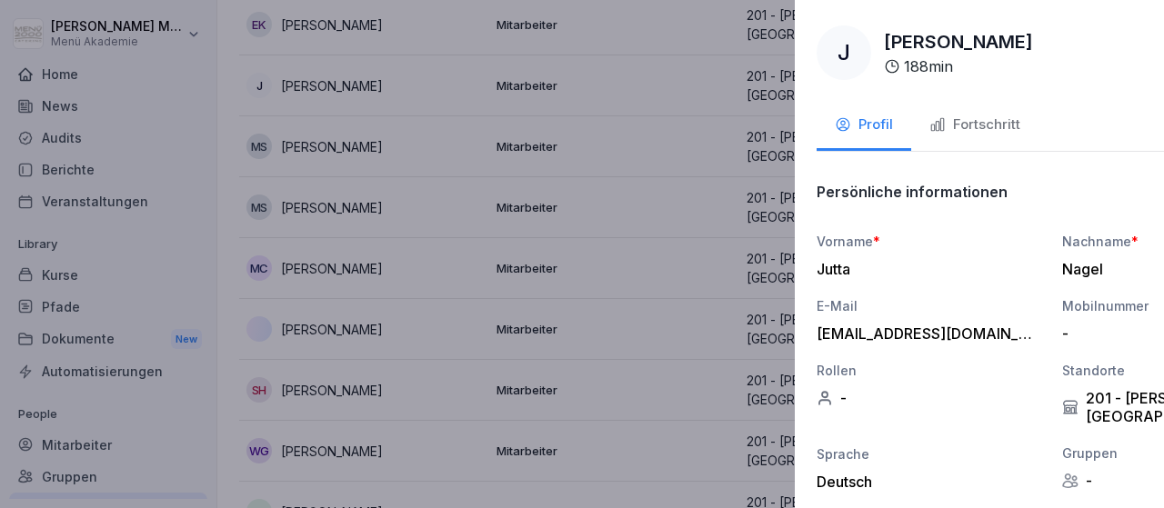
click at [339, 422] on div at bounding box center [582, 254] width 1164 height 508
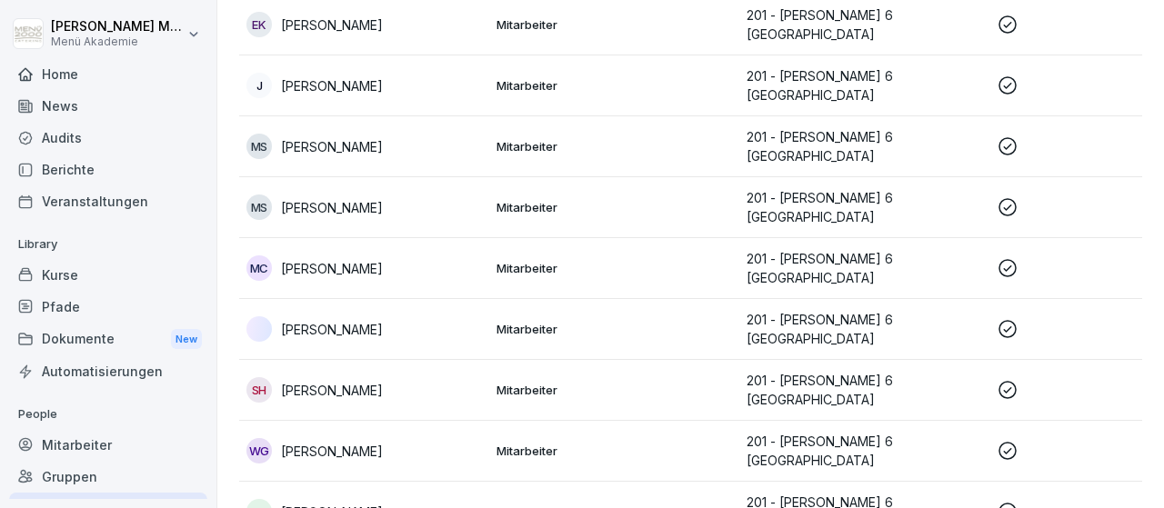
click at [339, 442] on p "Wilma Goldenstein" at bounding box center [332, 451] width 102 height 19
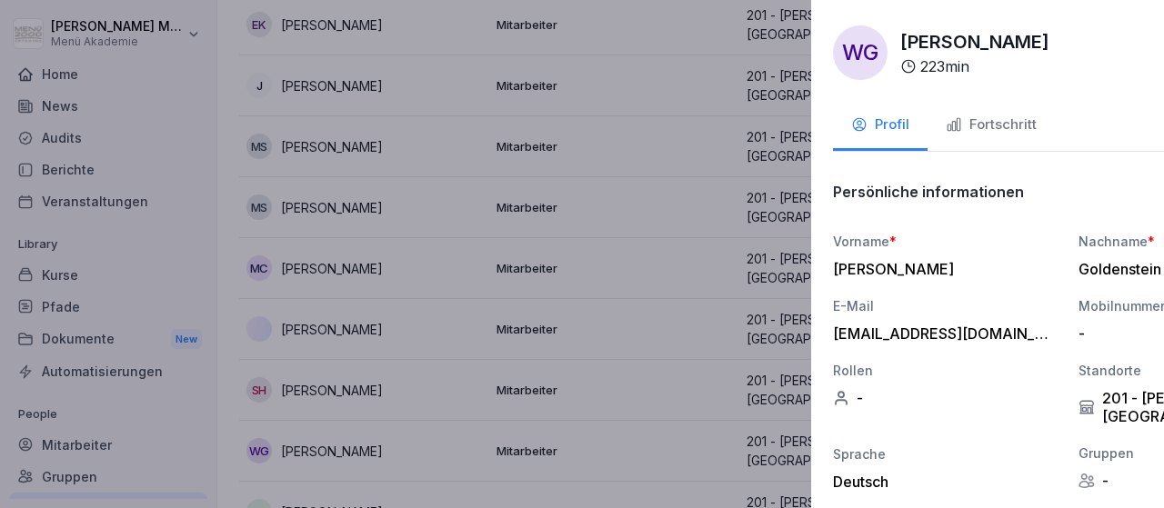
click at [330, 481] on div at bounding box center [582, 254] width 1164 height 508
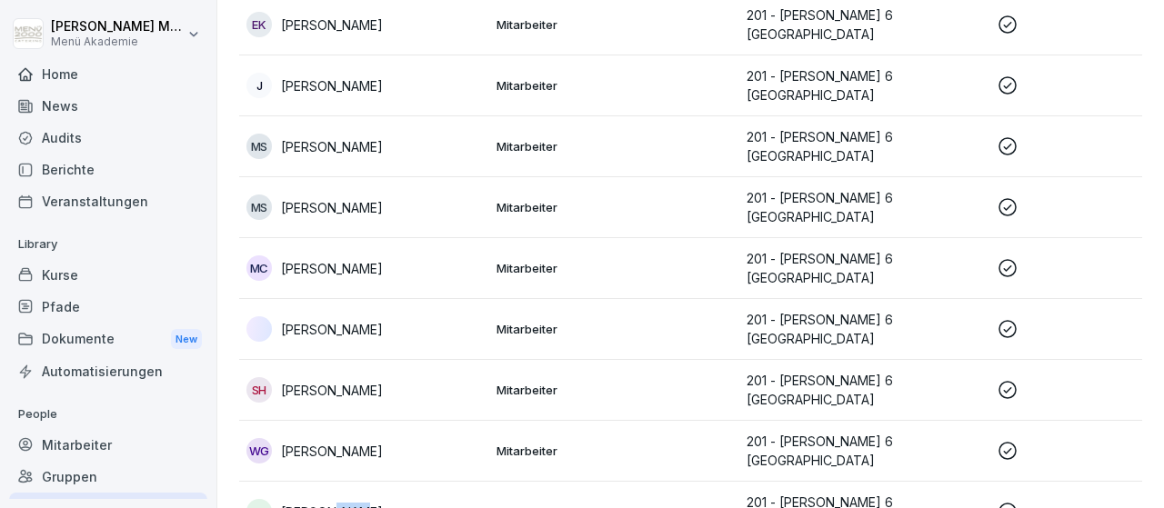
click at [330, 503] on p "Yoanna Busa" at bounding box center [332, 512] width 102 height 19
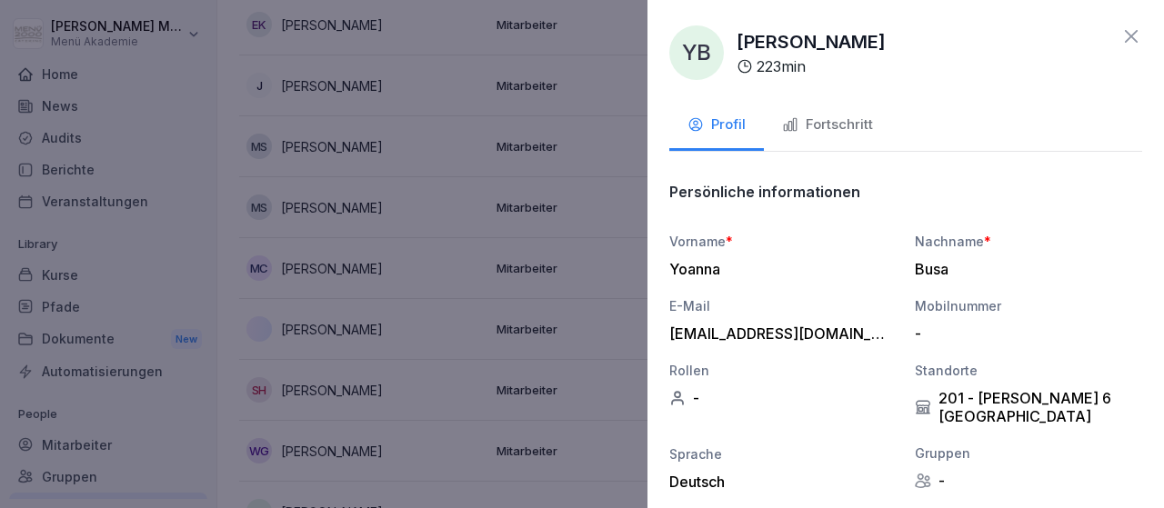
click at [330, 481] on div at bounding box center [582, 254] width 1164 height 508
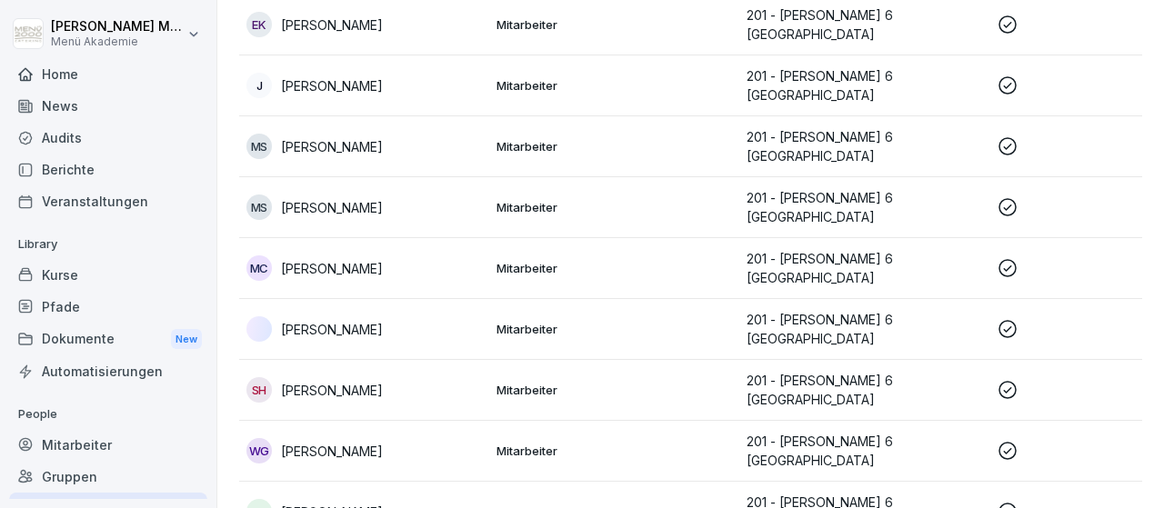
click at [352, 15] on p "Erkan Kracht" at bounding box center [332, 24] width 102 height 19
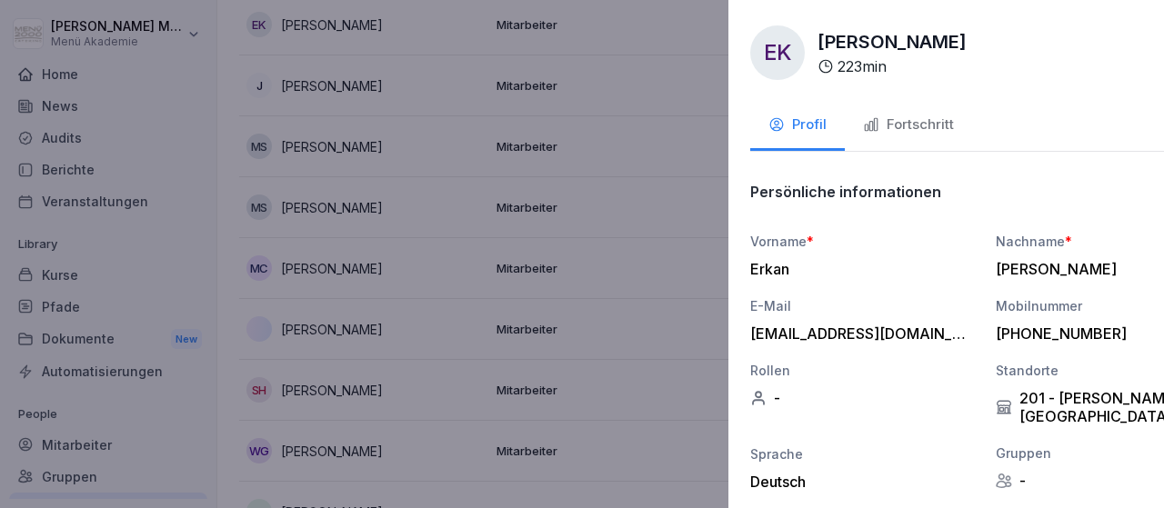
click at [352, 12] on div at bounding box center [582, 254] width 1164 height 508
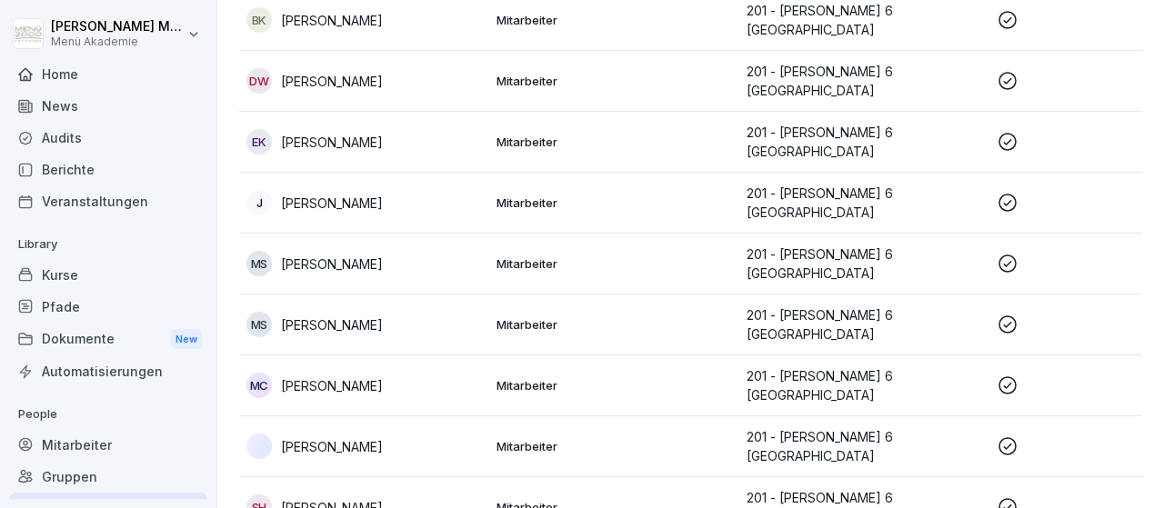
scroll to position [296, 0]
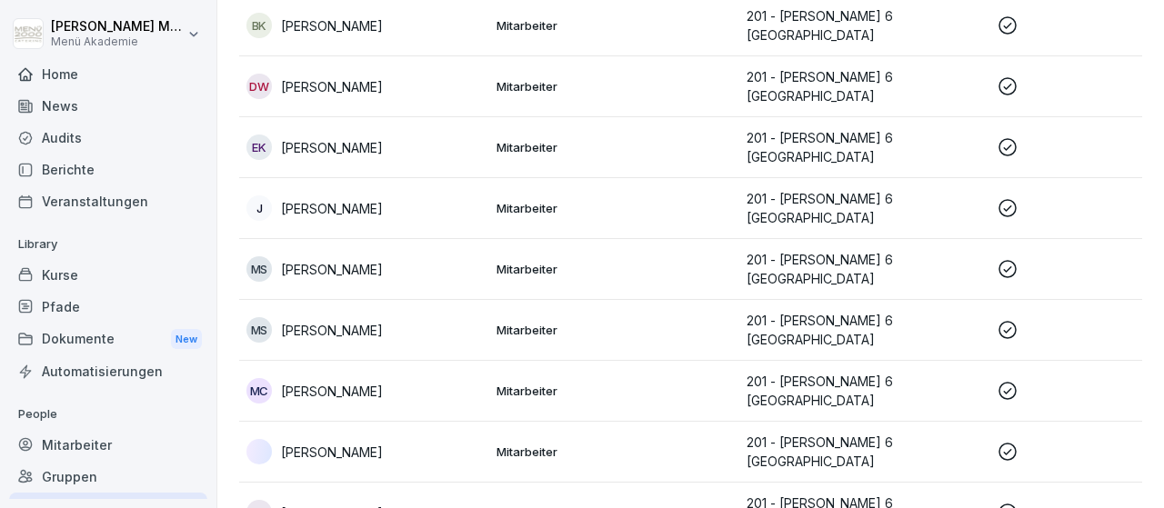
click at [323, 82] on p "Dominik Wenke" at bounding box center [332, 86] width 102 height 19
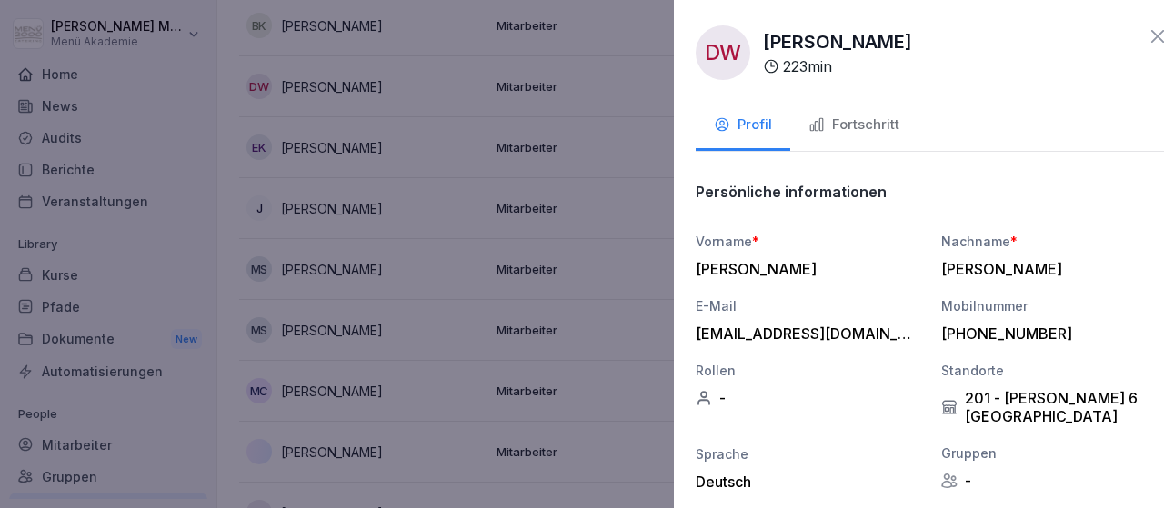
click at [355, 30] on div at bounding box center [582, 254] width 1164 height 508
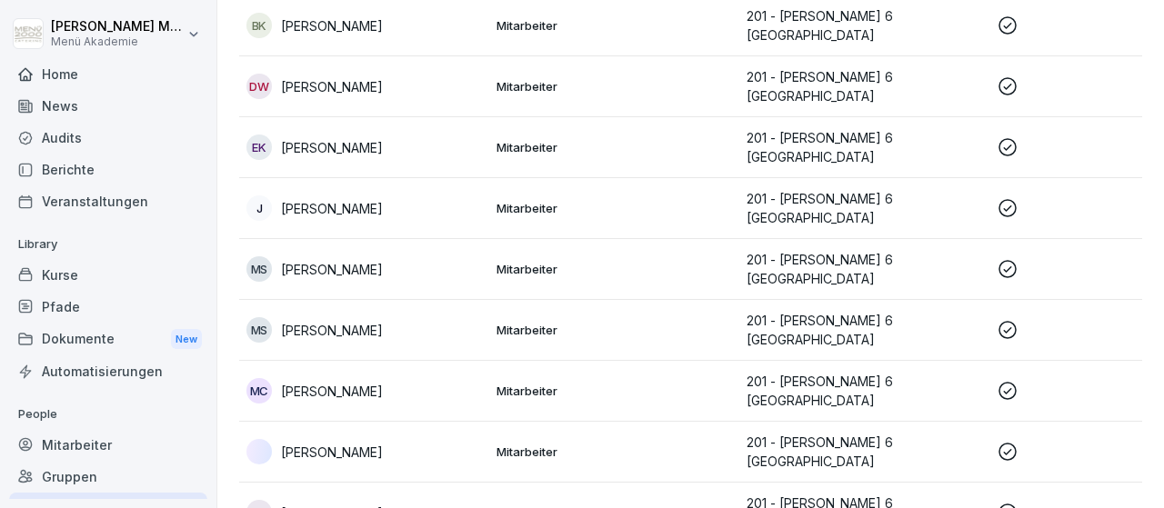
click at [355, 34] on td "BK Brigitte Katzorowski" at bounding box center [364, 25] width 250 height 61
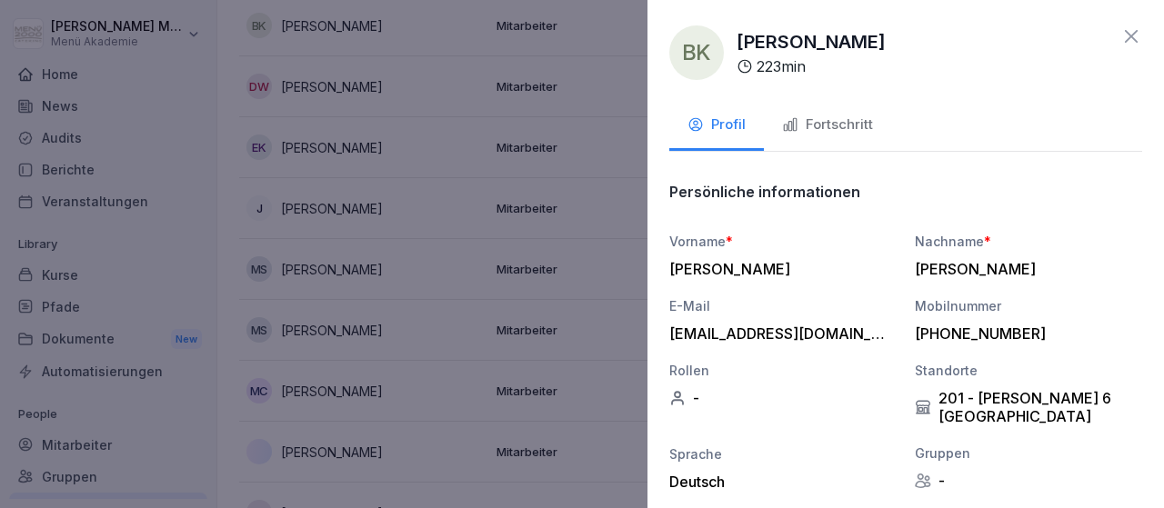
click at [1135, 35] on icon at bounding box center [1131, 36] width 22 height 22
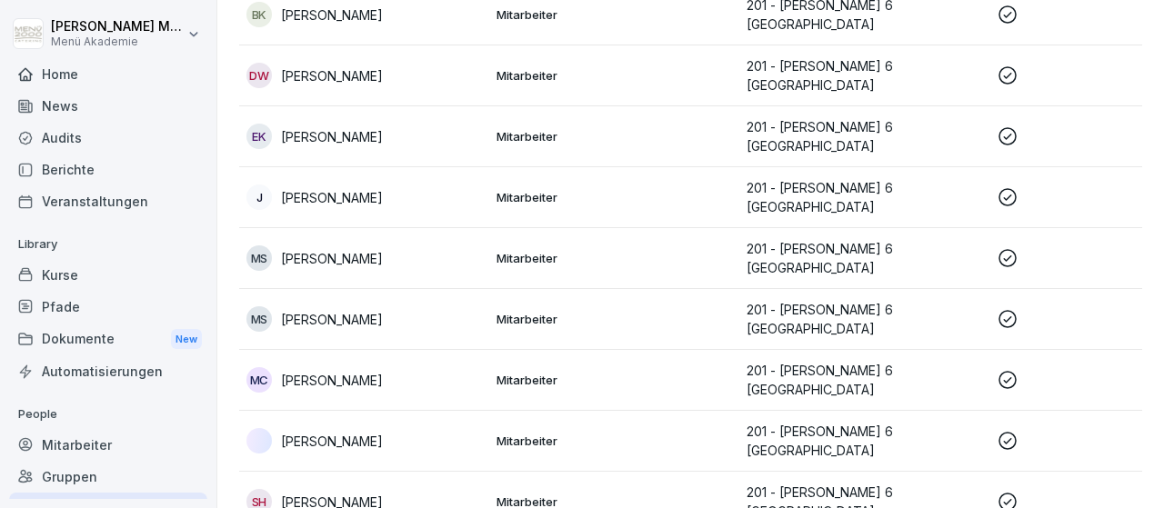
scroll to position [419, 0]
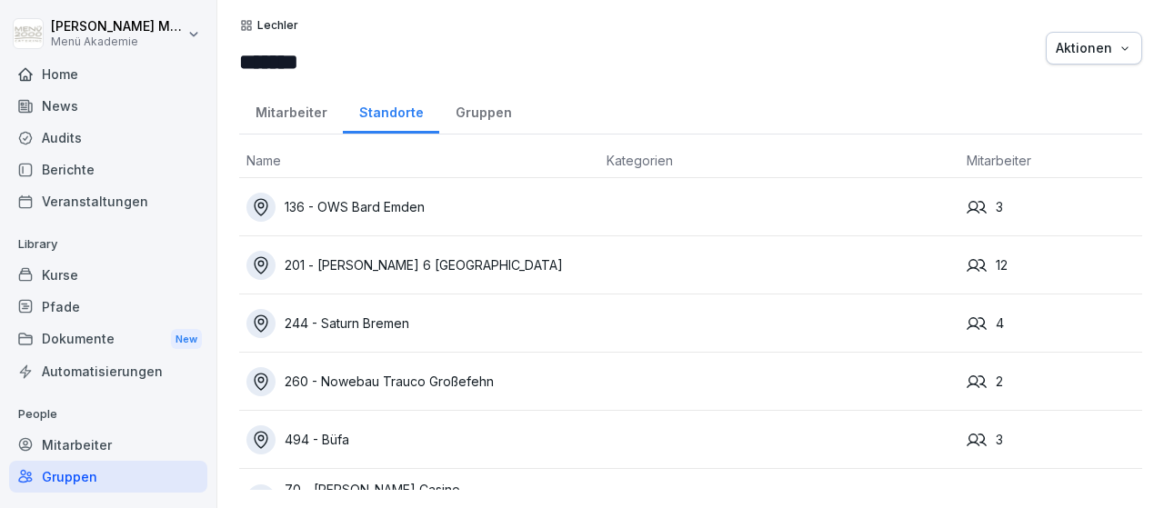
click at [394, 317] on div "244 - Saturn Bremen" at bounding box center [418, 323] width 345 height 29
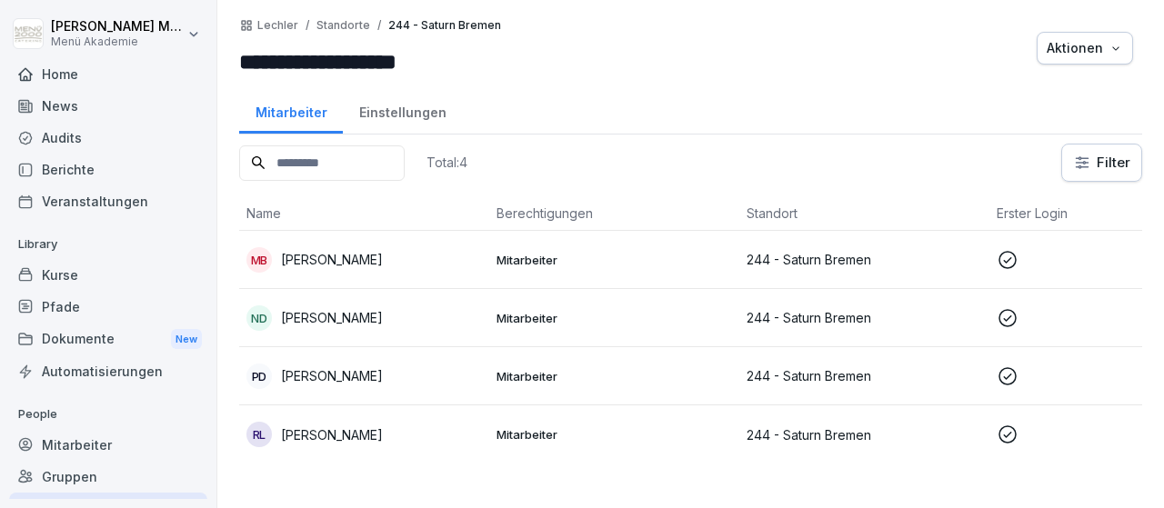
click at [339, 308] on p "[PERSON_NAME]" at bounding box center [332, 317] width 102 height 19
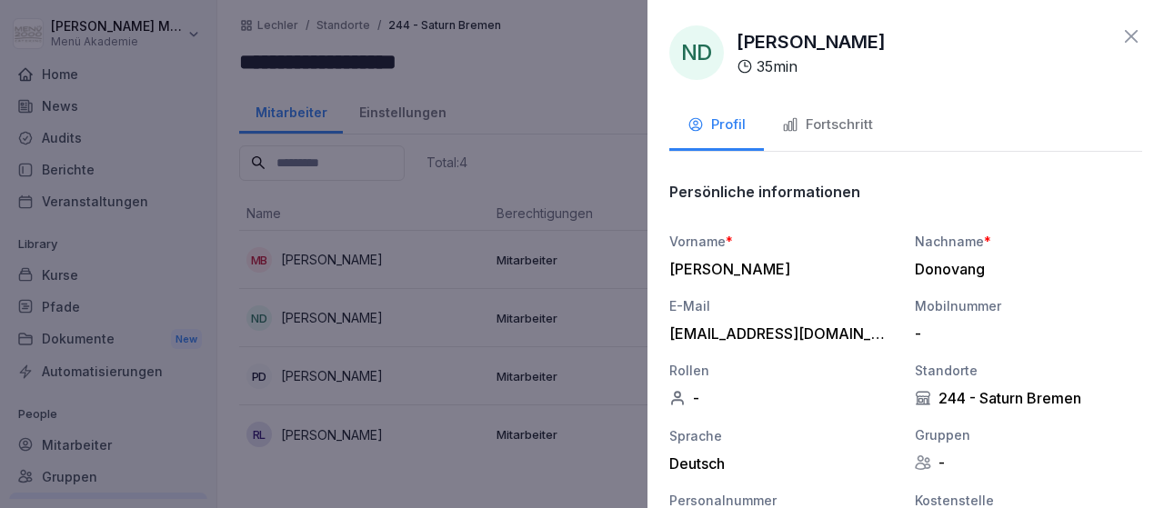
click at [331, 377] on div at bounding box center [582, 254] width 1164 height 508
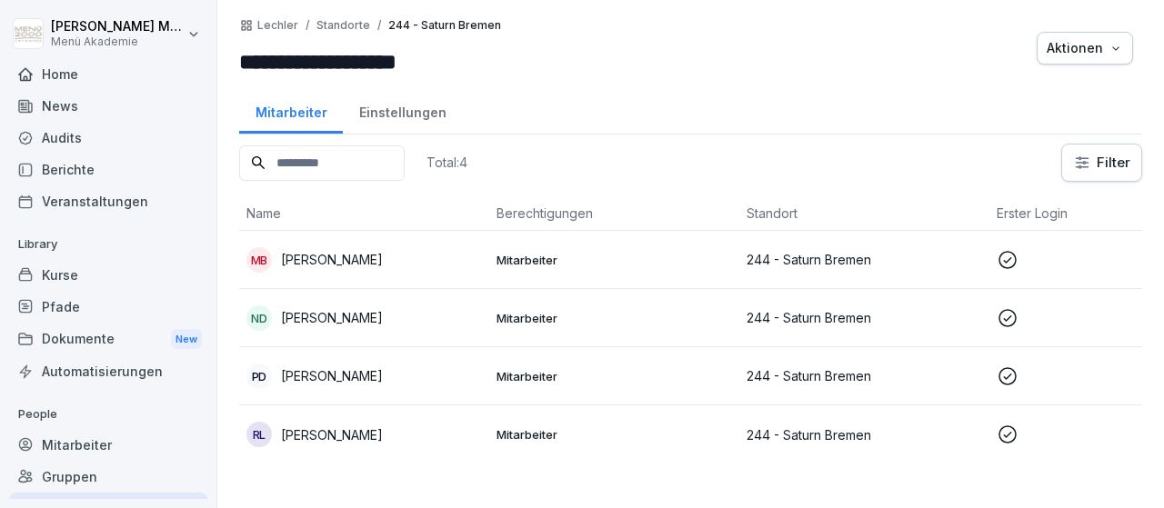
click at [331, 380] on p "Petra Deller" at bounding box center [332, 375] width 102 height 19
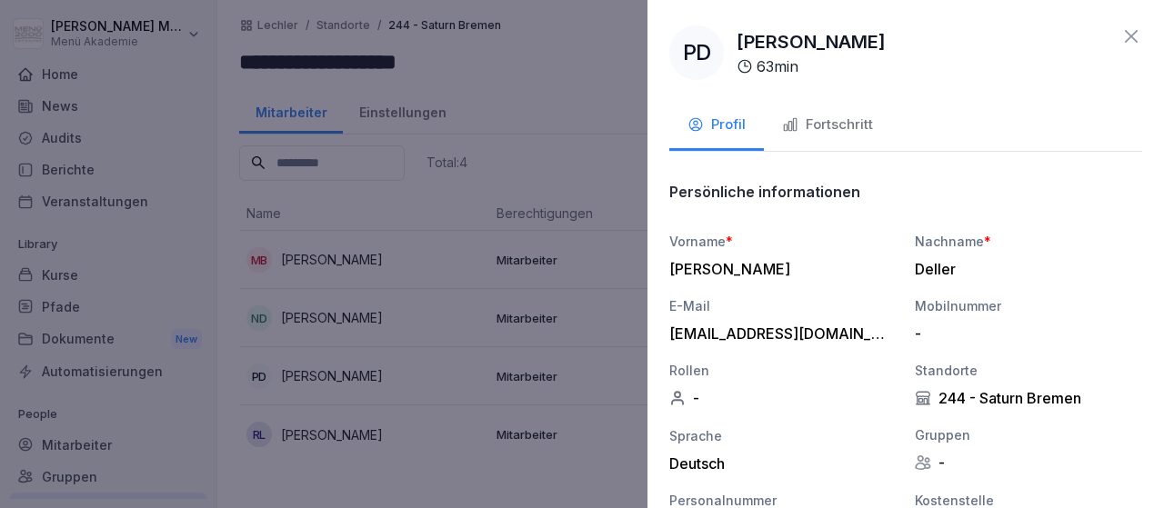
click at [329, 425] on div at bounding box center [582, 254] width 1164 height 508
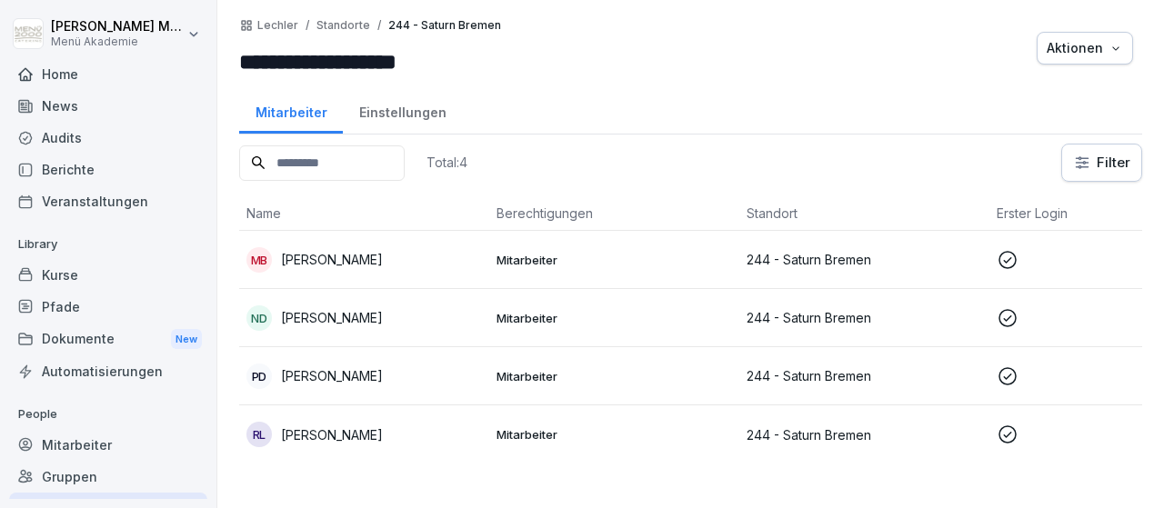
click at [329, 425] on p "Regina Ledel" at bounding box center [332, 434] width 102 height 19
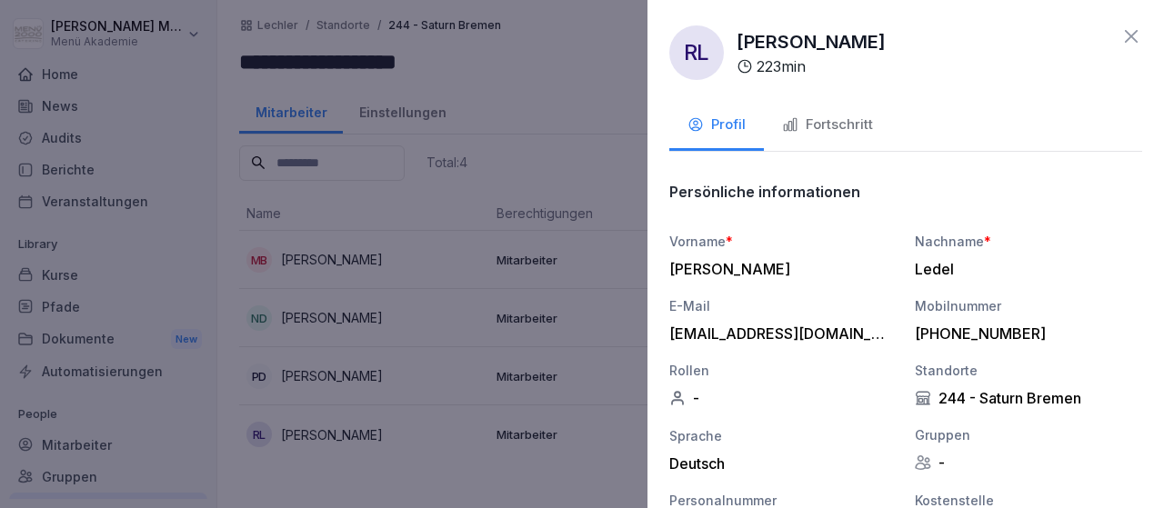
click at [329, 425] on div at bounding box center [582, 254] width 1164 height 508
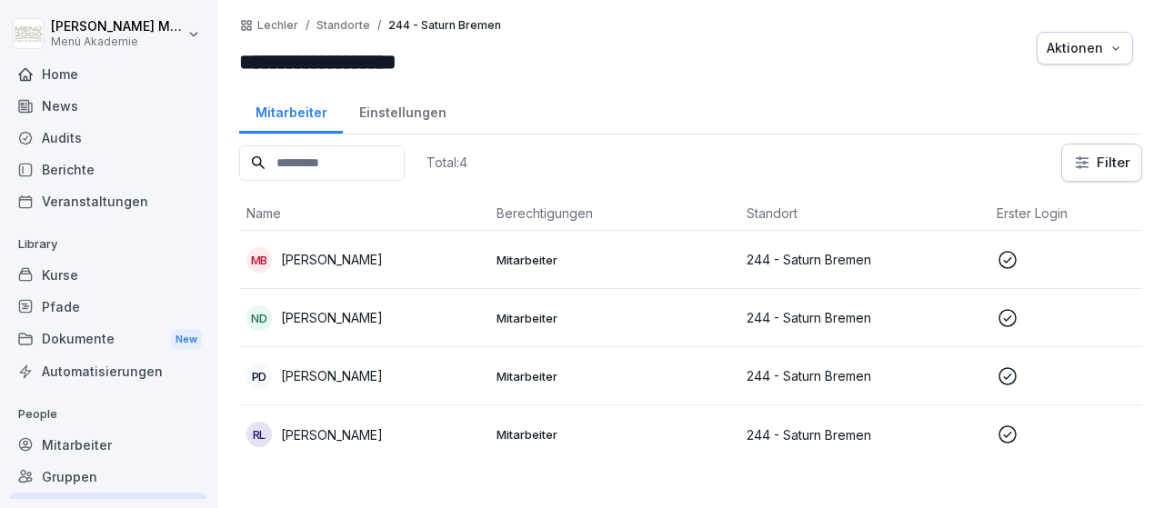
click at [329, 425] on p "Regina Ledel" at bounding box center [332, 434] width 102 height 19
click at [329, 425] on div at bounding box center [582, 254] width 1164 height 508
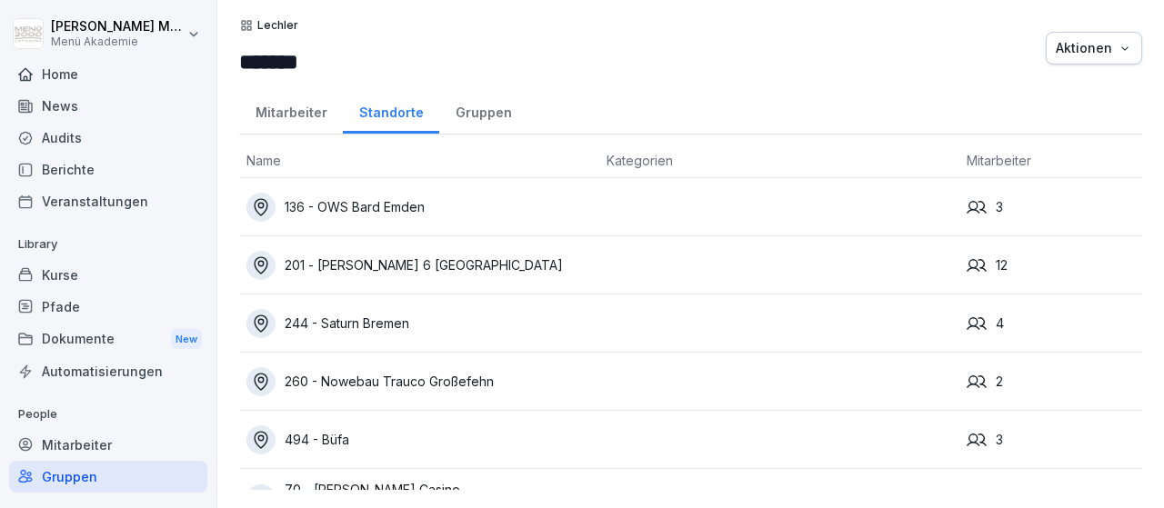
click at [344, 433] on div "494 - Büfa" at bounding box center [418, 439] width 345 height 29
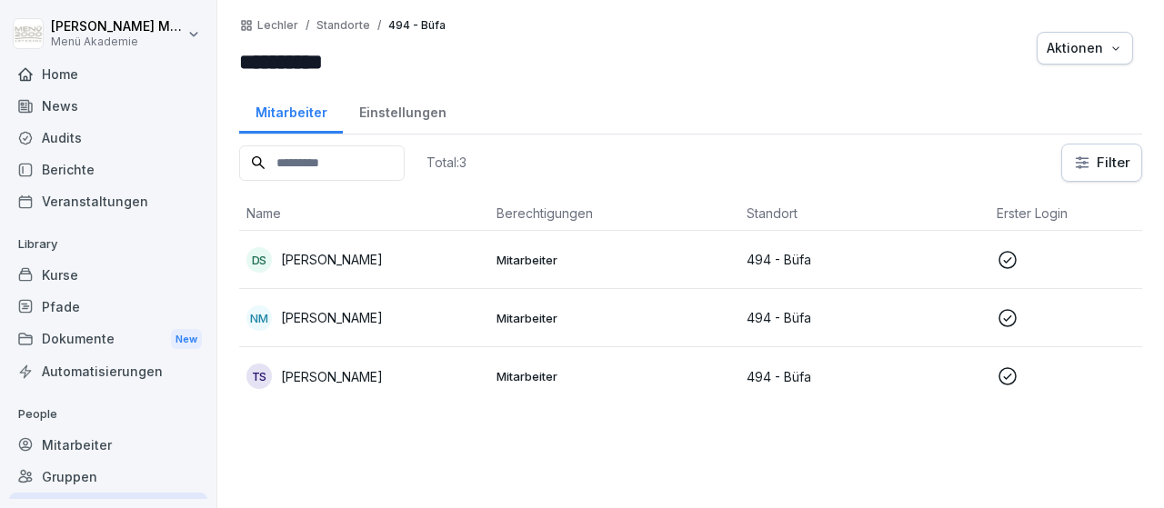
click at [344, 433] on div "Total: 3 Filter Name Berechtigungen Standort Erster Login Rolle DS [PERSON_NAME…" at bounding box center [690, 317] width 903 height 346
click at [334, 385] on div "TS Tatjana Speisser" at bounding box center [363, 376] width 235 height 25
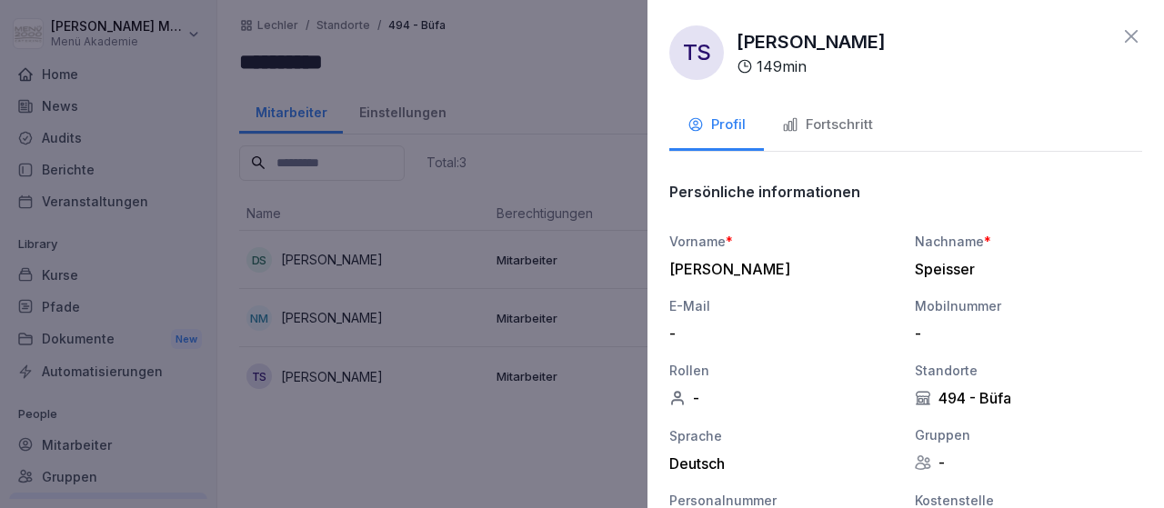
click at [339, 327] on div at bounding box center [582, 254] width 1164 height 508
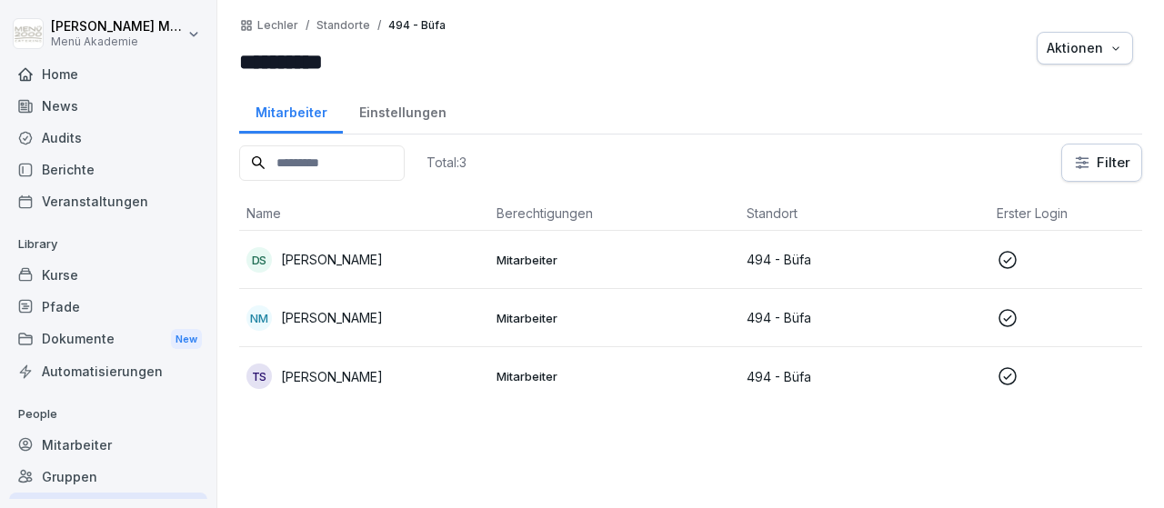
click at [341, 321] on p "Nadja Meiswinkel" at bounding box center [332, 317] width 102 height 19
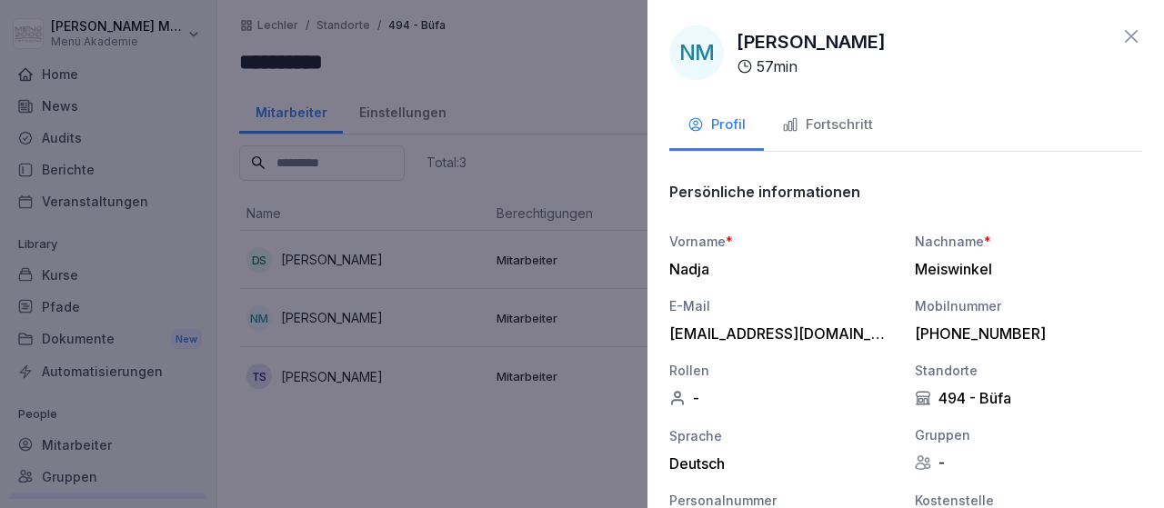
click at [346, 325] on div at bounding box center [582, 254] width 1164 height 508
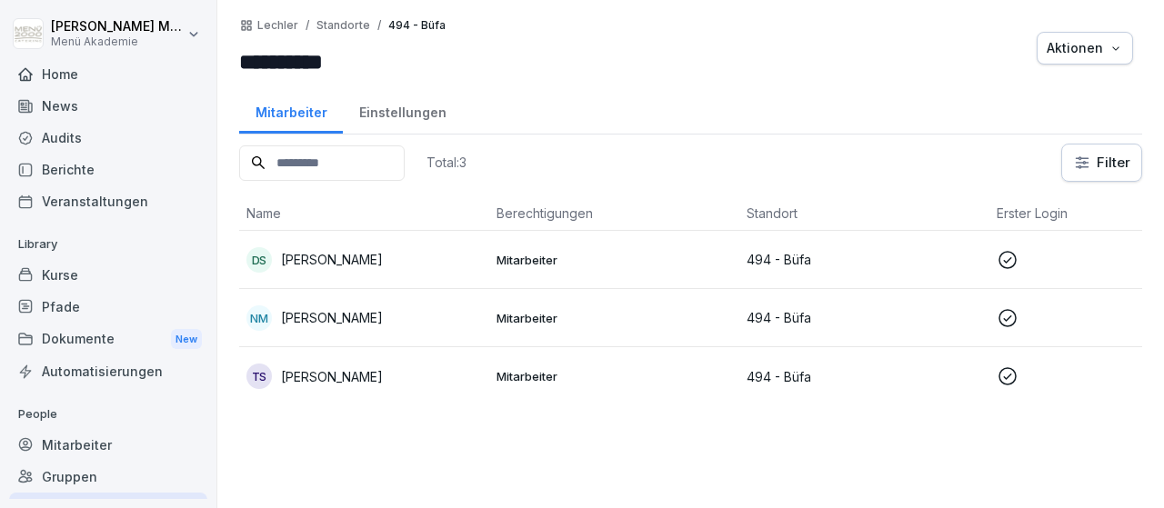
click at [358, 255] on p "Dennis Stocker" at bounding box center [332, 259] width 102 height 19
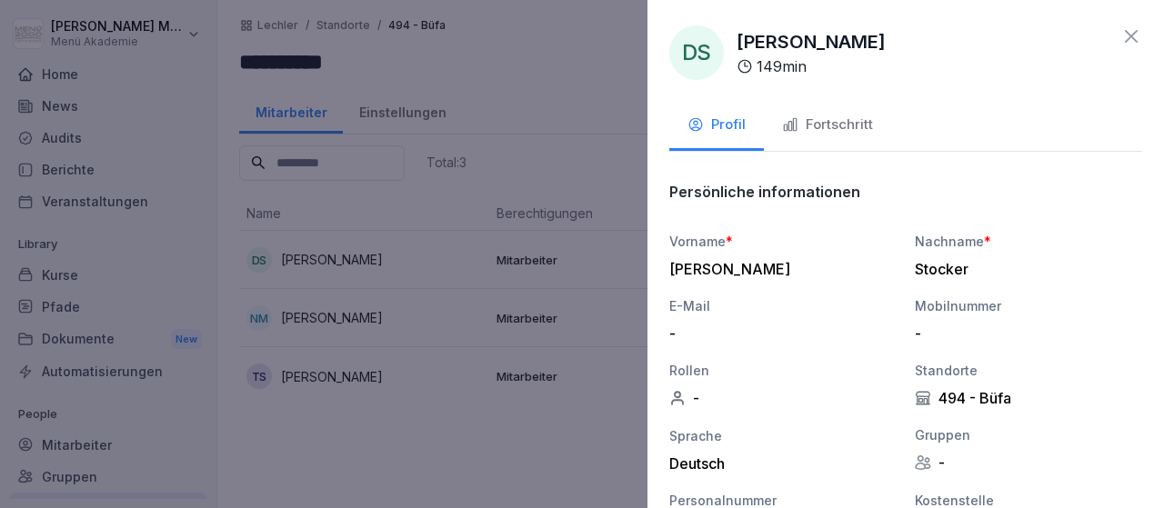
click at [358, 255] on div at bounding box center [582, 254] width 1164 height 508
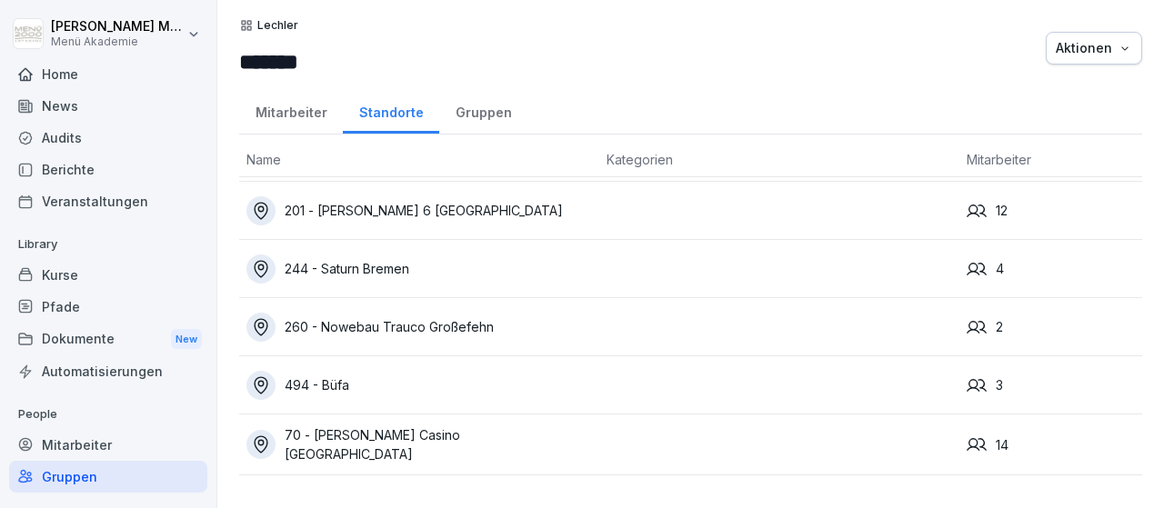
scroll to position [95, 0]
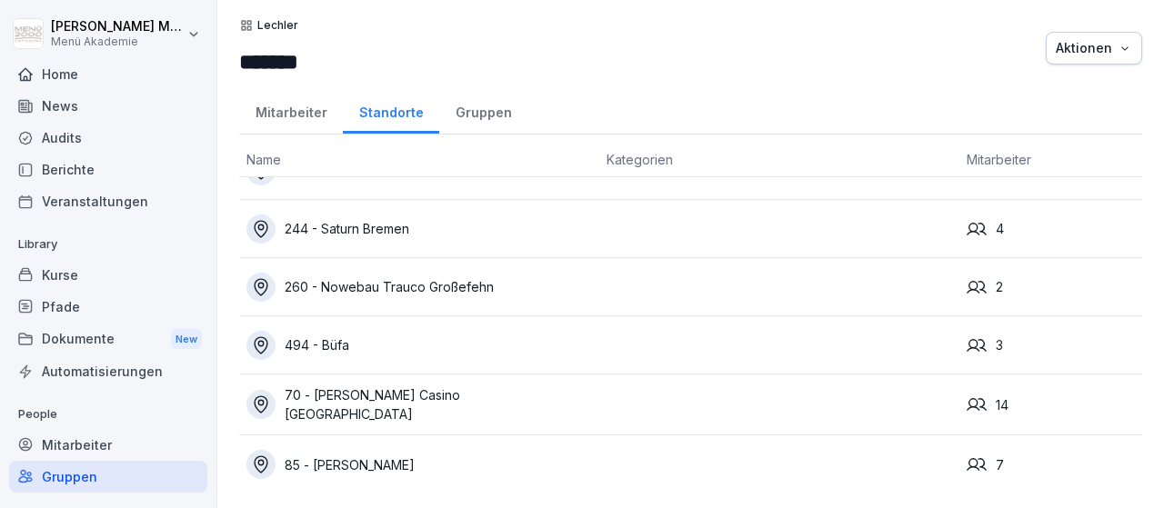
click at [375, 456] on div "85 - [PERSON_NAME]" at bounding box center [418, 464] width 345 height 29
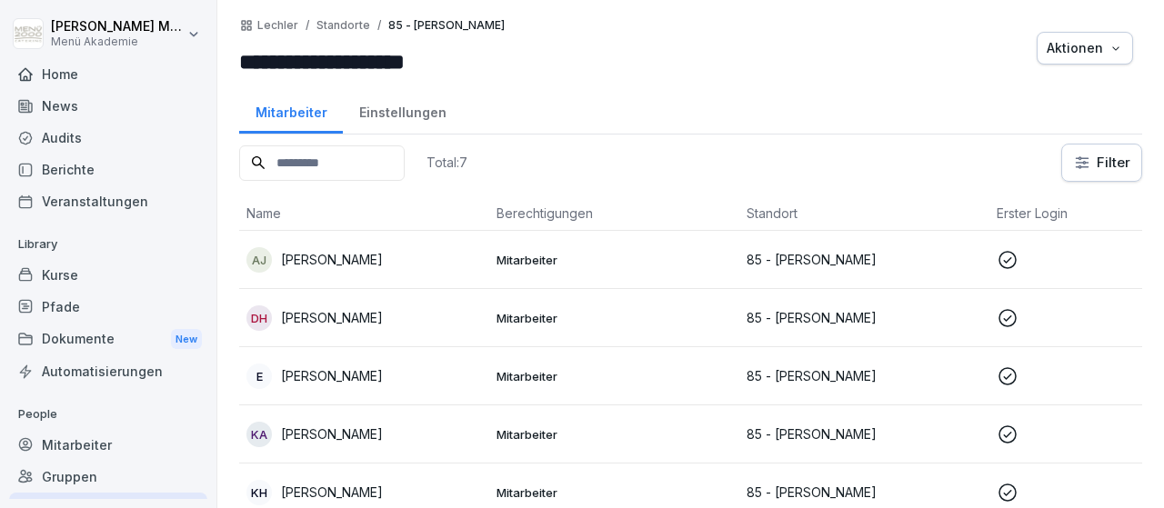
click at [367, 258] on p "[PERSON_NAME]" at bounding box center [332, 259] width 102 height 19
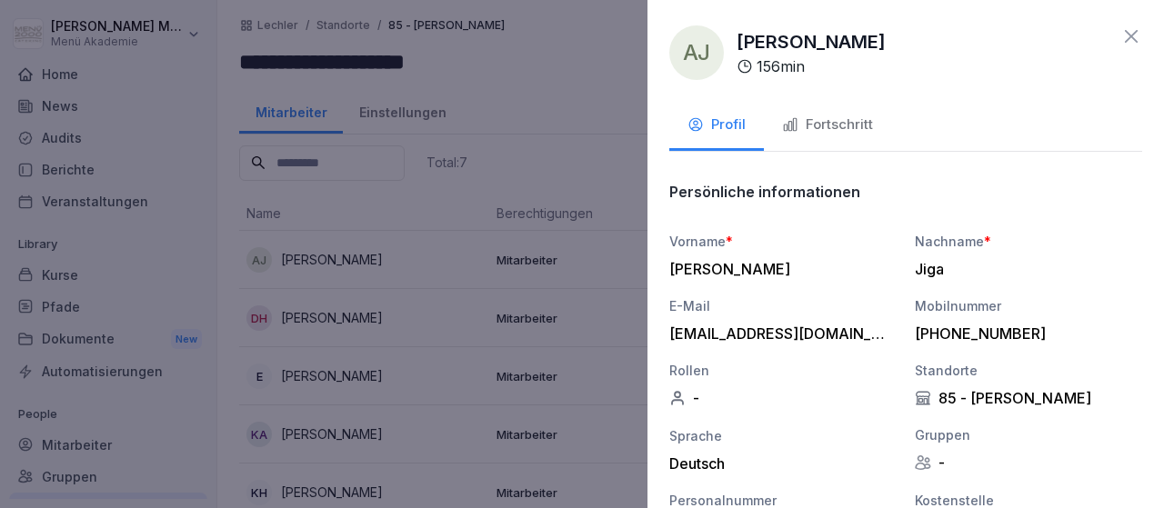
click at [337, 306] on div at bounding box center [582, 254] width 1164 height 508
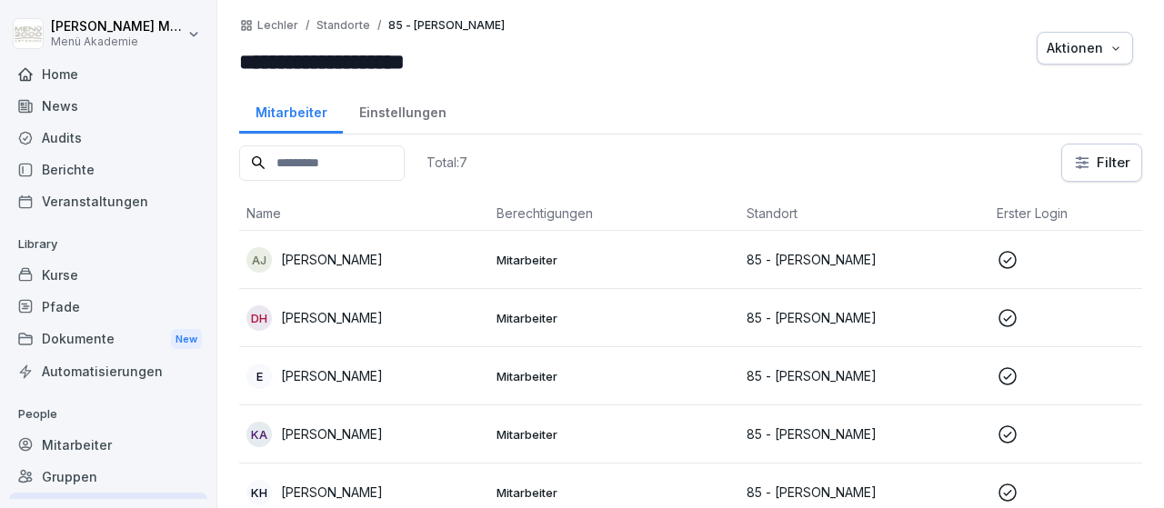
click at [337, 306] on div "DH [PERSON_NAME]" at bounding box center [363, 317] width 235 height 25
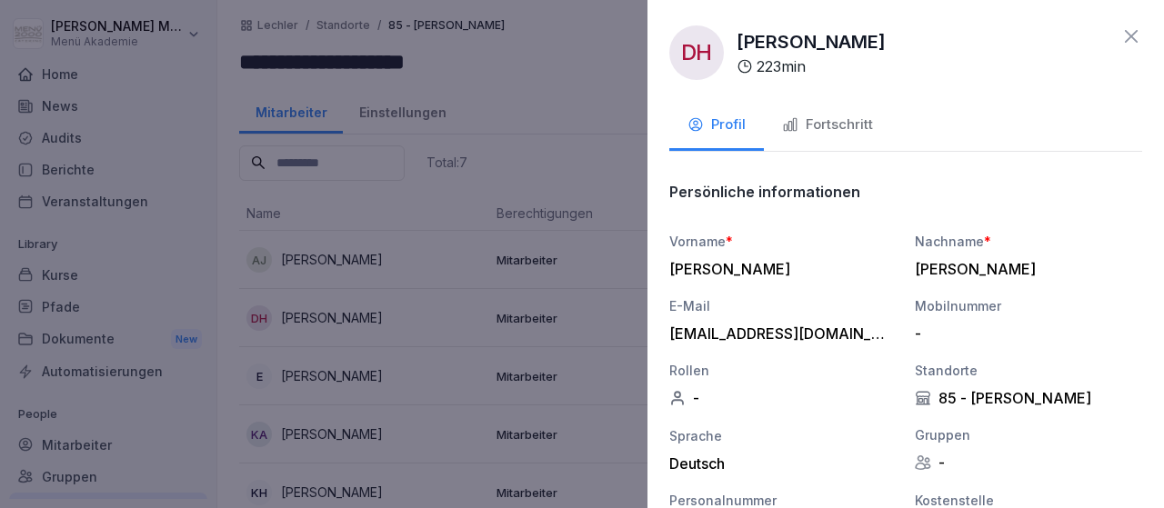
click at [314, 365] on div at bounding box center [582, 254] width 1164 height 508
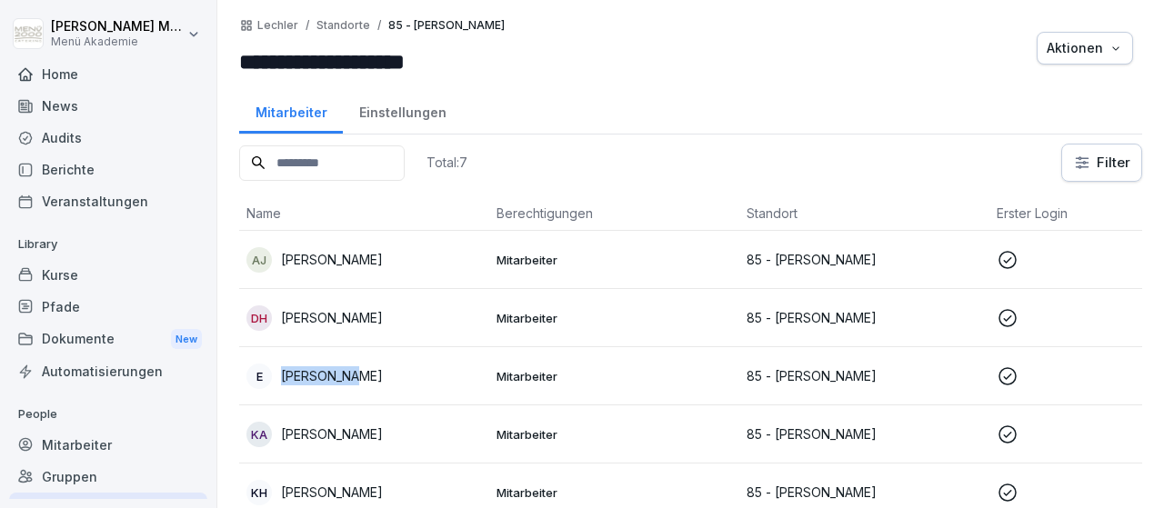
click at [314, 365] on div "E [PERSON_NAME]" at bounding box center [363, 376] width 235 height 25
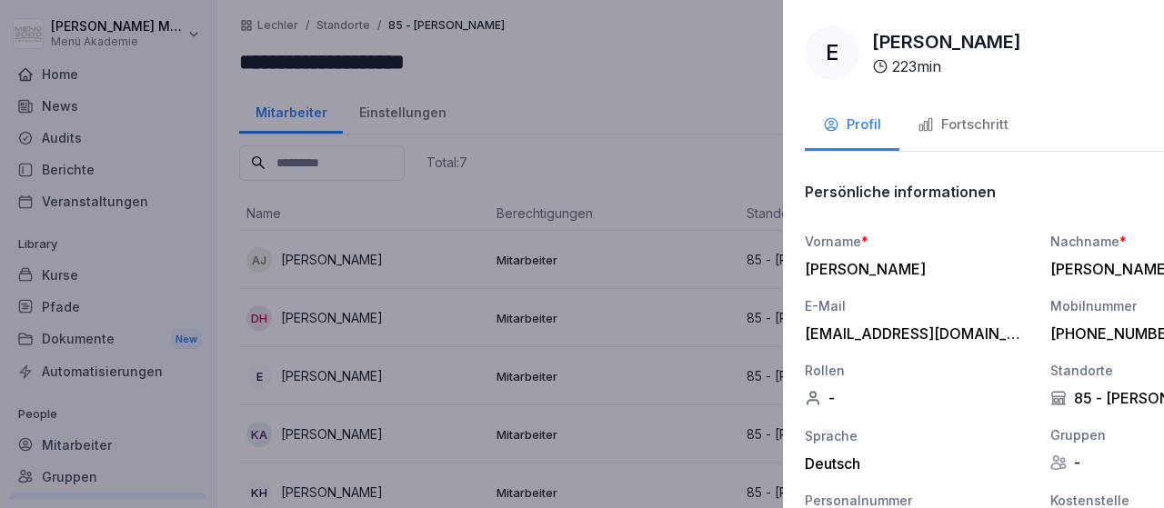
click at [304, 432] on div at bounding box center [582, 254] width 1164 height 508
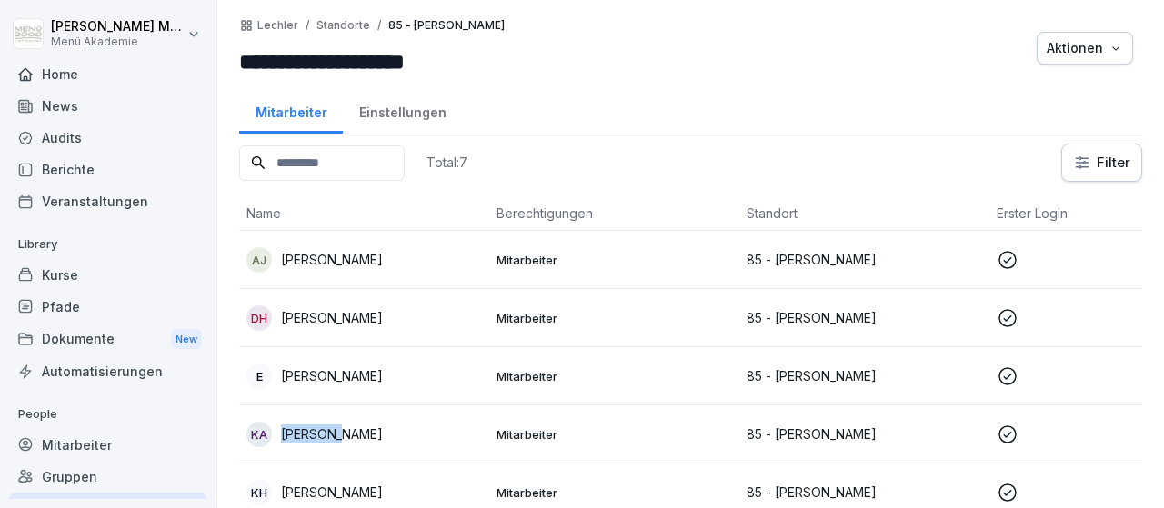
click at [304, 432] on p "[PERSON_NAME]" at bounding box center [332, 434] width 102 height 19
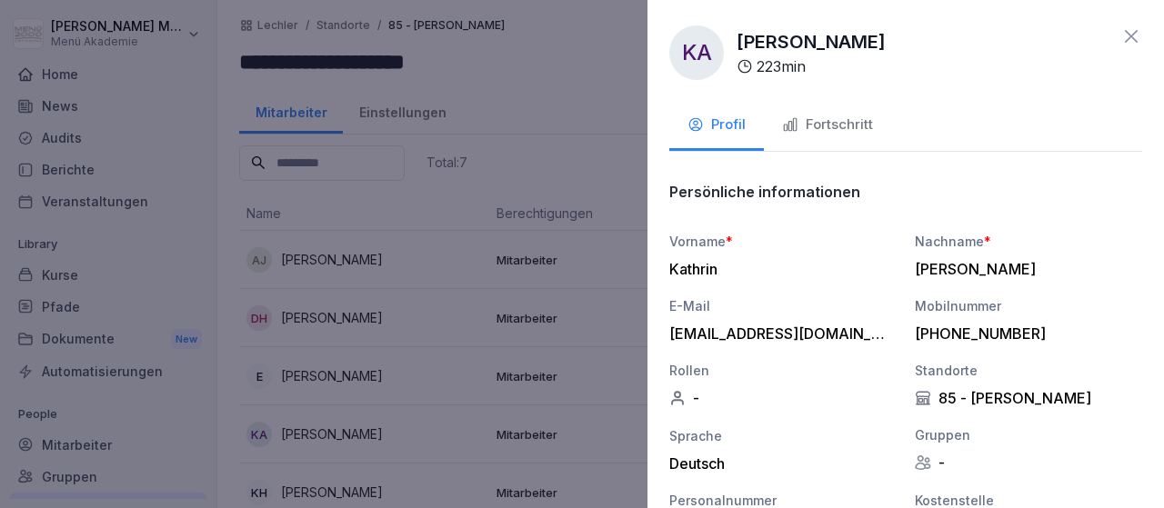
click at [306, 491] on div at bounding box center [582, 254] width 1164 height 508
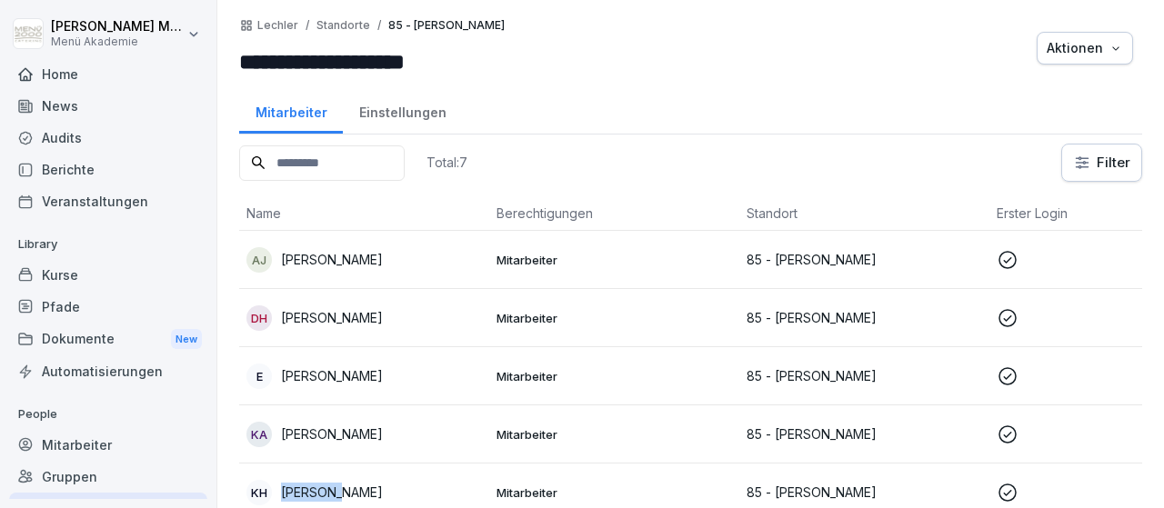
click at [306, 491] on p "[PERSON_NAME]" at bounding box center [332, 492] width 102 height 19
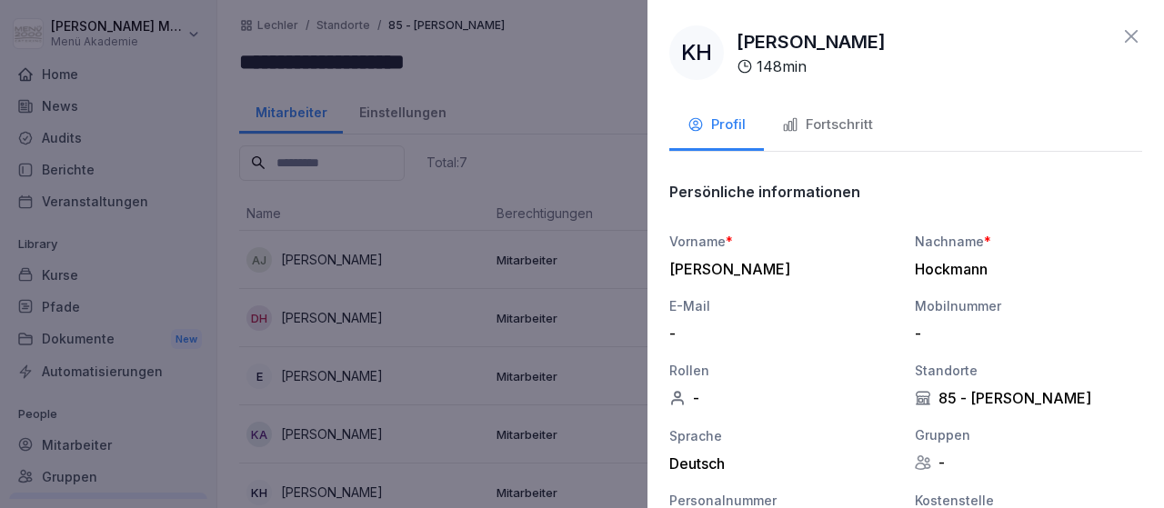
click at [306, 491] on div at bounding box center [582, 254] width 1164 height 508
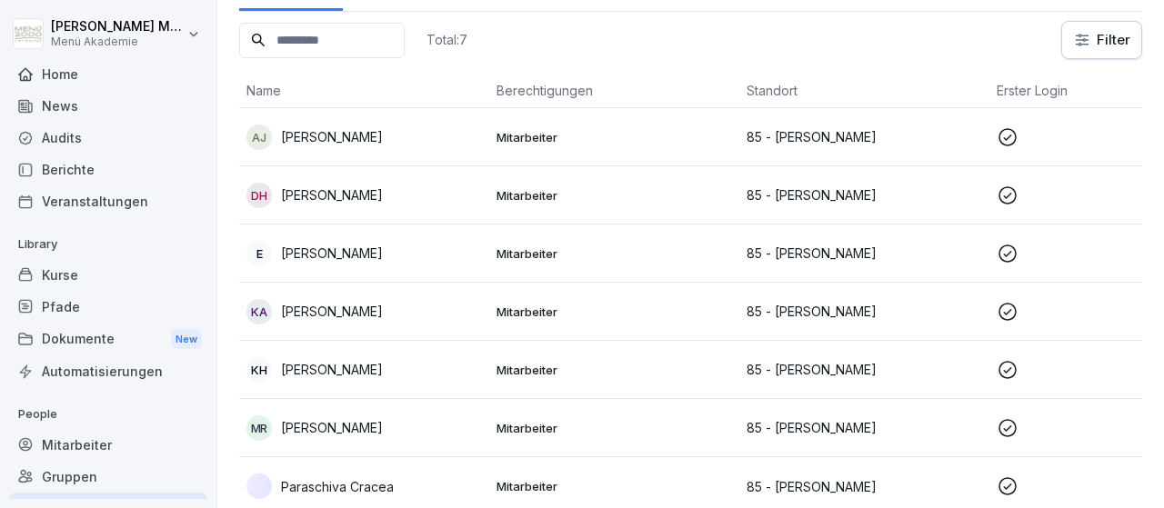
scroll to position [128, 0]
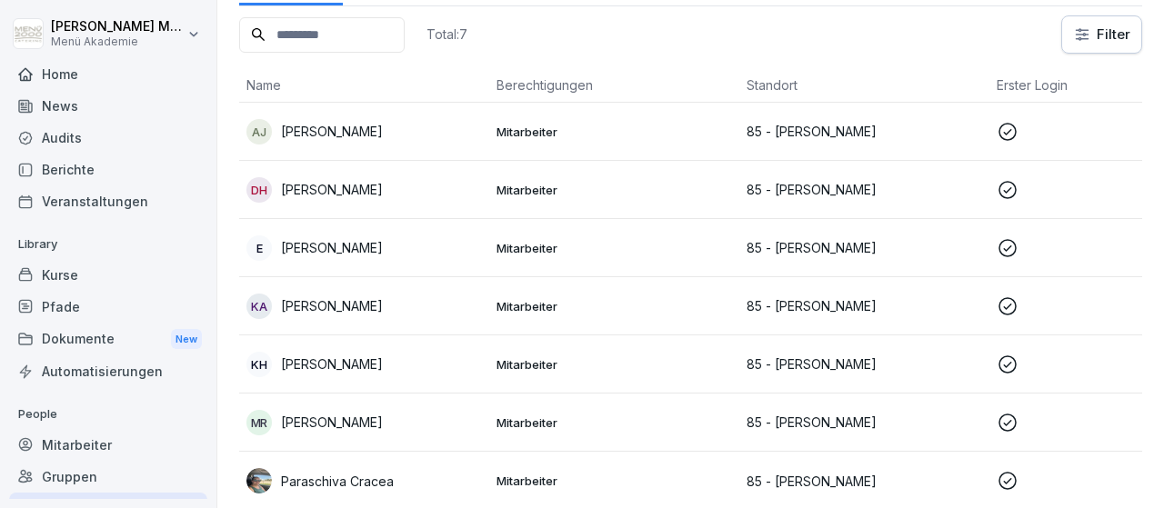
click at [345, 425] on p "[PERSON_NAME]" at bounding box center [332, 422] width 102 height 19
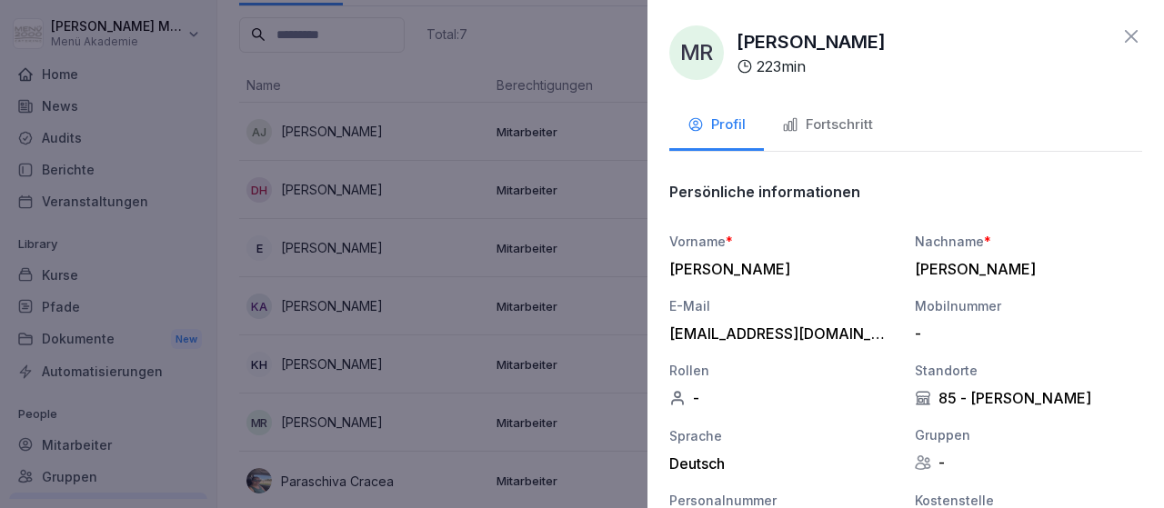
click at [343, 474] on div at bounding box center [582, 254] width 1164 height 508
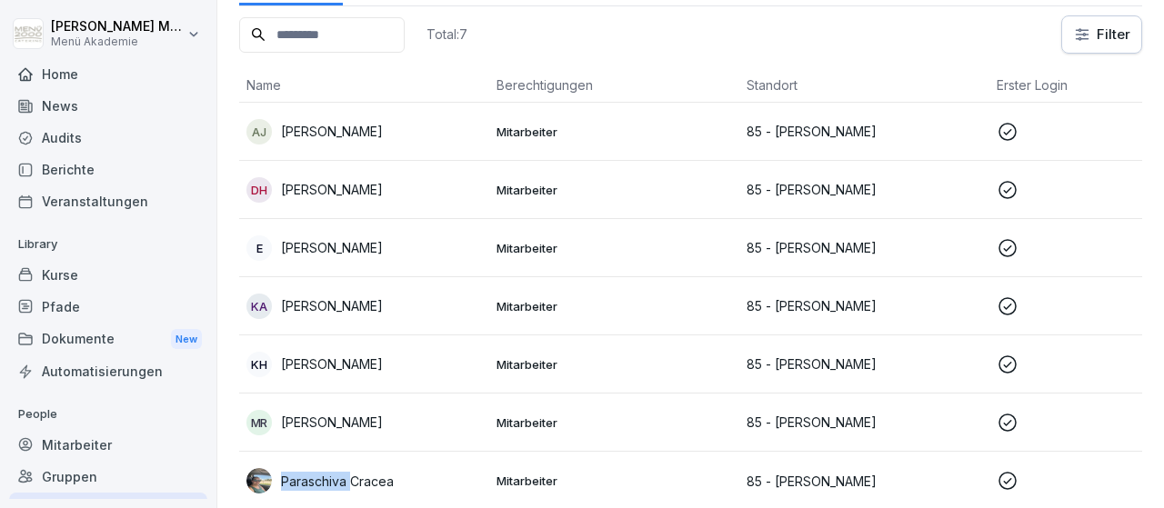
click at [343, 474] on p "Paraschiva Cracea" at bounding box center [337, 481] width 113 height 19
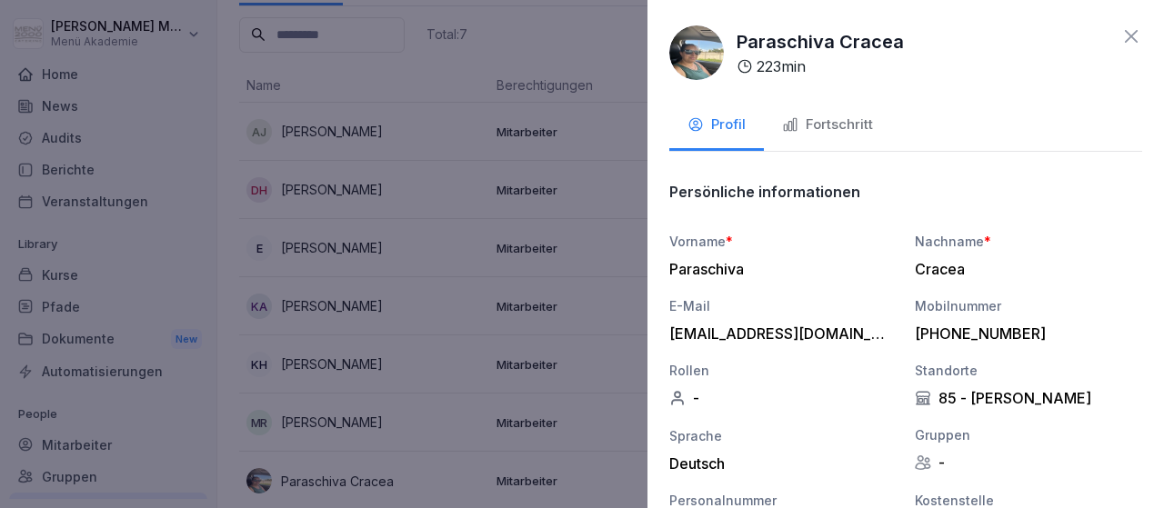
click at [1130, 39] on icon at bounding box center [1131, 36] width 22 height 22
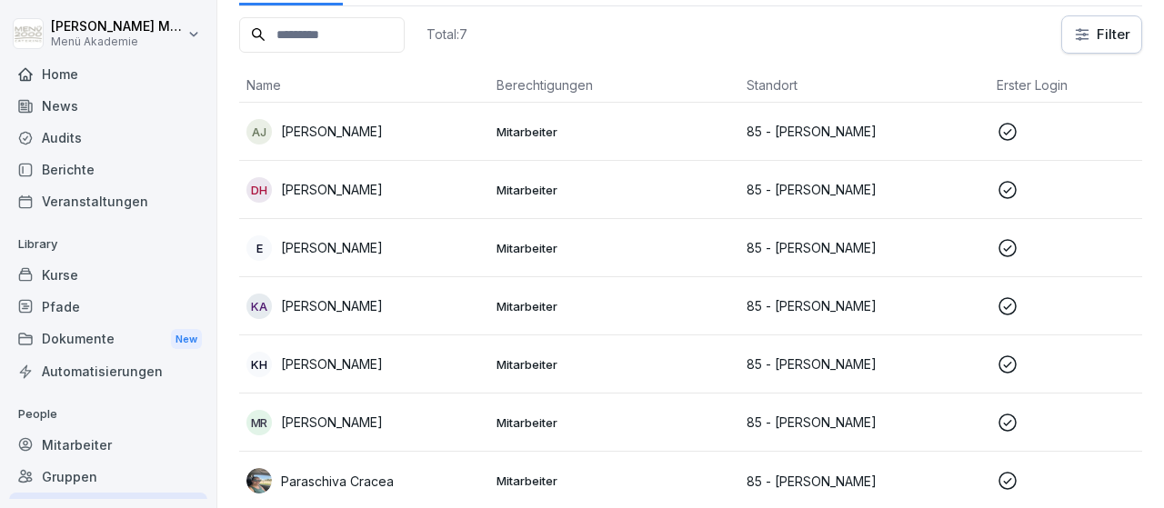
click at [68, 77] on div "Home" at bounding box center [108, 74] width 198 height 32
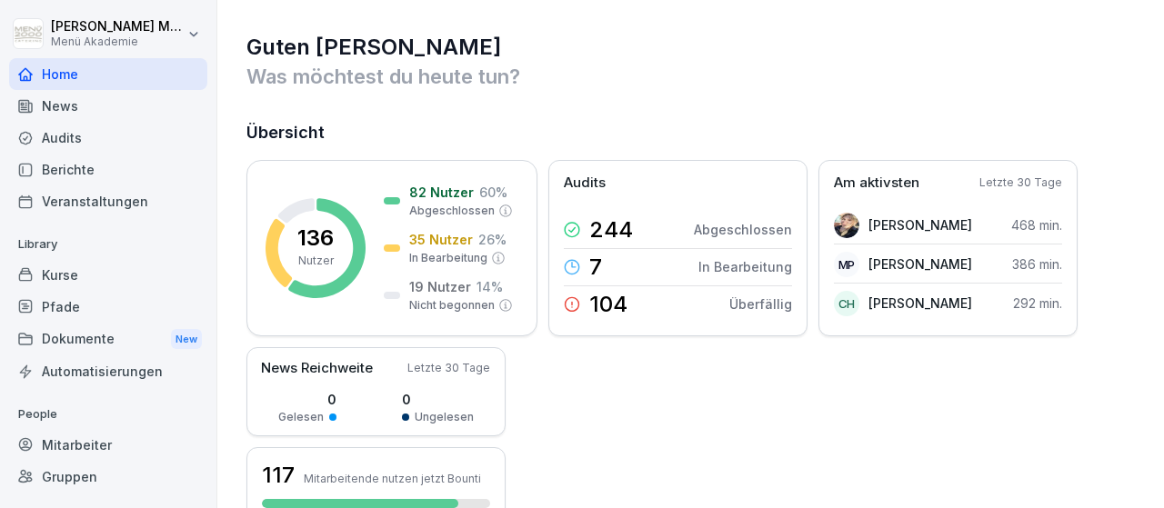
click at [68, 77] on div "Home" at bounding box center [108, 74] width 198 height 32
